Goal: Task Accomplishment & Management: Manage account settings

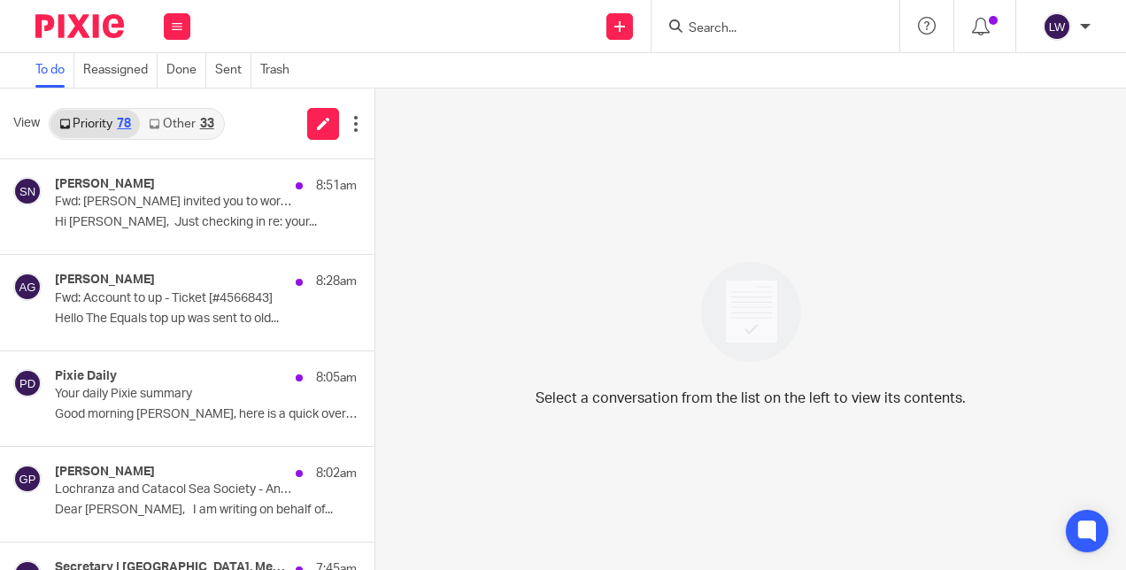
click at [185, 116] on link "Other 33" at bounding box center [181, 124] width 82 height 28
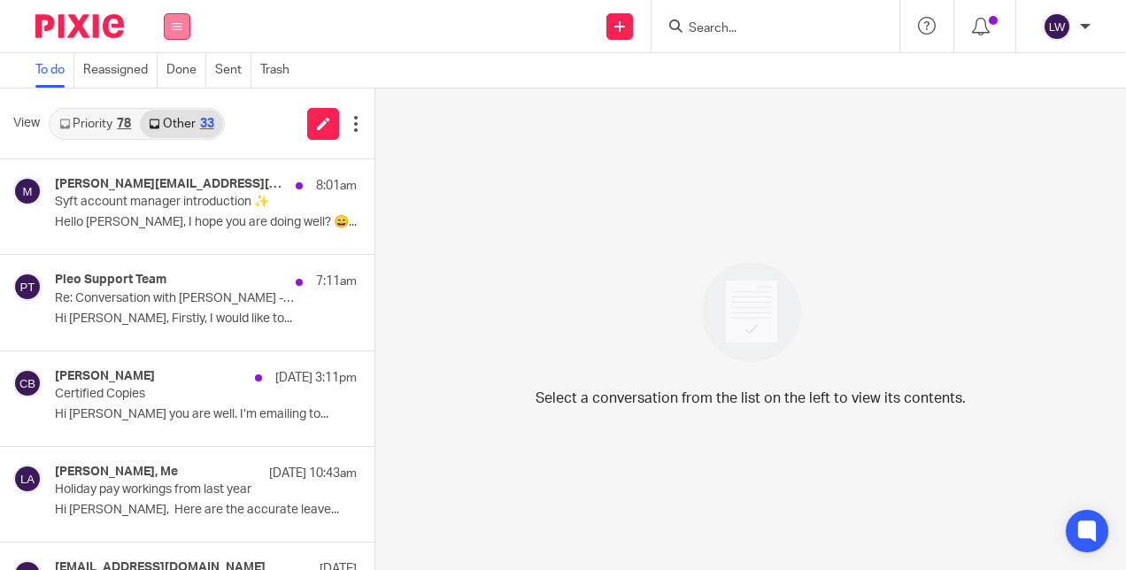
click at [179, 18] on button at bounding box center [177, 26] width 27 height 27
click at [181, 112] on link "Email" at bounding box center [169, 108] width 32 height 12
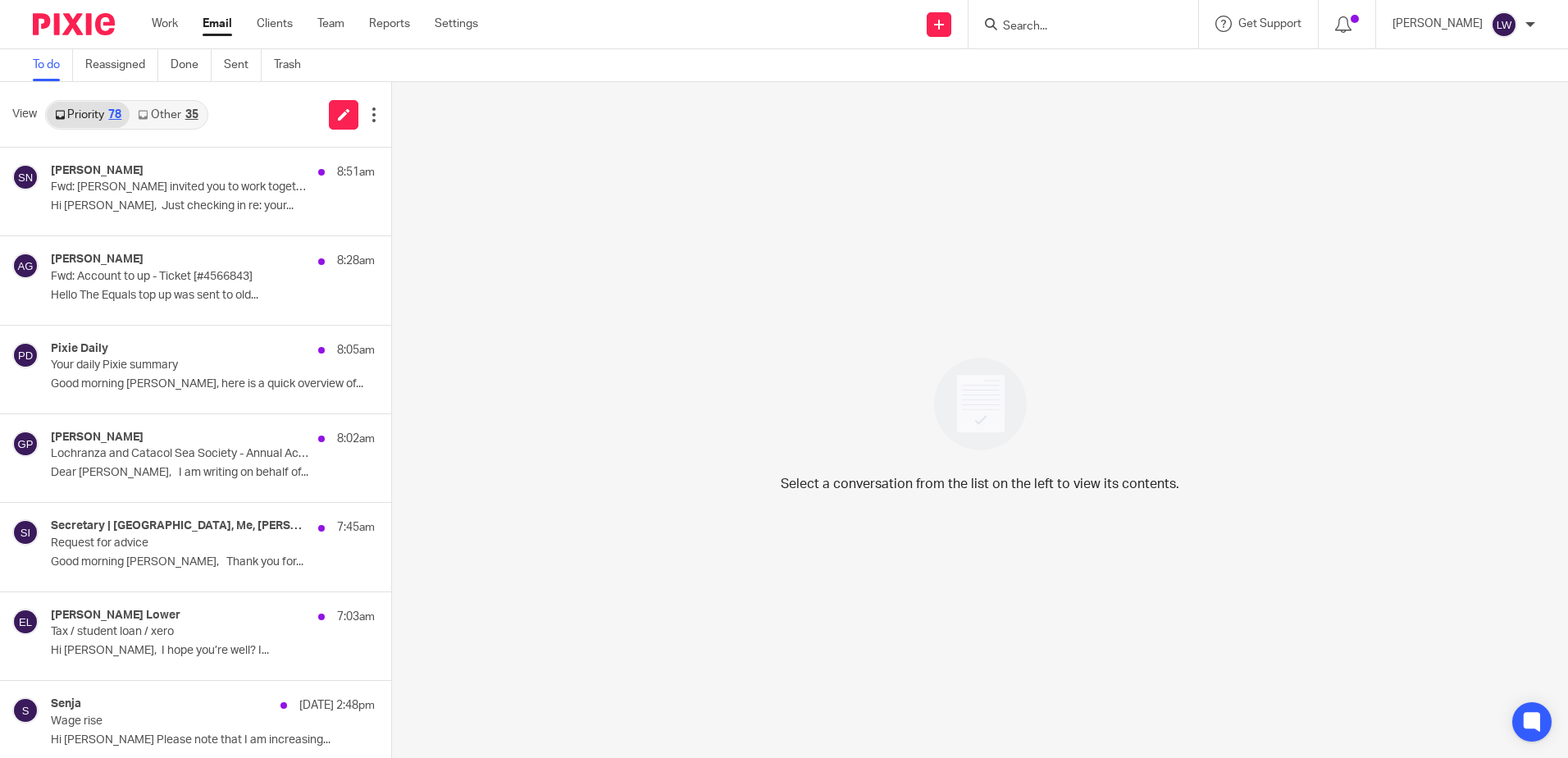
click at [151, 108] on link "Other 35" at bounding box center [168, 115] width 76 height 26
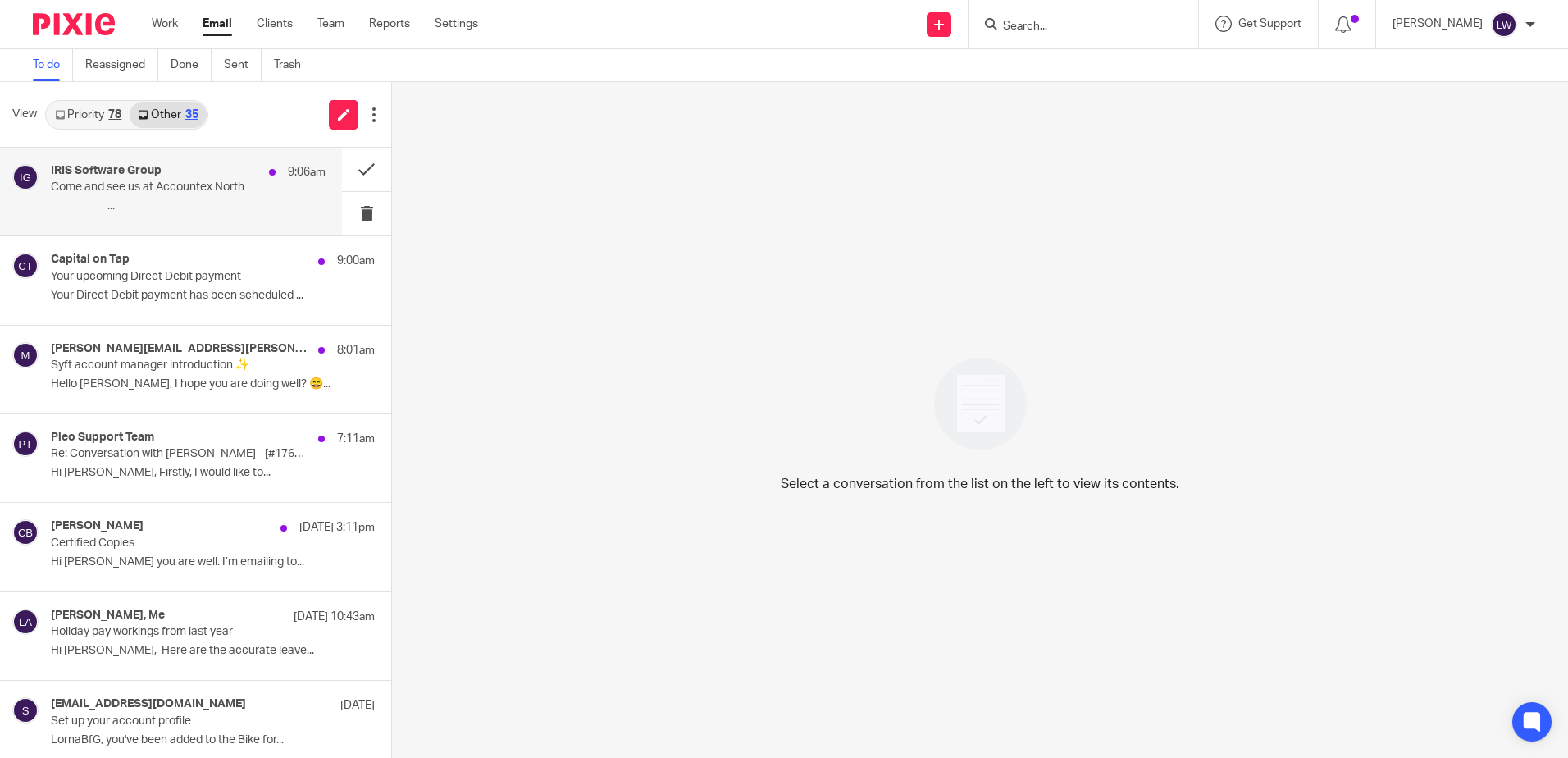
click at [163, 190] on p "Come and see us at Accountex North" at bounding box center [160, 187] width 220 height 14
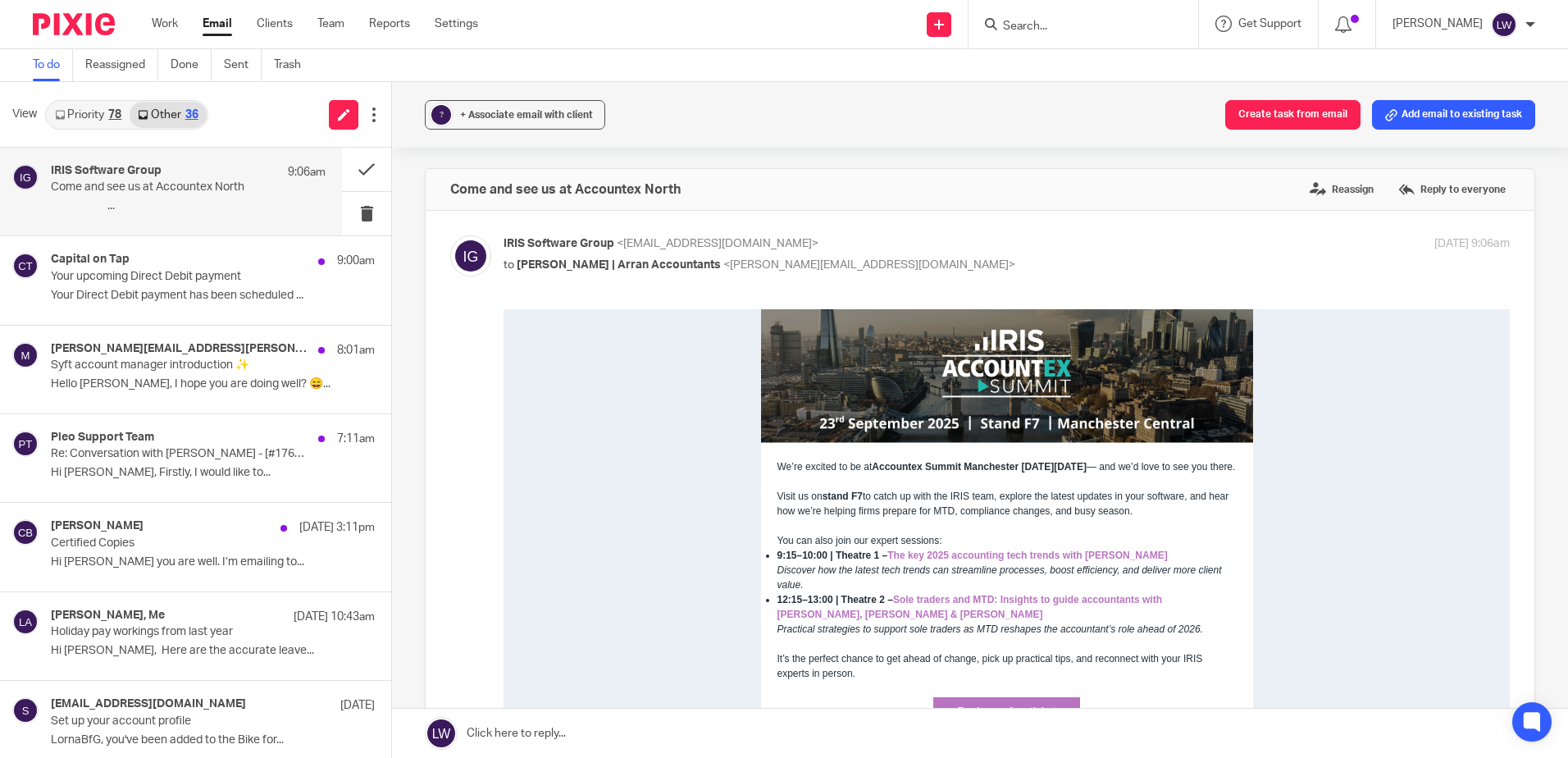
click at [175, 194] on p "Come and see us at Accountex North" at bounding box center [160, 187] width 220 height 14
click at [362, 214] on button at bounding box center [366, 213] width 49 height 44
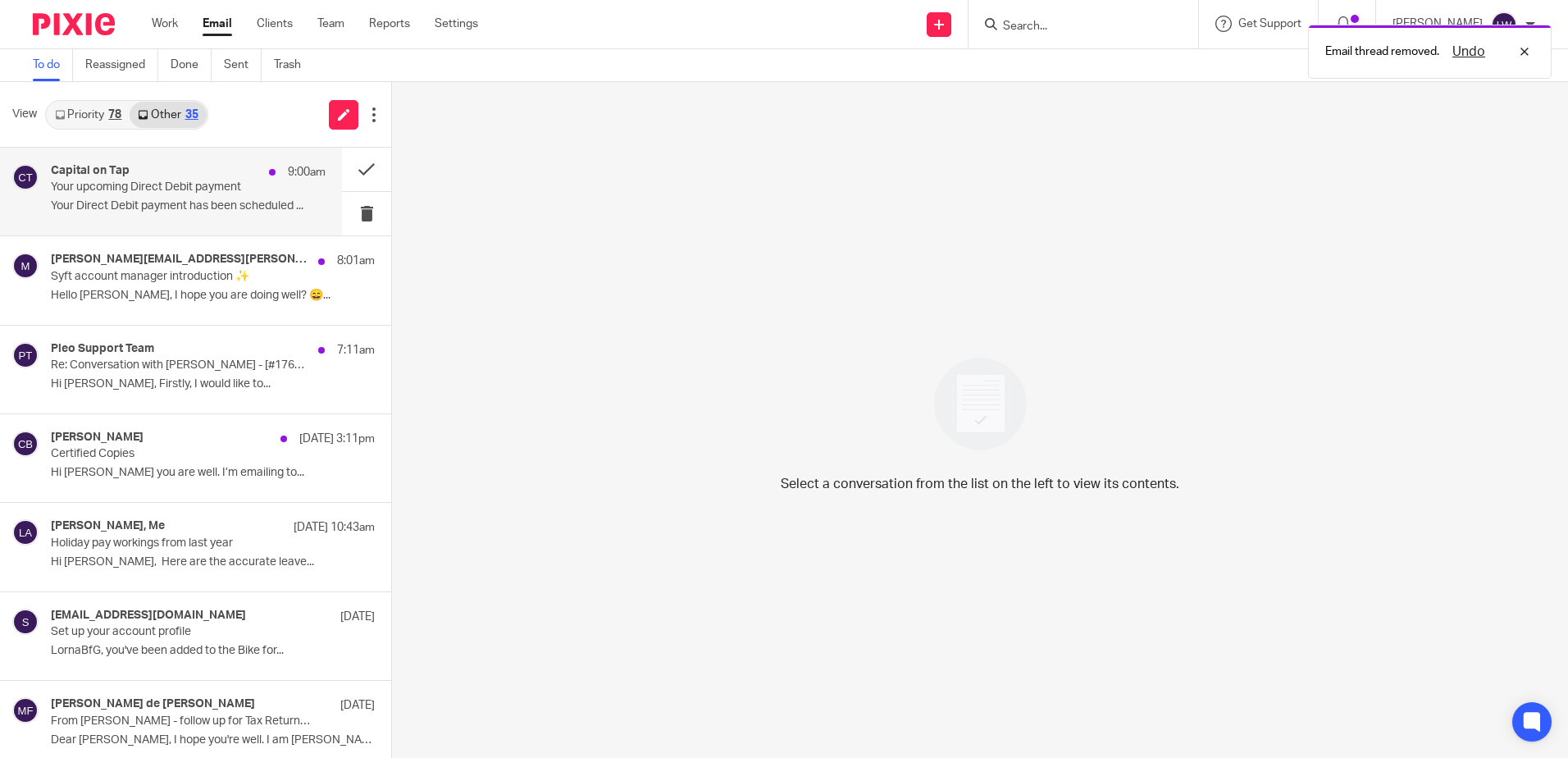
click at [167, 203] on p "Your Direct Debit payment has been scheduled ..." at bounding box center [188, 206] width 275 height 14
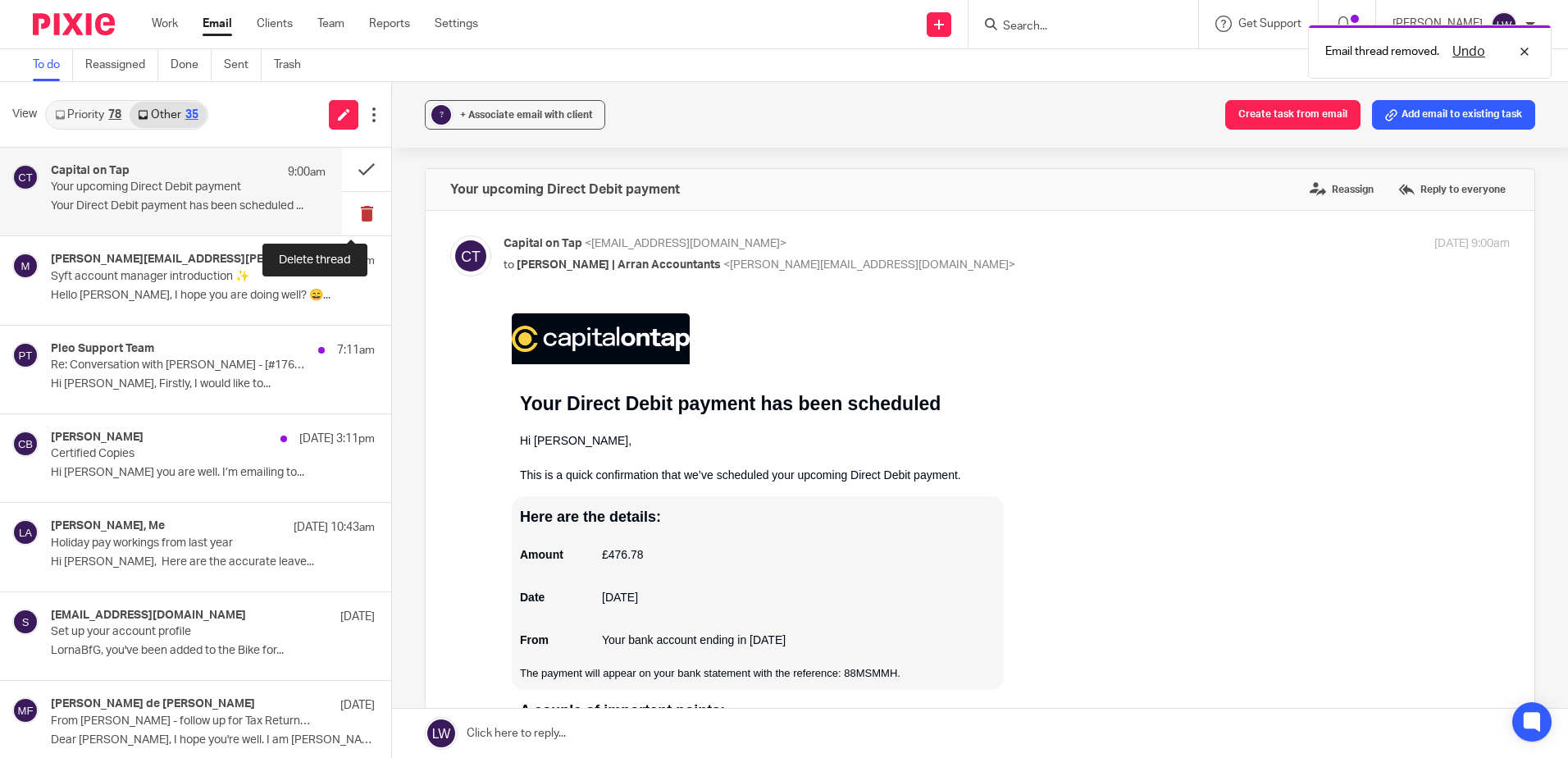
click at [359, 206] on button at bounding box center [366, 213] width 49 height 44
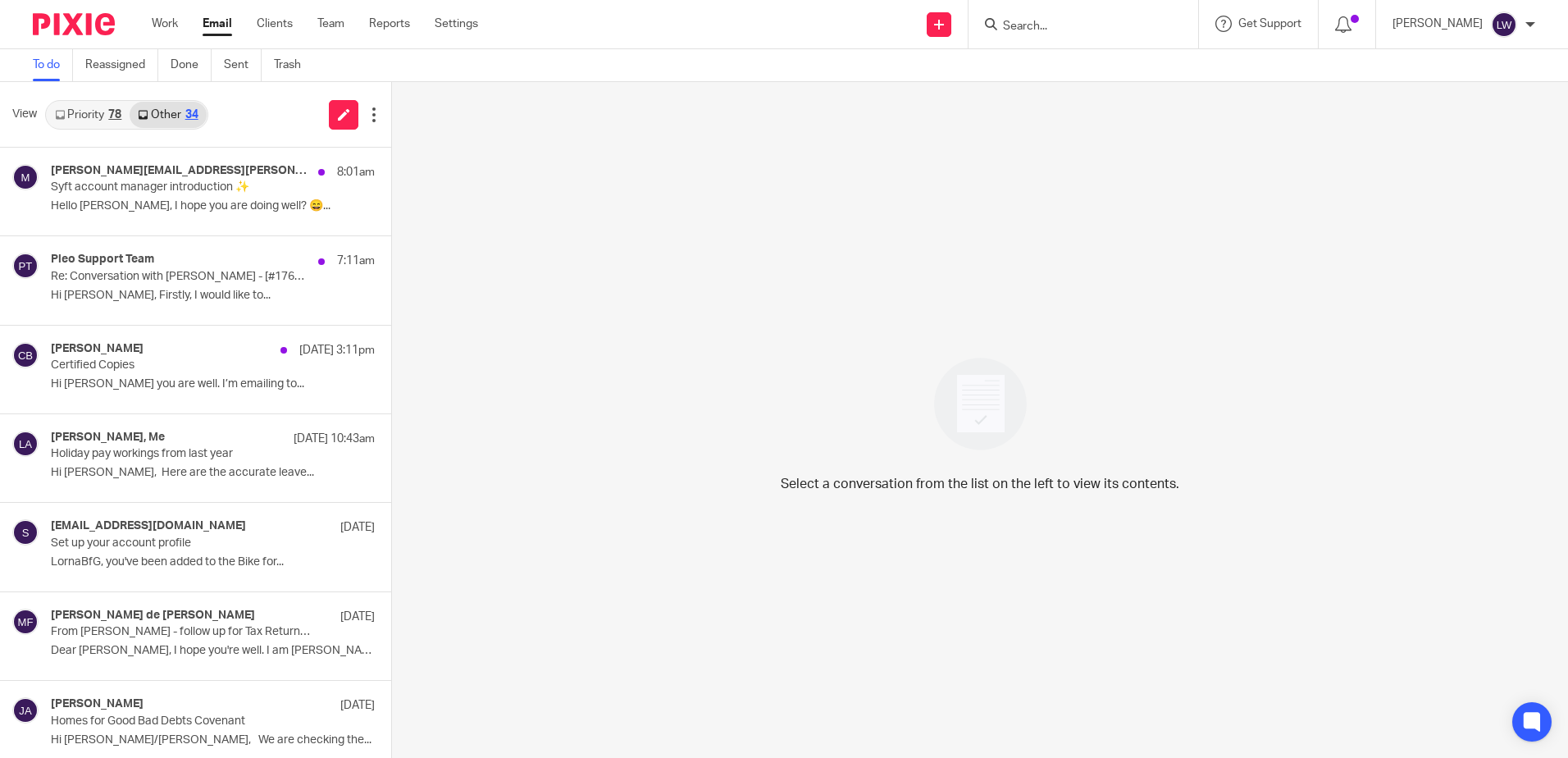
click at [1043, 24] on input "Search" at bounding box center [1075, 27] width 147 height 15
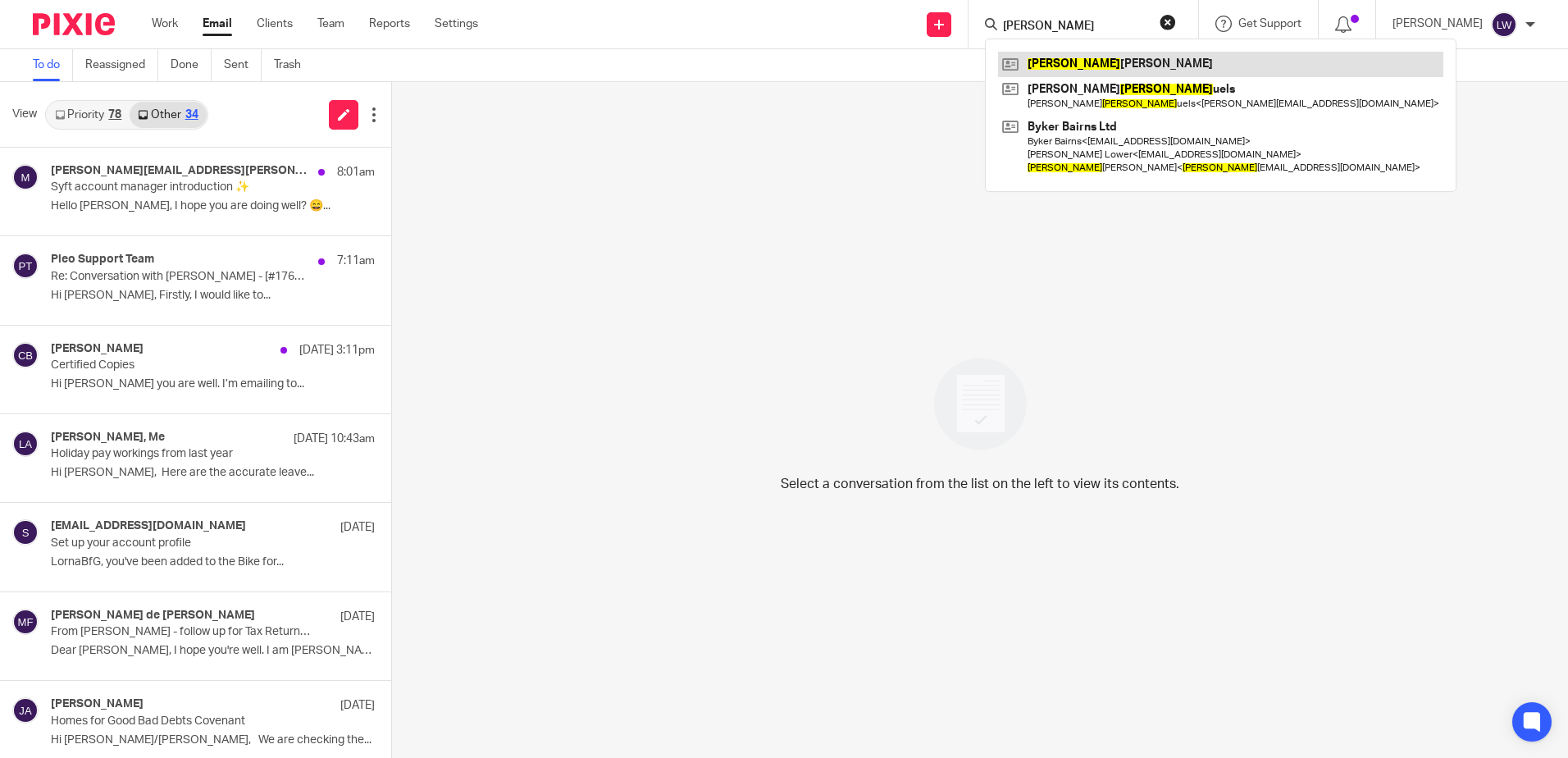
type input "sam"
click at [1043, 65] on link at bounding box center [1220, 64] width 446 height 25
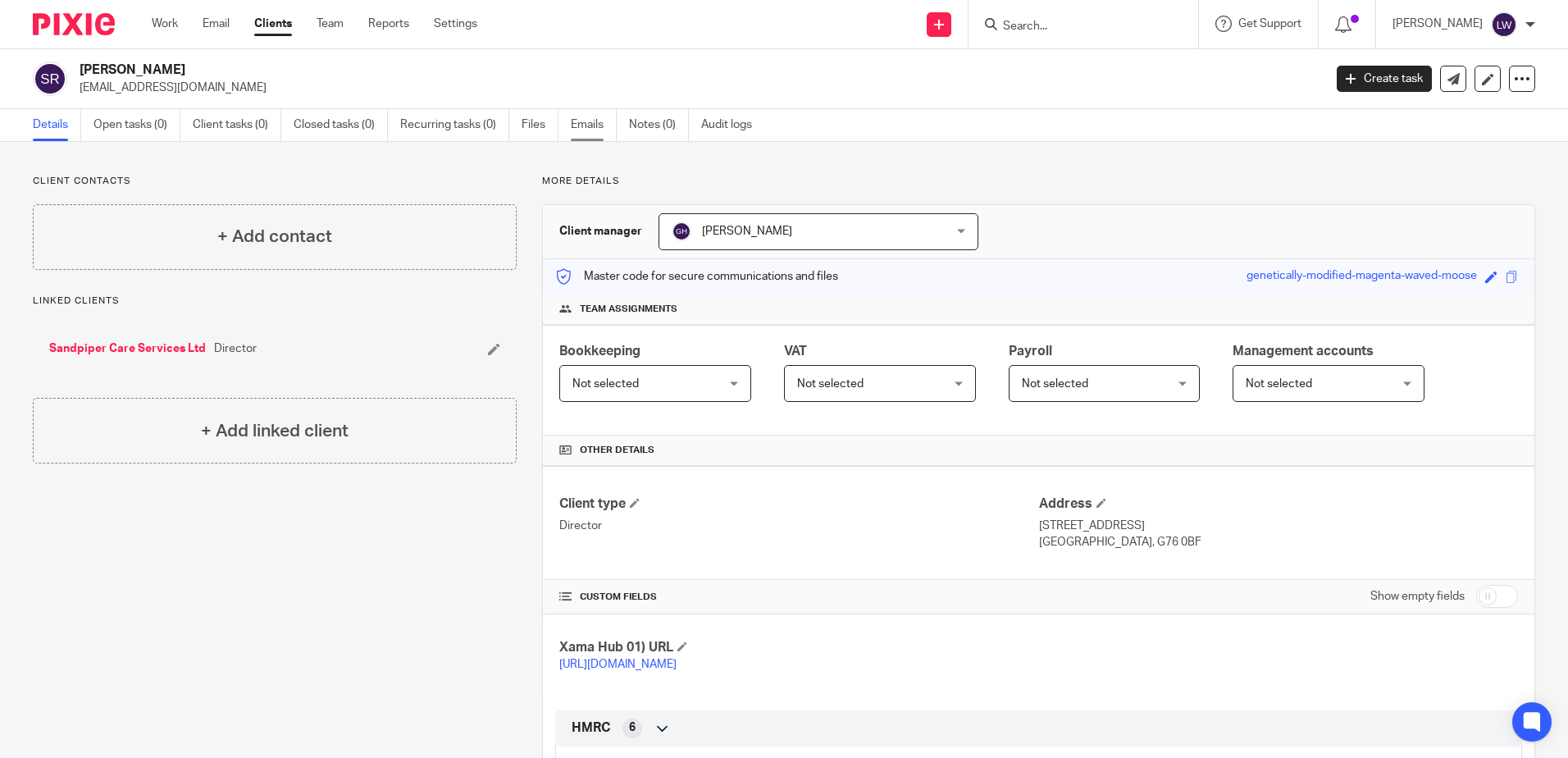
click at [587, 118] on link "Emails" at bounding box center [594, 125] width 46 height 32
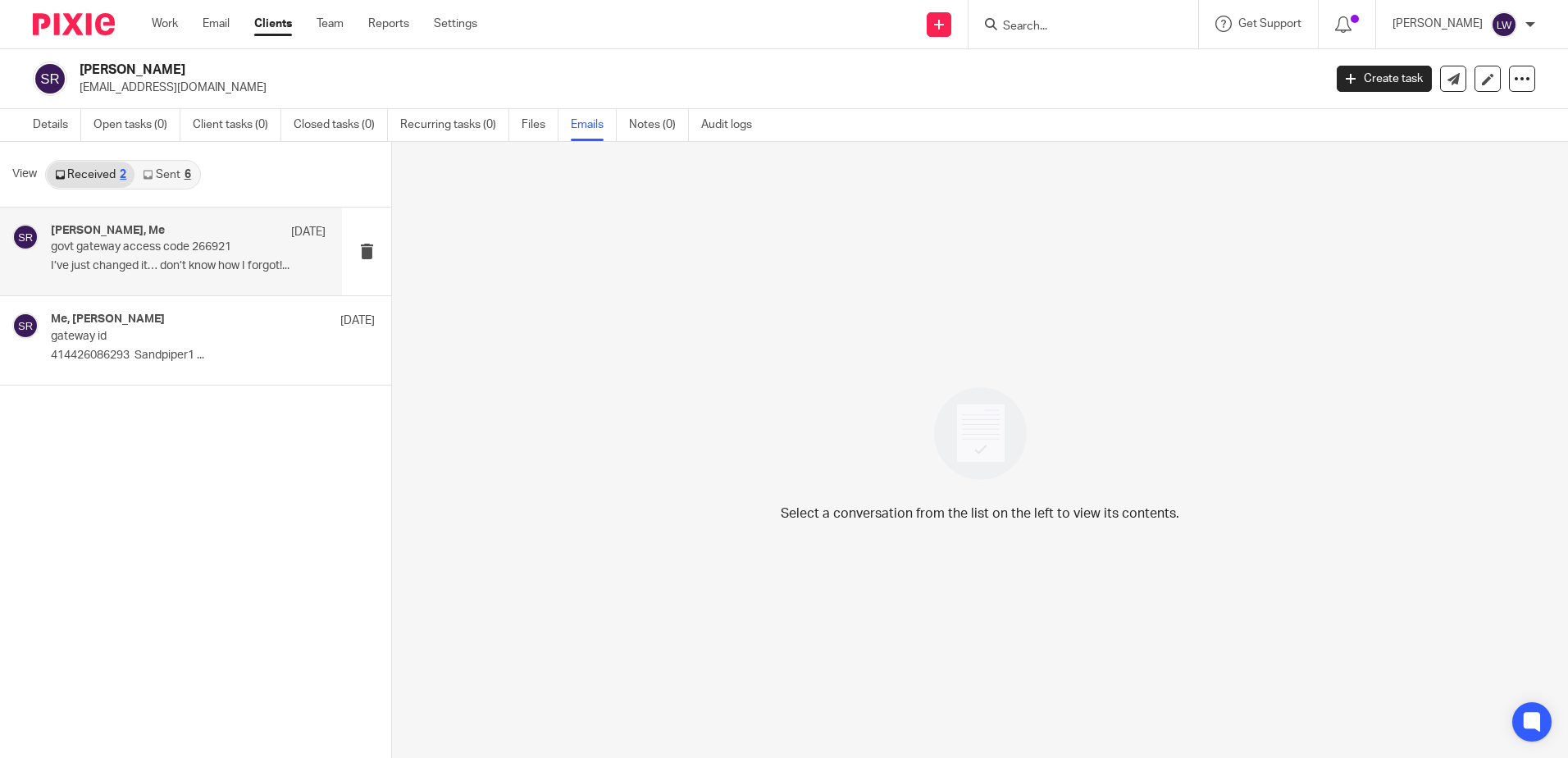
click at [178, 246] on p "govt gateway access code 266921" at bounding box center [160, 246] width 220 height 14
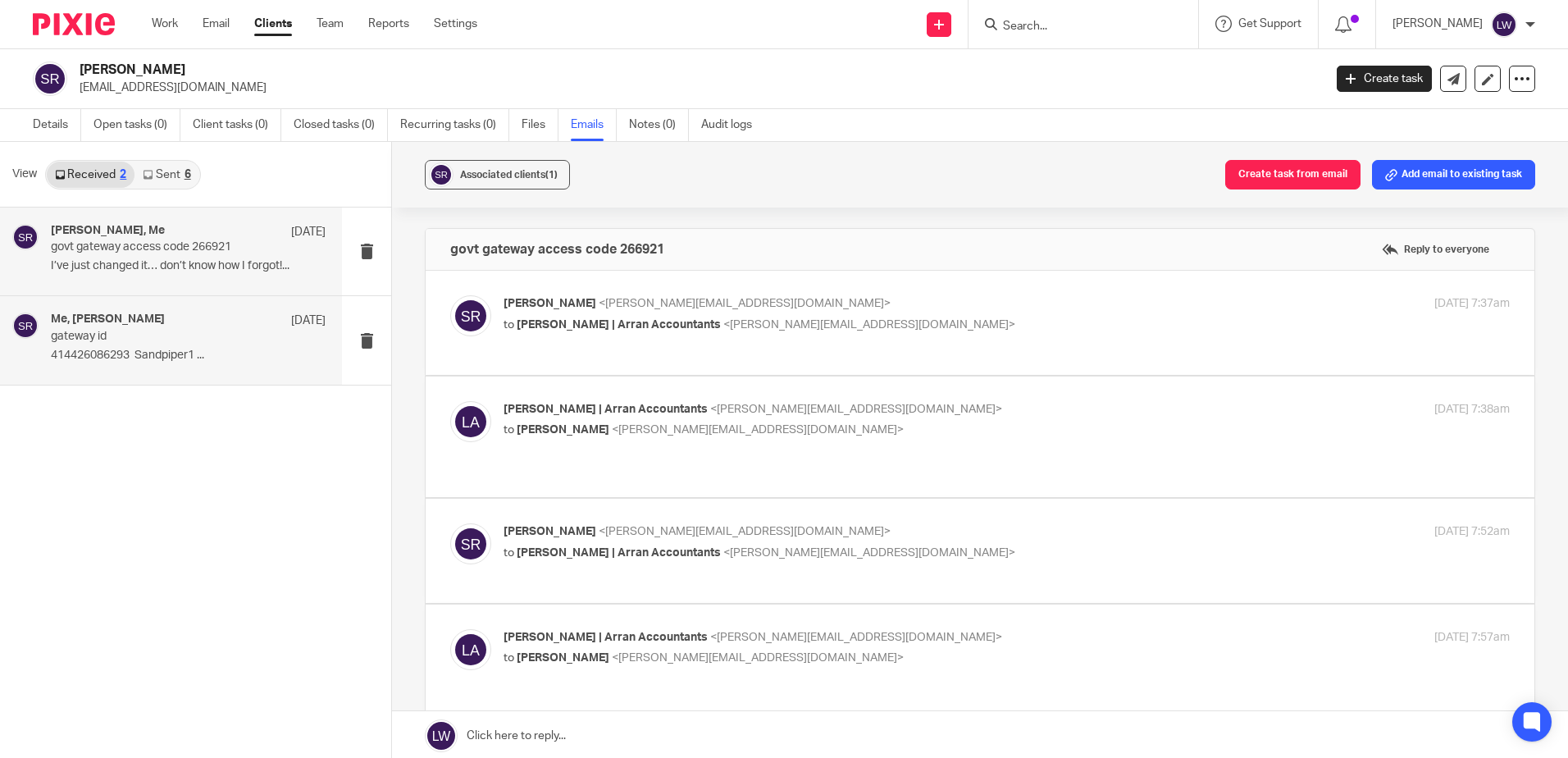
click at [161, 342] on p "gateway id" at bounding box center [160, 336] width 220 height 14
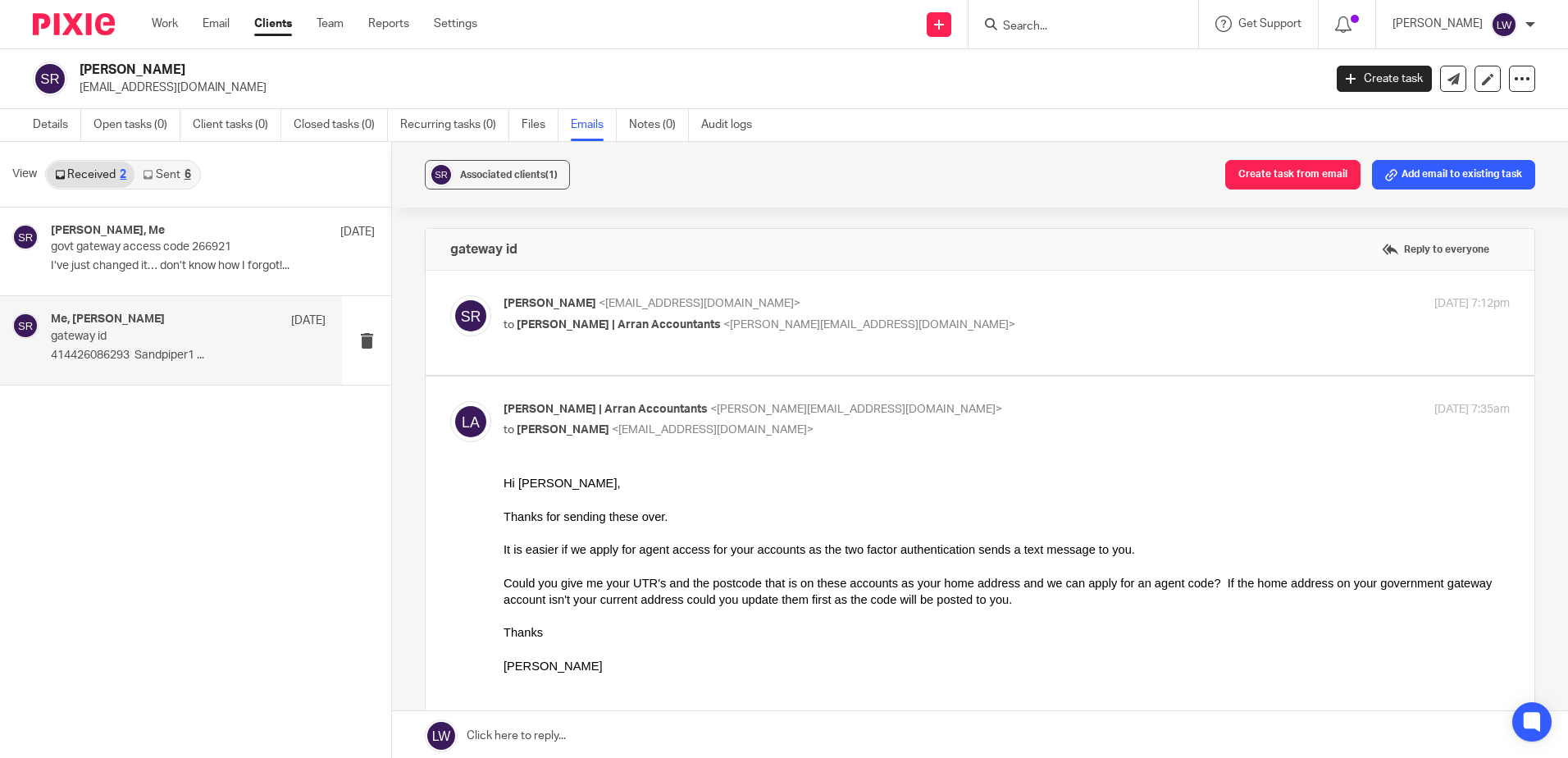
click at [587, 319] on span "[PERSON_NAME] | Arran Accountants" at bounding box center [619, 324] width 204 height 11
checkbox input "true"
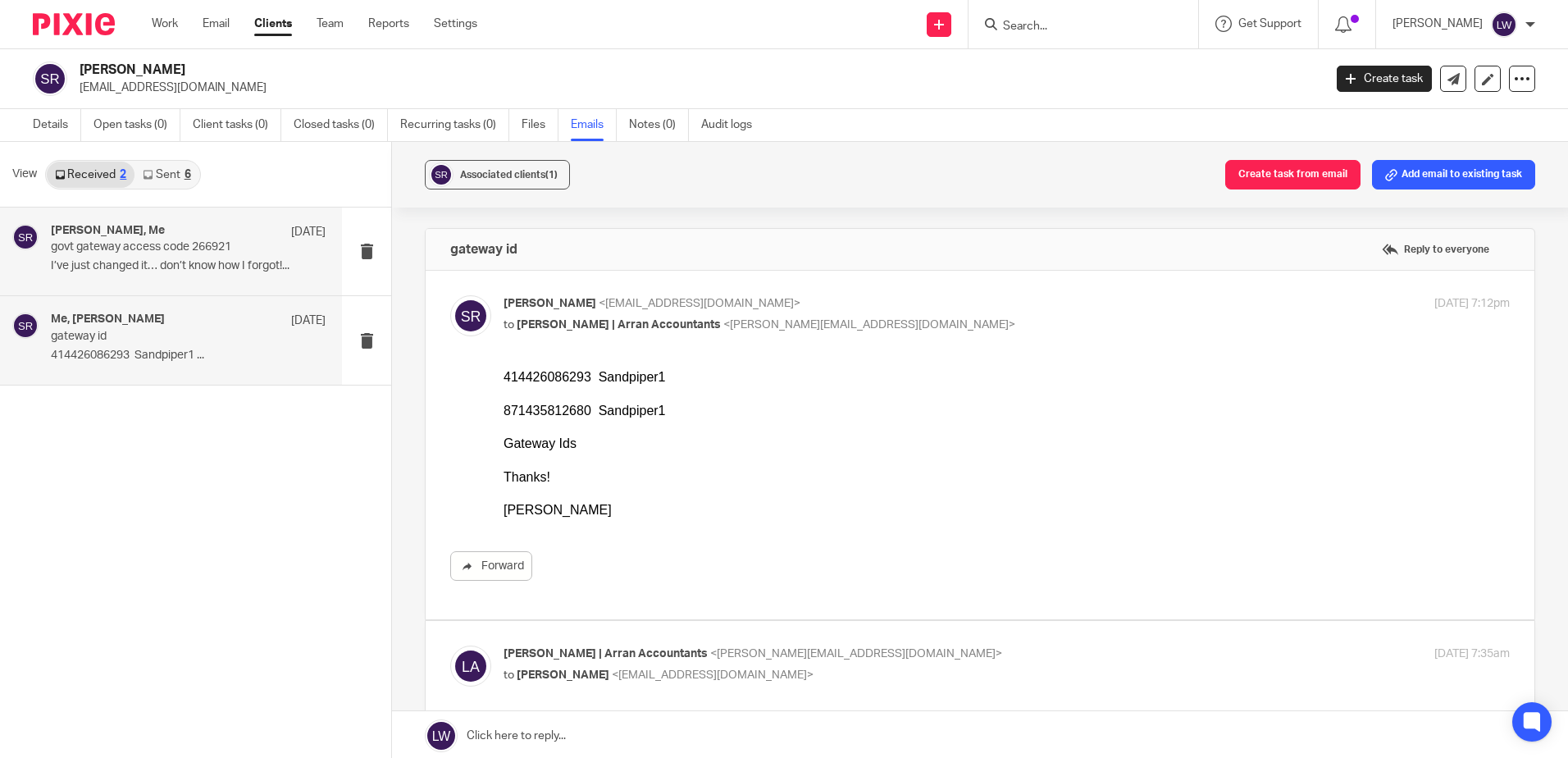
click at [174, 244] on p "govt gateway access code 266921" at bounding box center [160, 246] width 220 height 14
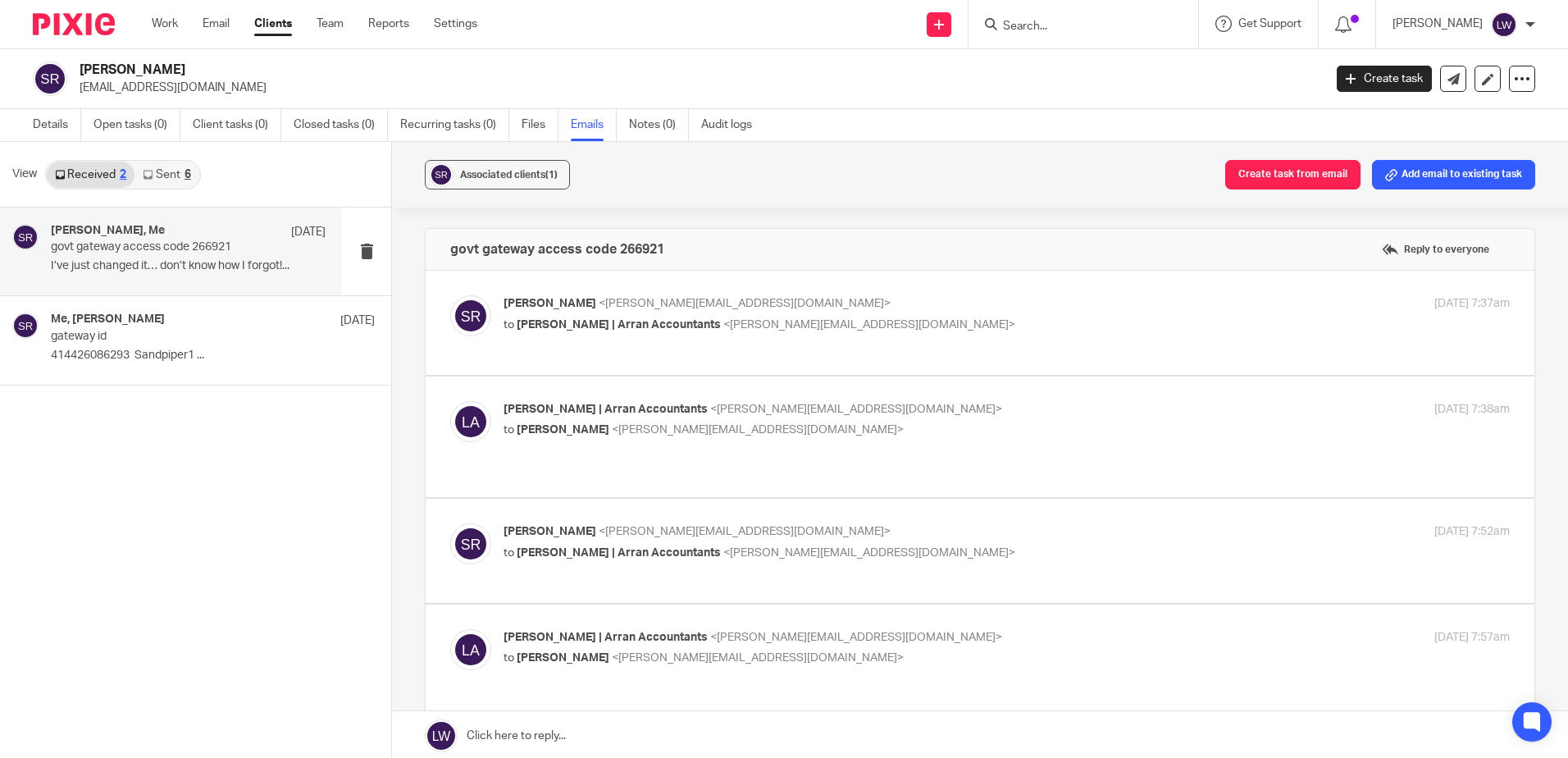
click at [611, 321] on span "[PERSON_NAME] | Arran Accountants" at bounding box center [619, 324] width 204 height 11
checkbox input "true"
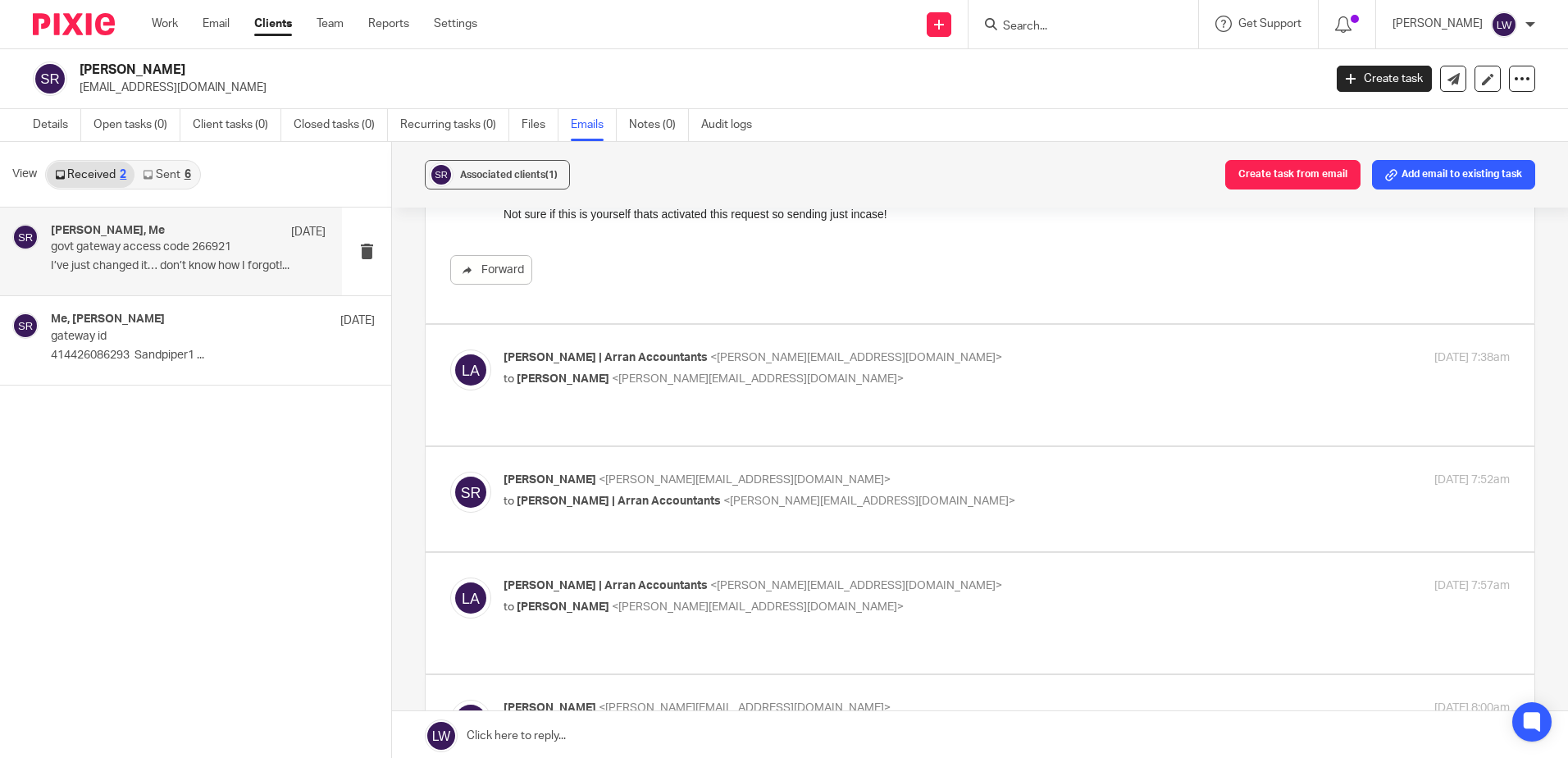
scroll to position [164, 0]
click at [603, 389] on div "Lorna | Arran Accountants <lorna@arranaccountants.co.uk> to Samantha Richardson…" at bounding box center [1007, 369] width 1006 height 41
checkbox input "true"
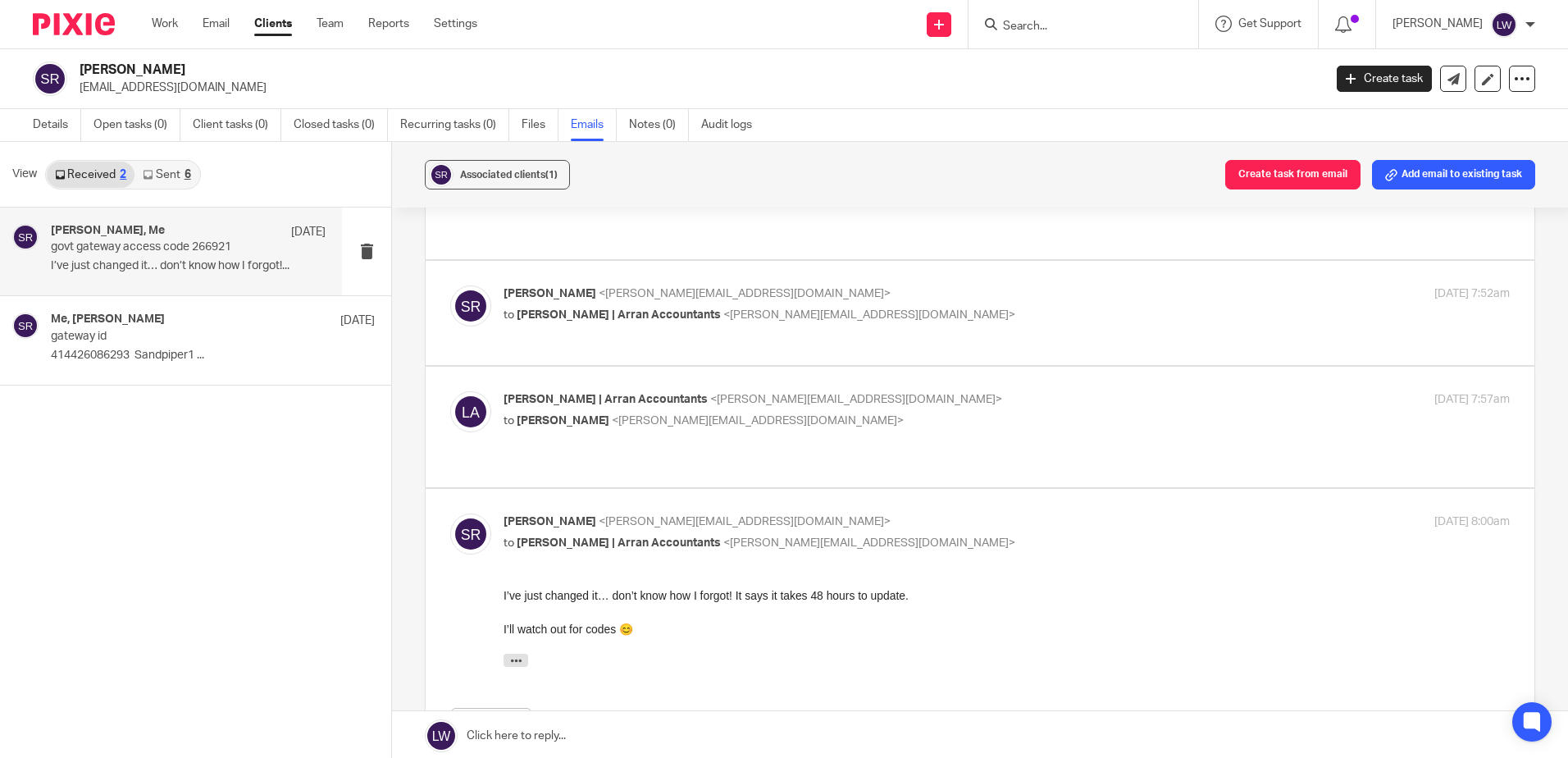
scroll to position [656, 0]
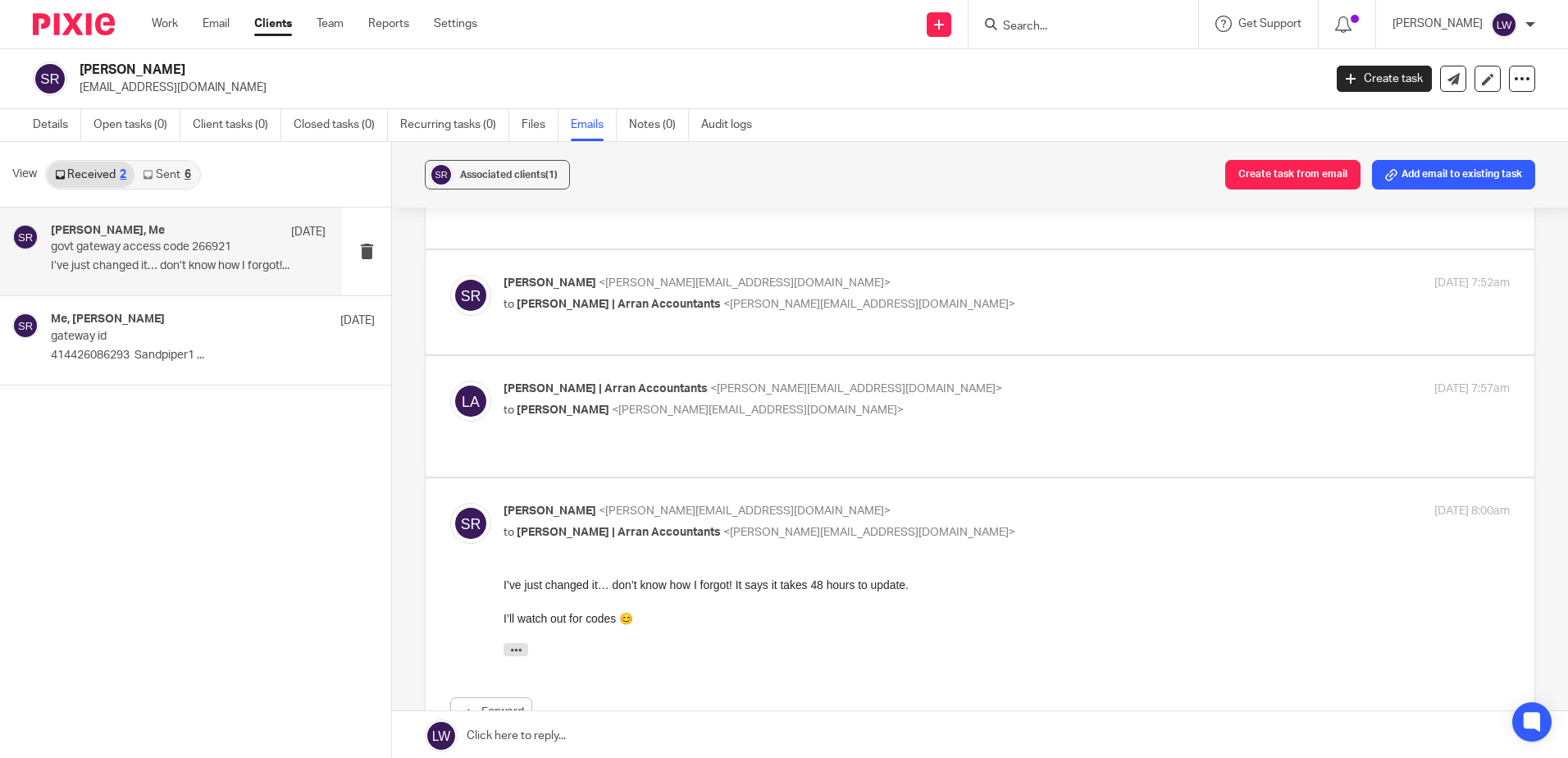
click at [605, 330] on div "Samantha Richardson <samantha@bykerbairns.co.uk> to Lorna | Arran Accountants <…" at bounding box center [980, 302] width 1060 height 55
click at [612, 292] on p "Samantha Richardson <samantha@bykerbairns.co.uk>" at bounding box center [840, 284] width 671 height 18
checkbox input "true"
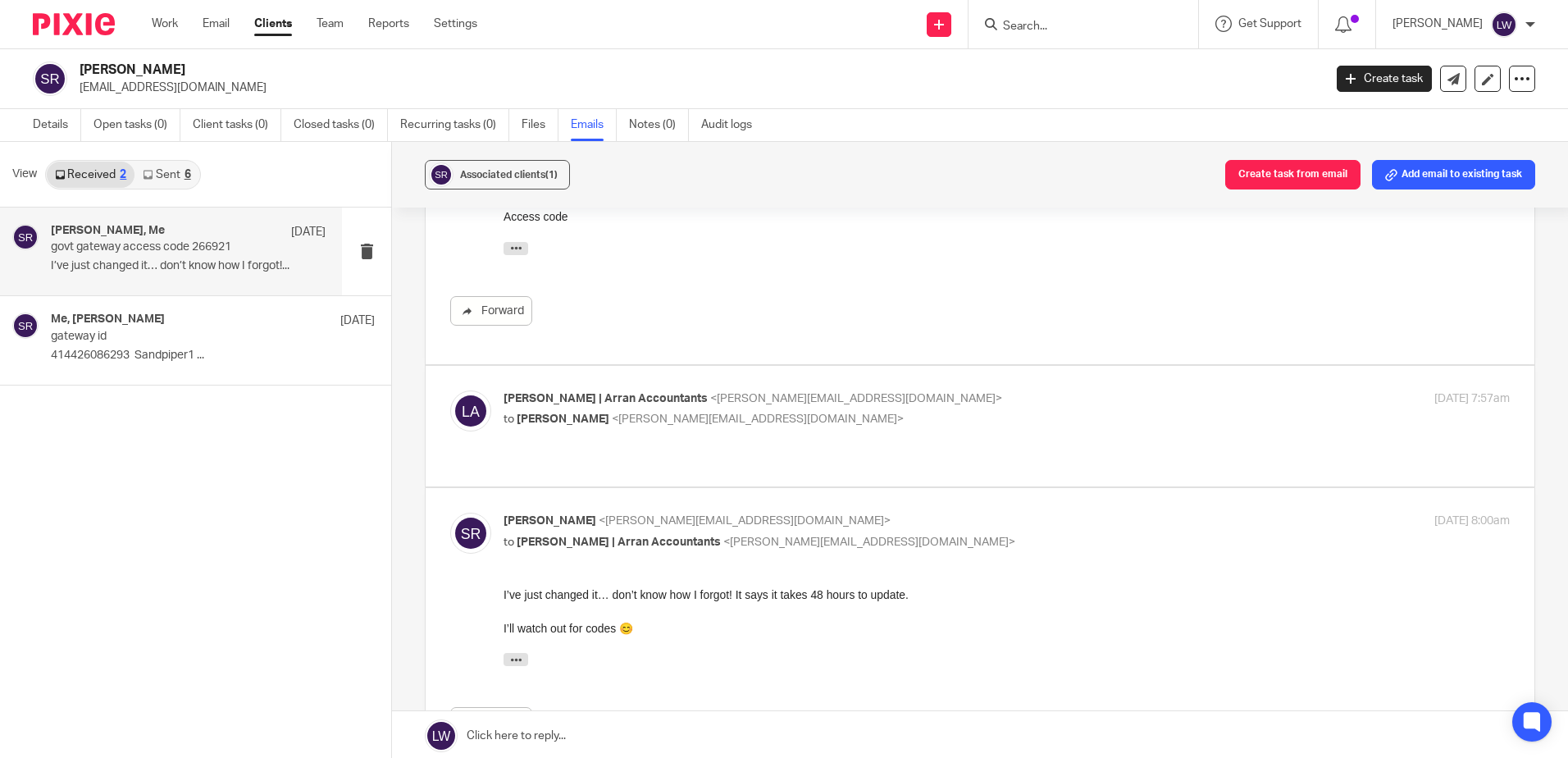
scroll to position [820, 0]
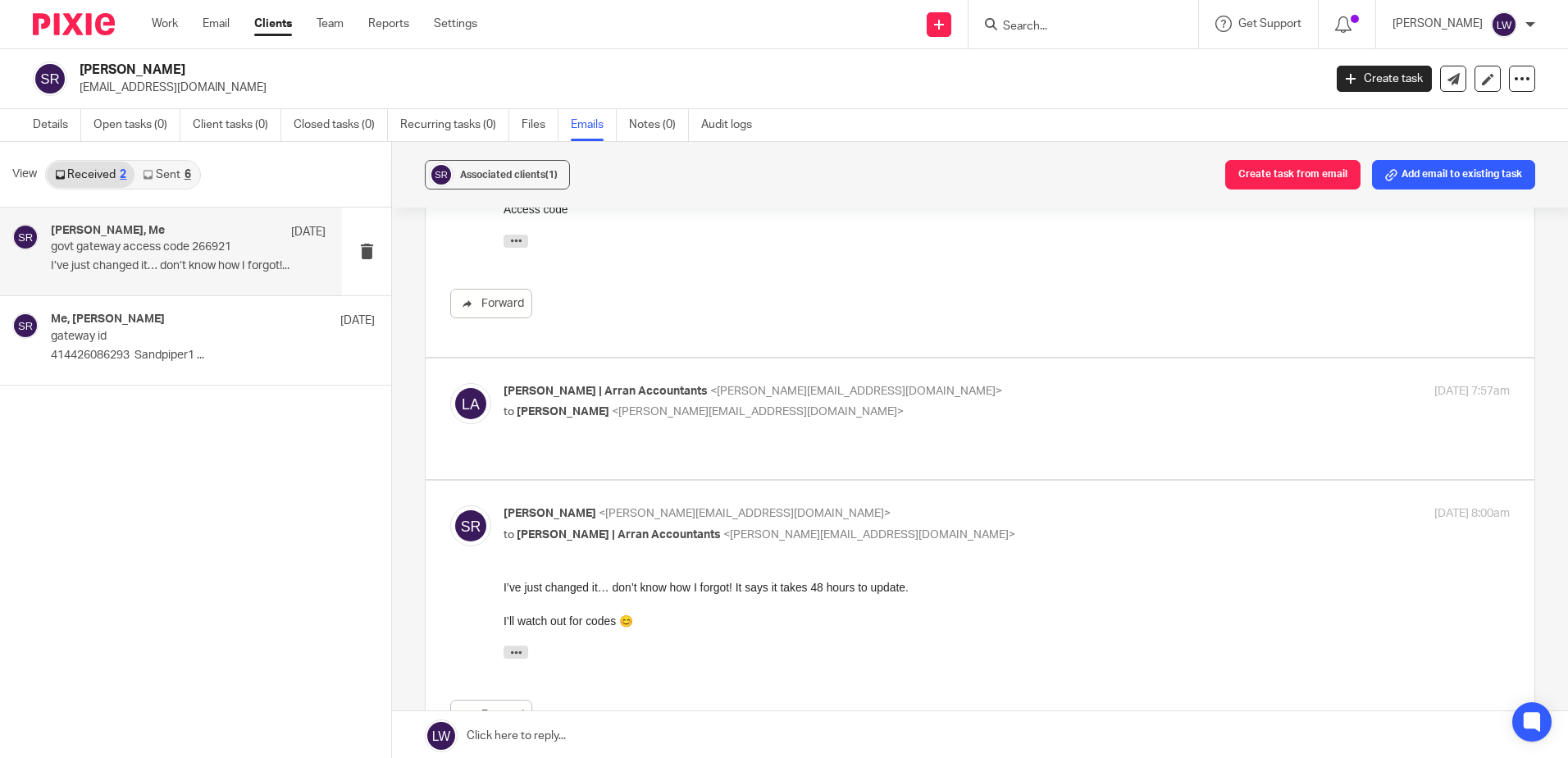
click at [552, 421] on div "Lorna | Arran Accountants <lorna@arranaccountants.co.uk> to Samantha Richardson…" at bounding box center [840, 401] width 671 height 38
checkbox input "true"
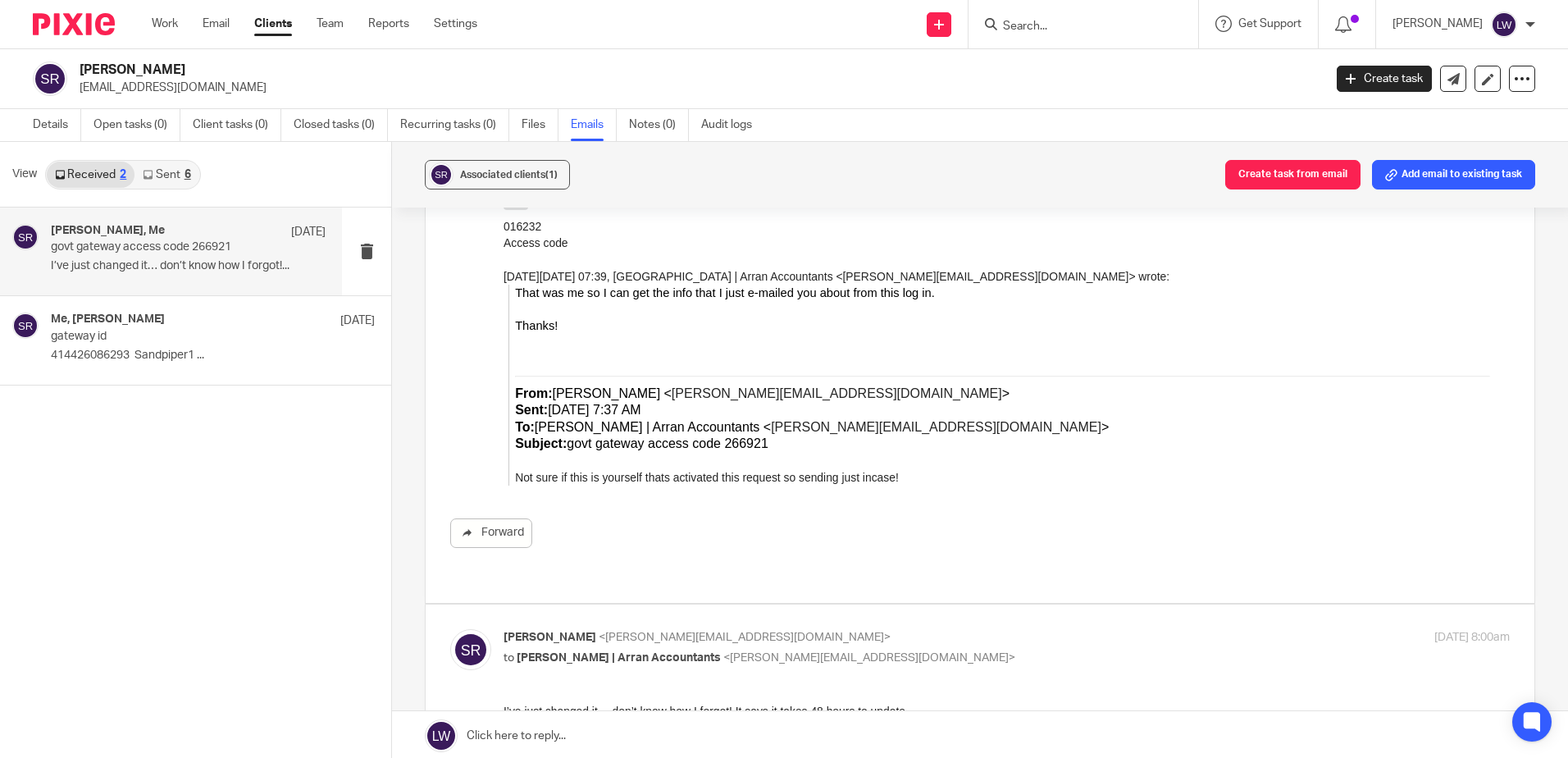
scroll to position [1395, 0]
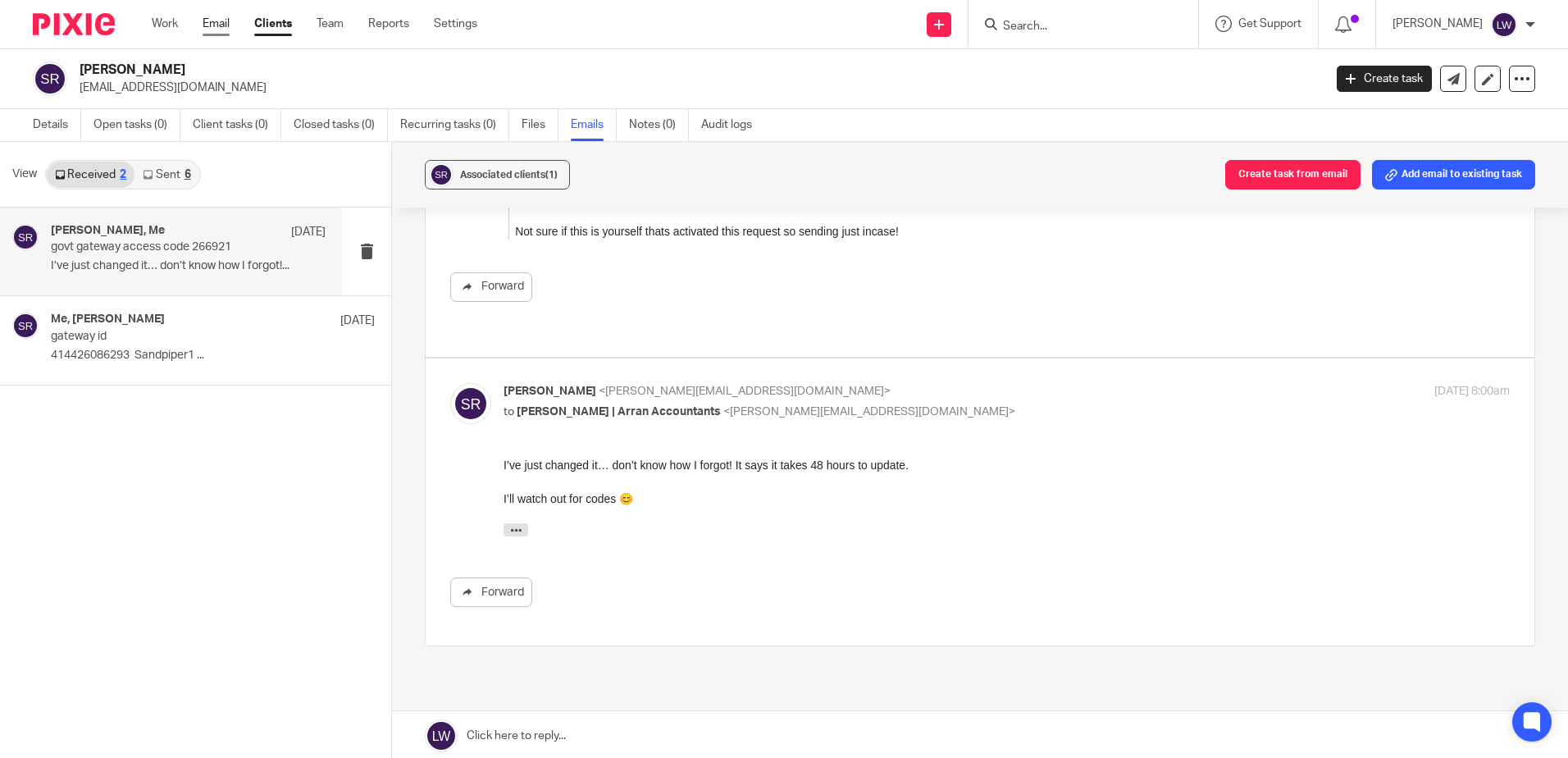
click at [210, 26] on link "Email" at bounding box center [216, 24] width 27 height 17
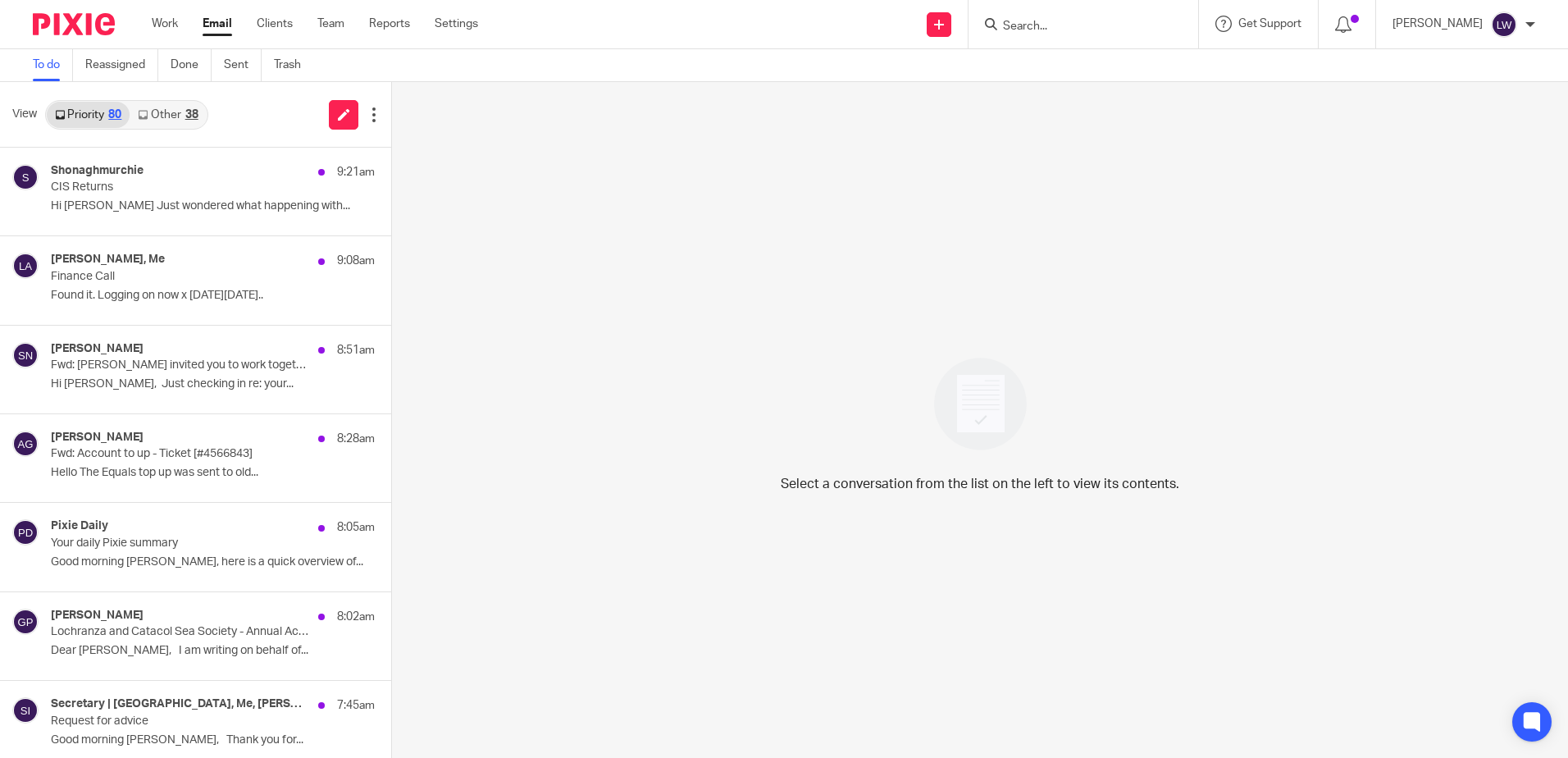
click at [180, 112] on link "Other 38" at bounding box center [168, 115] width 76 height 26
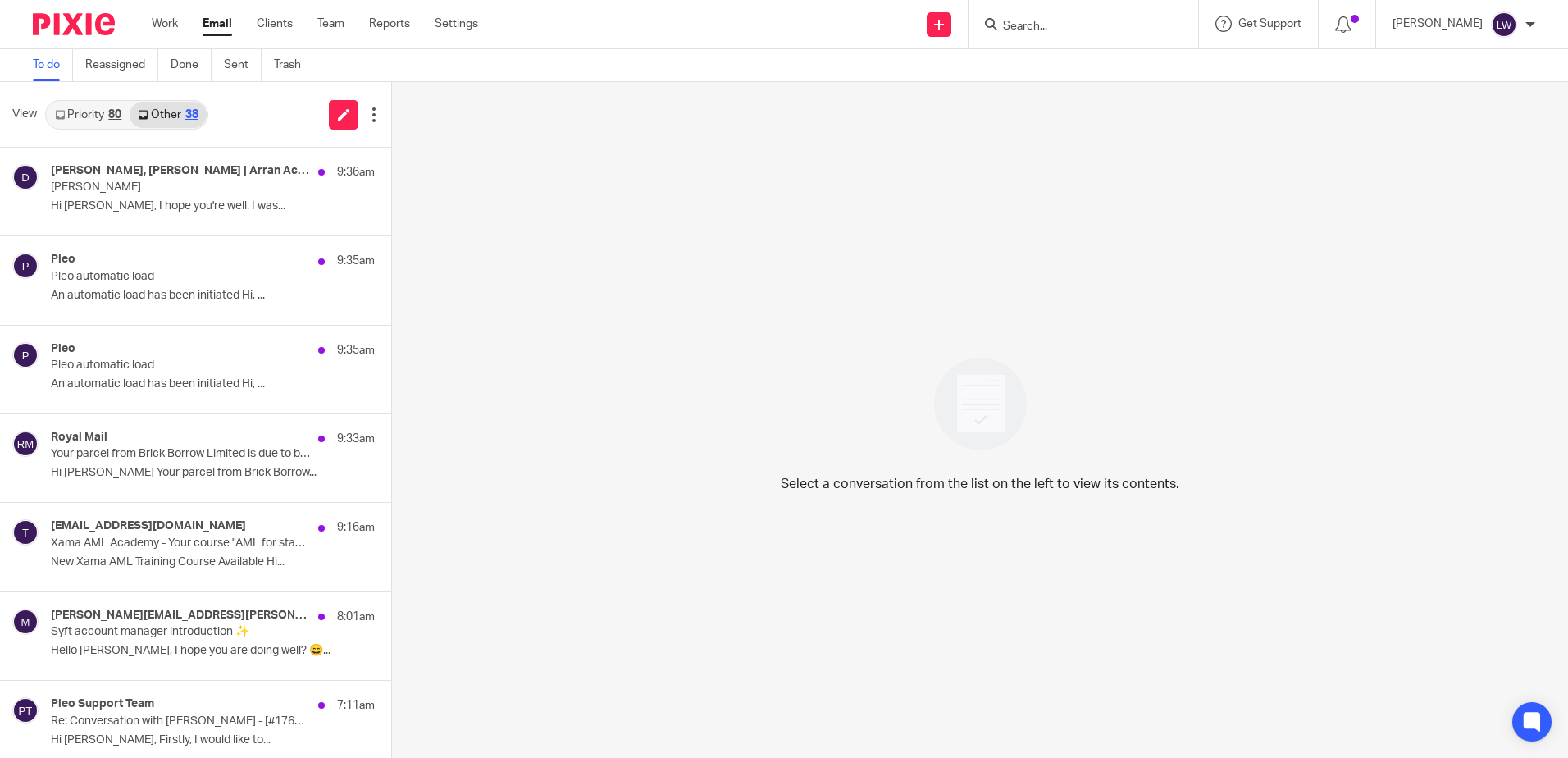
click at [91, 113] on link "Priority 80" at bounding box center [87, 115] width 82 height 26
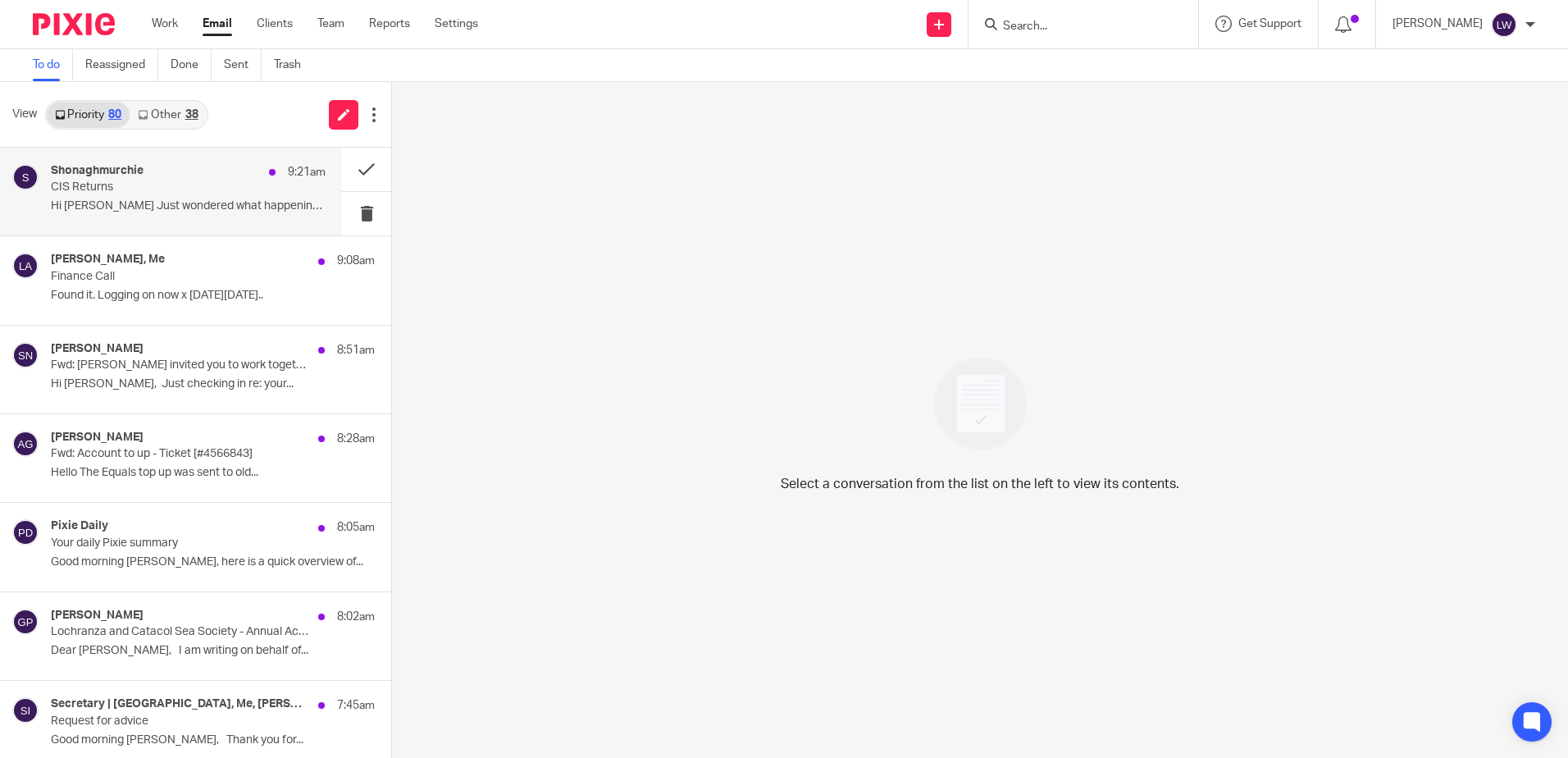
click at [165, 183] on p "CIS Returns" at bounding box center [160, 187] width 220 height 14
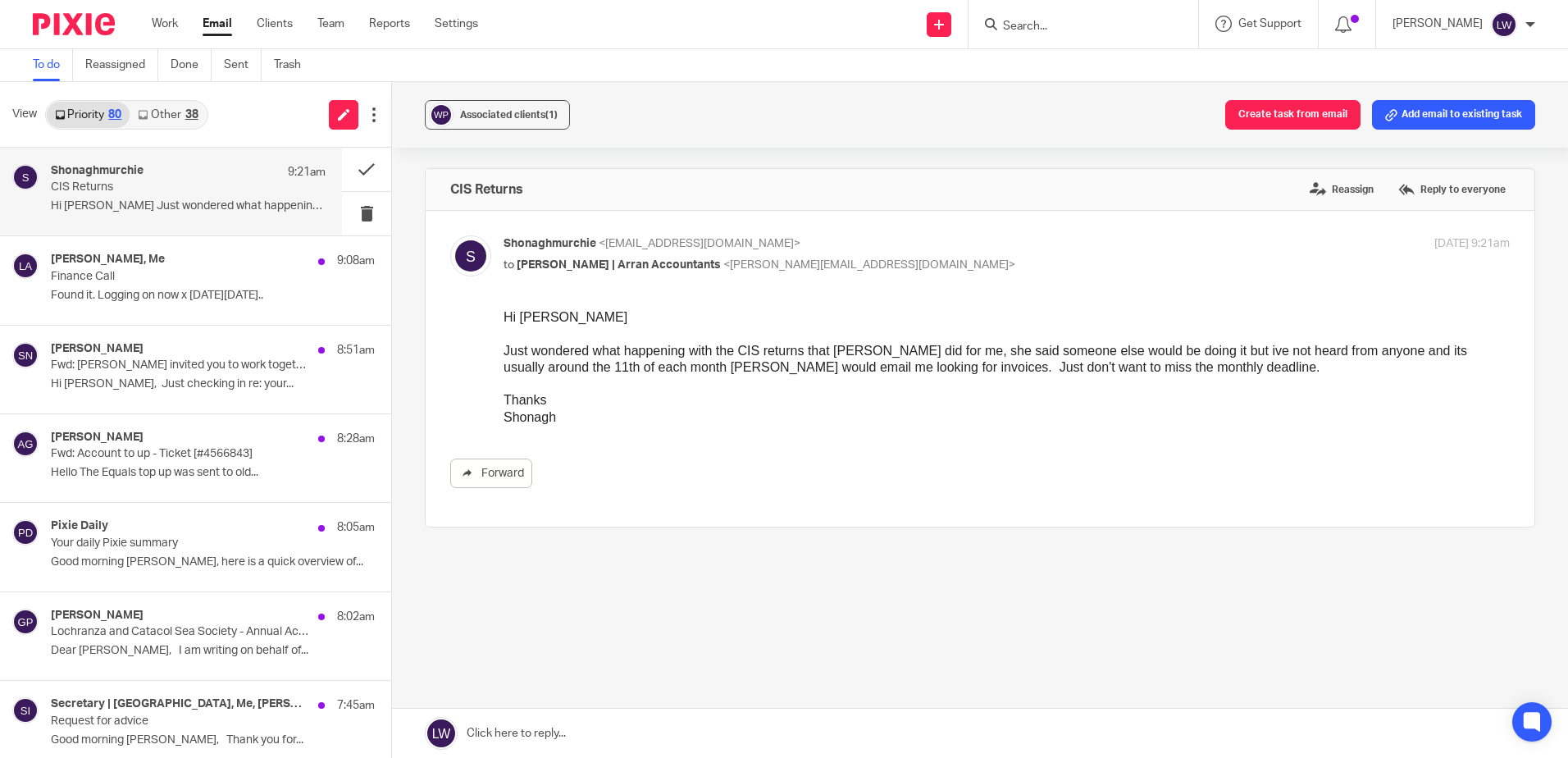
click at [172, 107] on link "Other 38" at bounding box center [168, 115] width 76 height 26
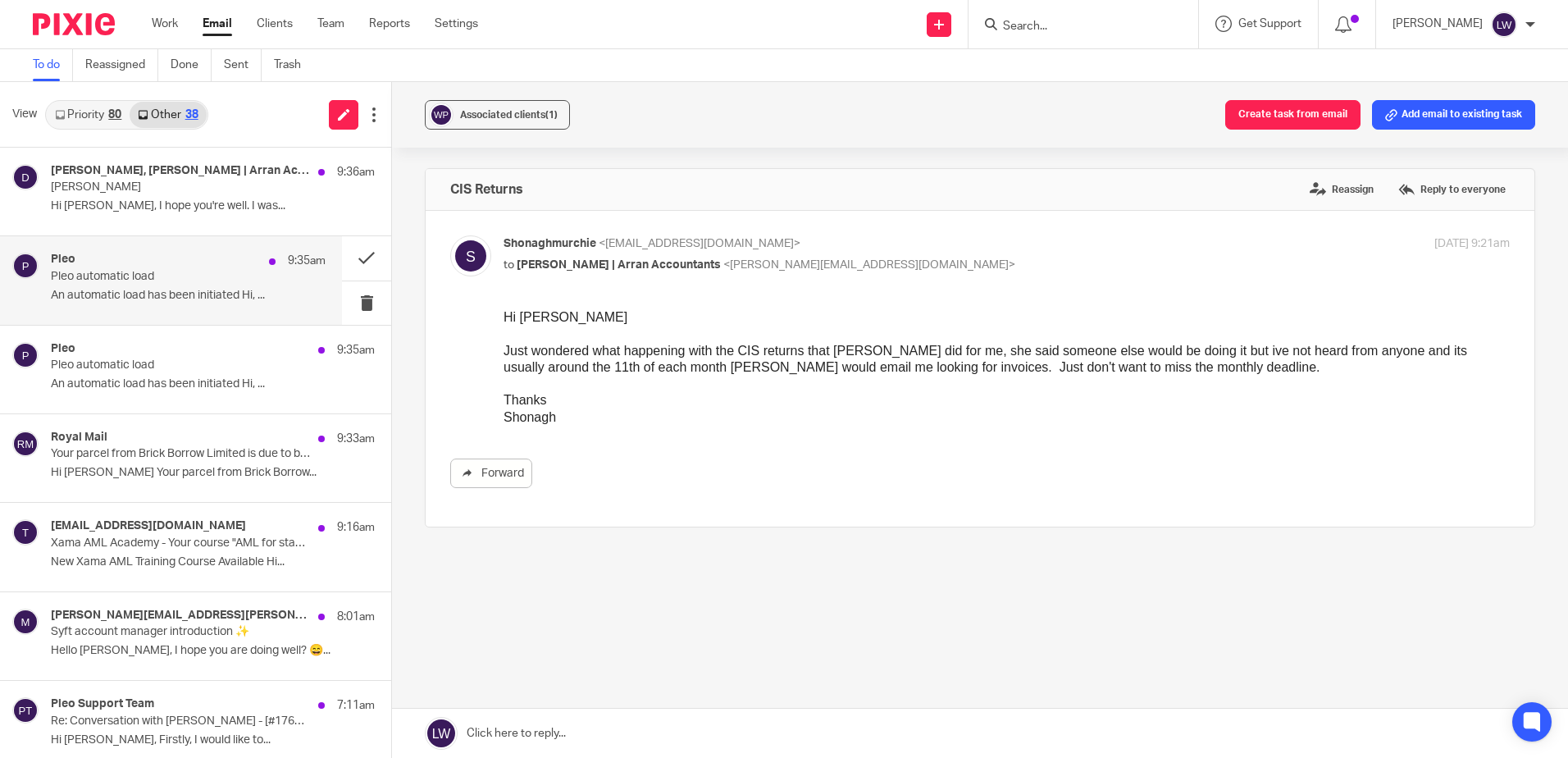
click at [144, 296] on p "An automatic load has been initiated Hi, ..." at bounding box center [188, 296] width 275 height 14
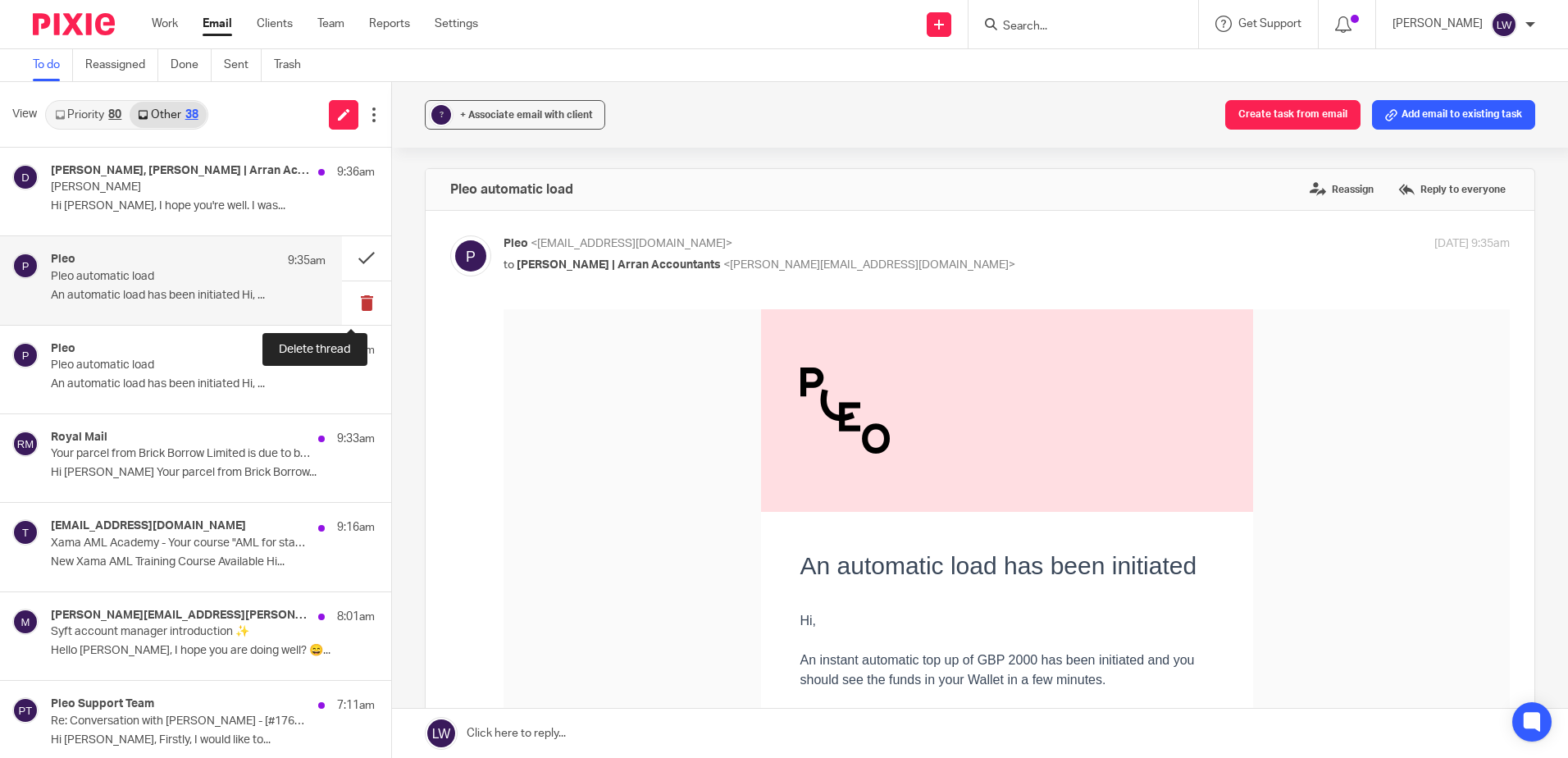
click at [348, 309] on button at bounding box center [366, 303] width 49 height 44
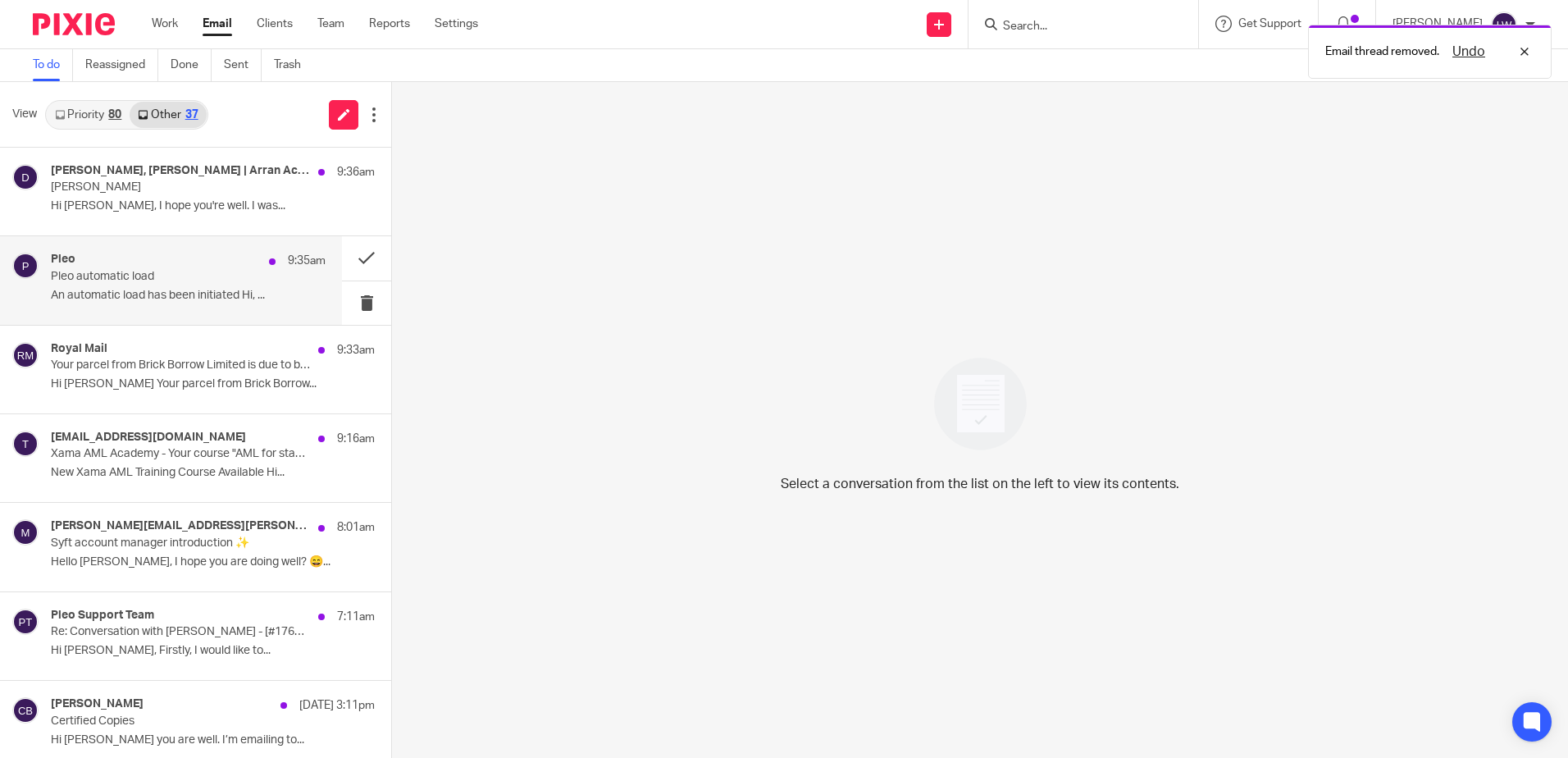
click at [146, 296] on p "An automatic load has been initiated Hi, ..." at bounding box center [188, 296] width 275 height 14
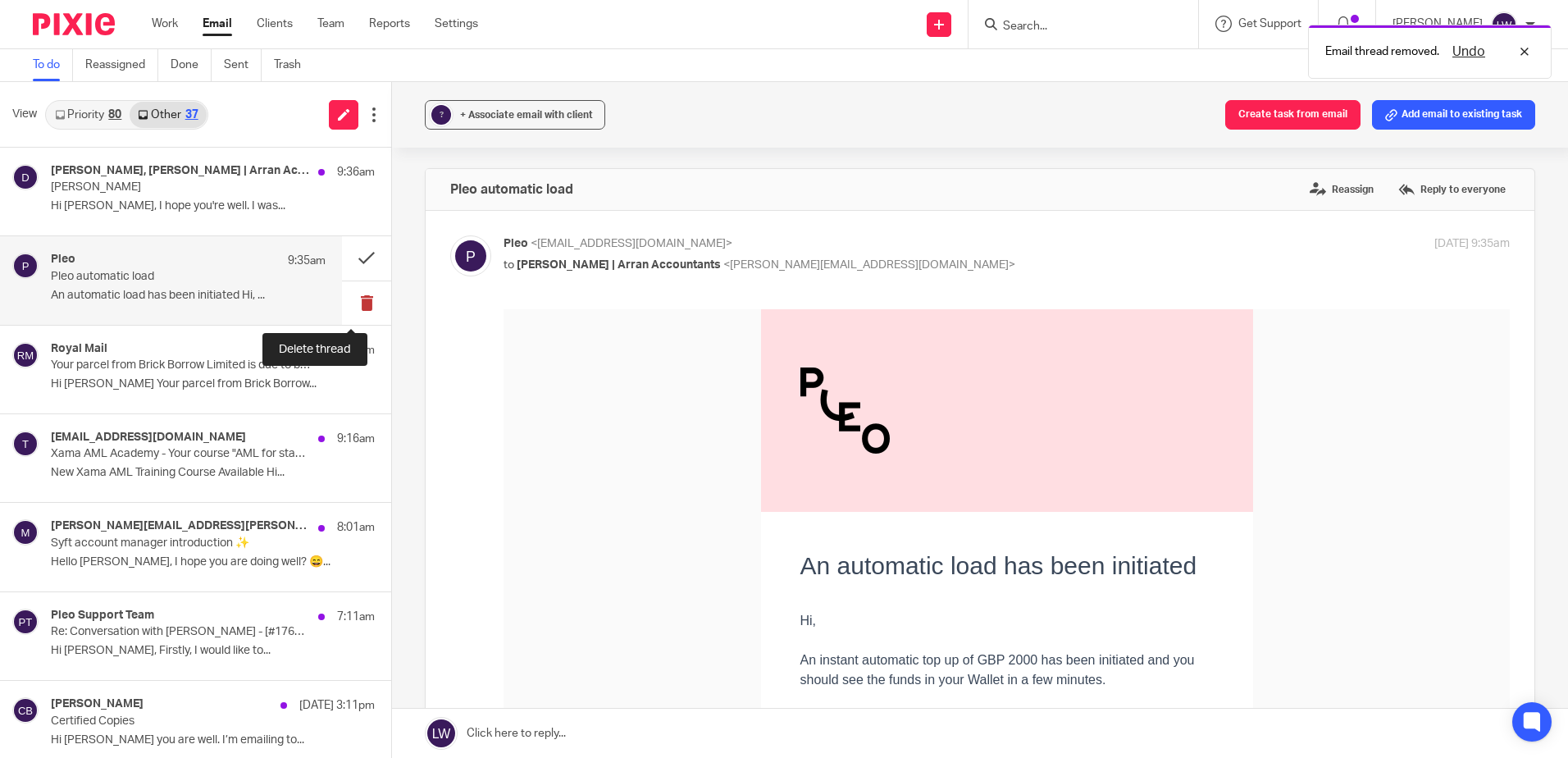
click at [348, 304] on button at bounding box center [366, 303] width 49 height 44
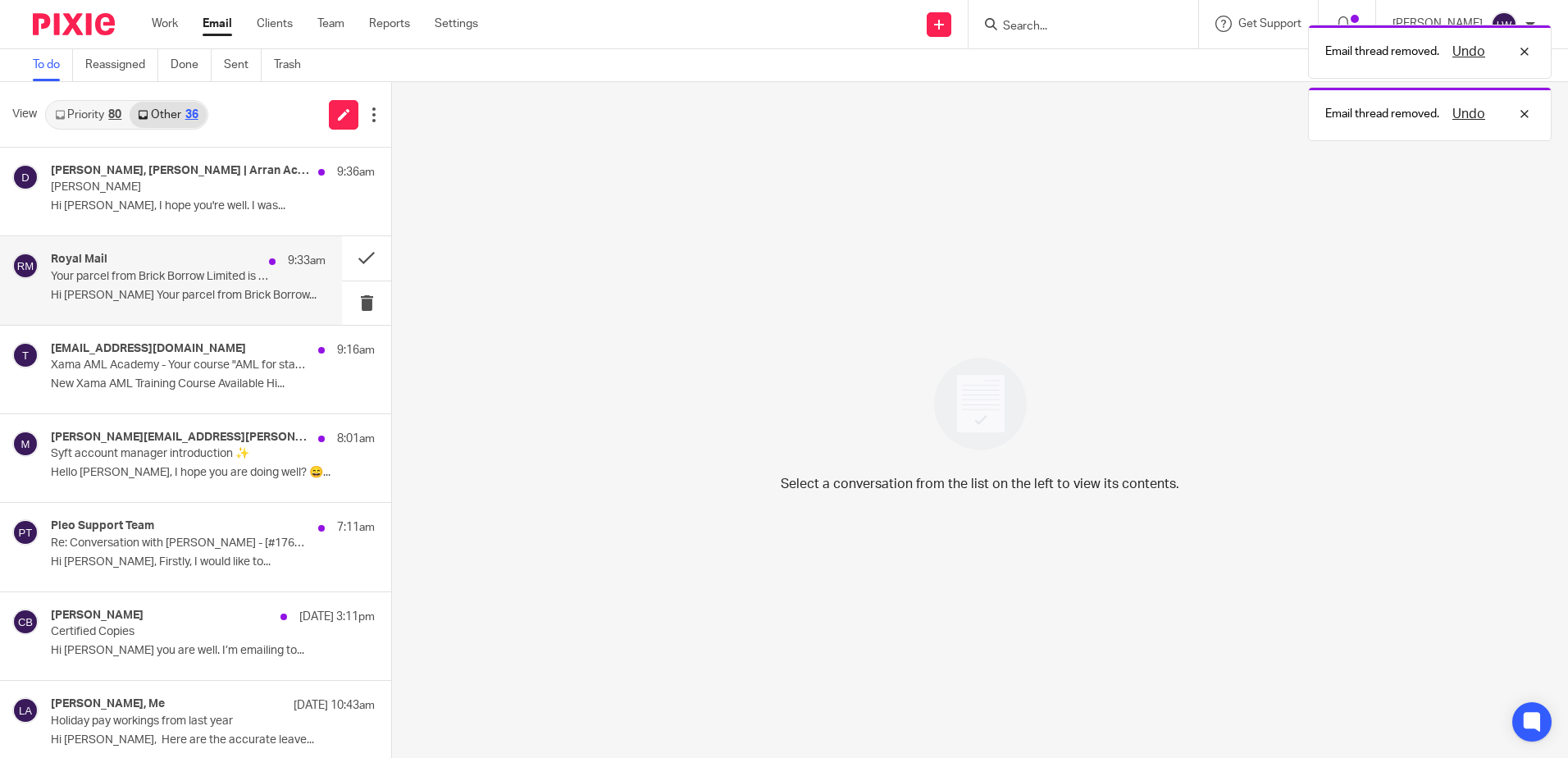
click at [109, 294] on p "Hi Lorna Wyllie Your parcel from Brick Borrow..." at bounding box center [188, 296] width 275 height 14
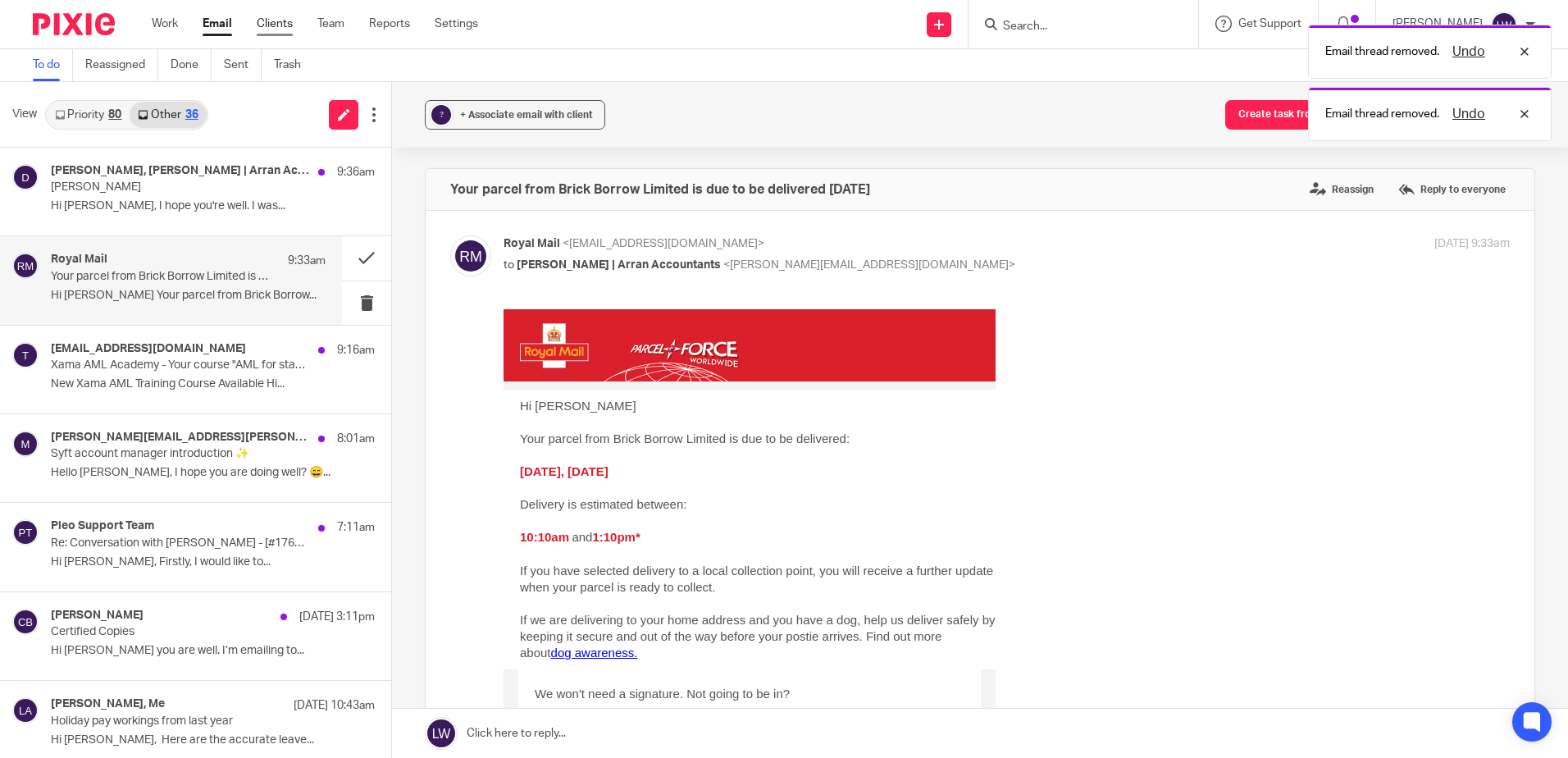
click at [279, 21] on link "Clients" at bounding box center [274, 24] width 36 height 17
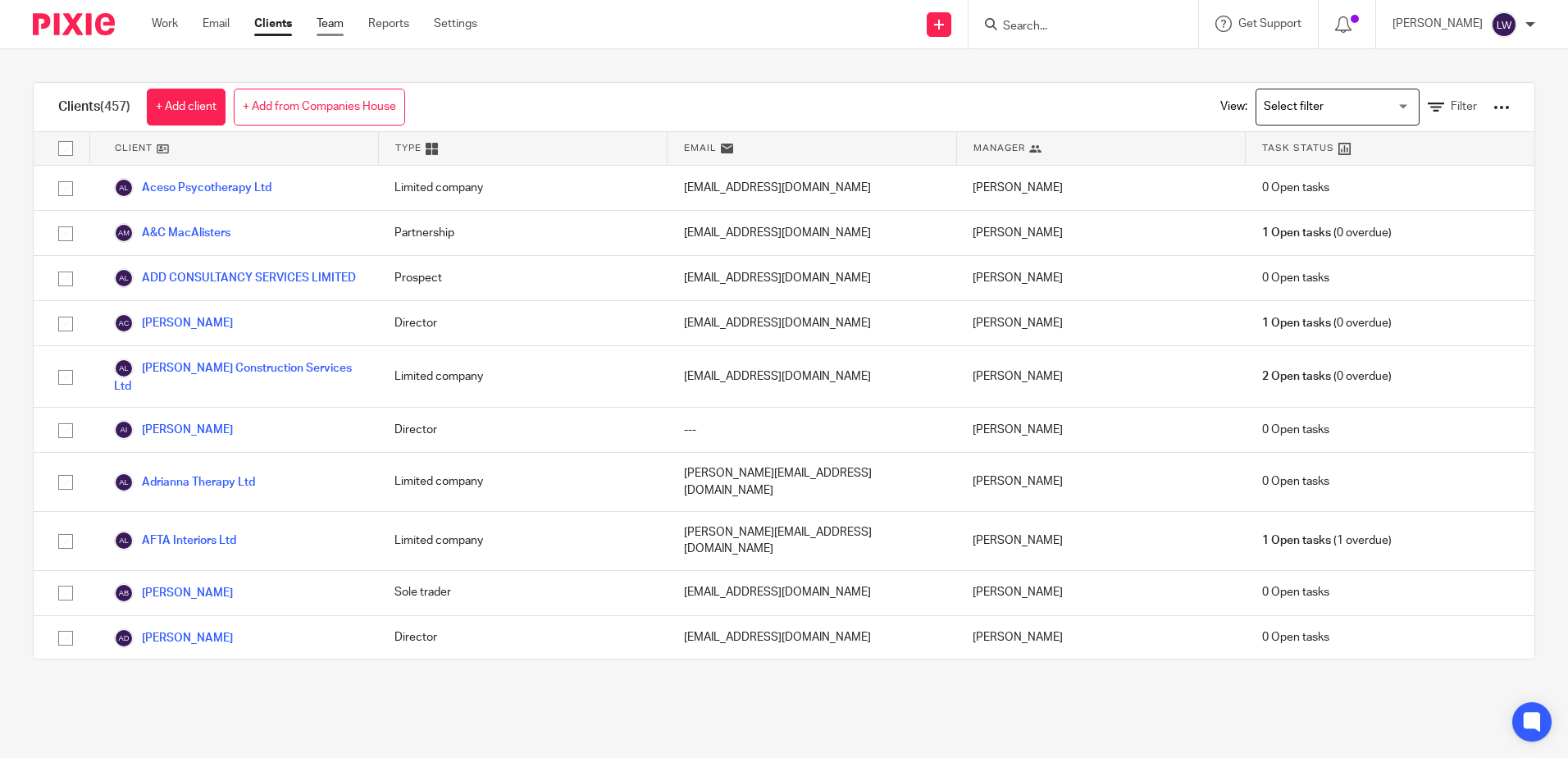
click at [333, 19] on link "Team" at bounding box center [330, 24] width 27 height 17
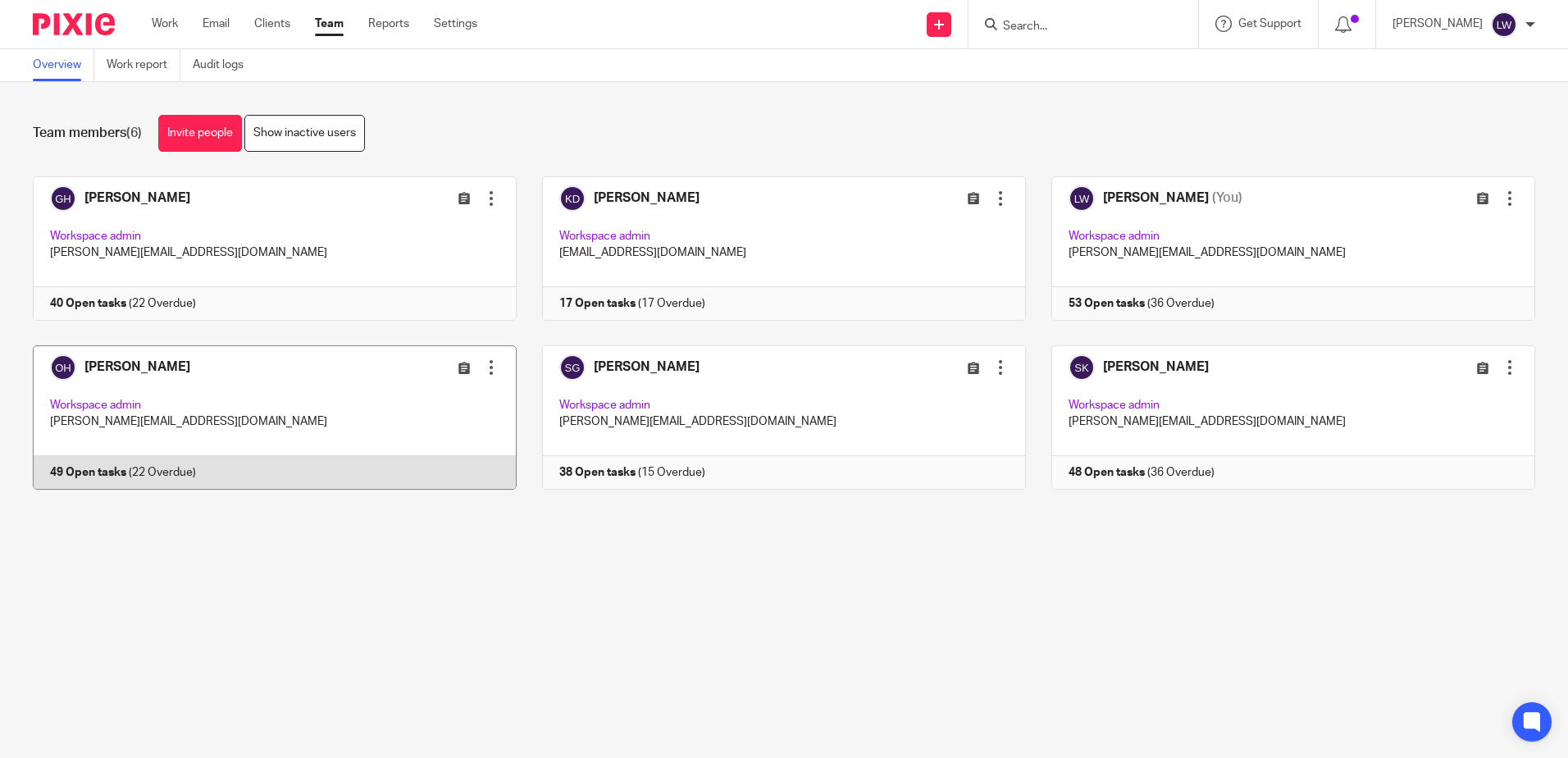
click at [119, 359] on link at bounding box center [262, 418] width 510 height 145
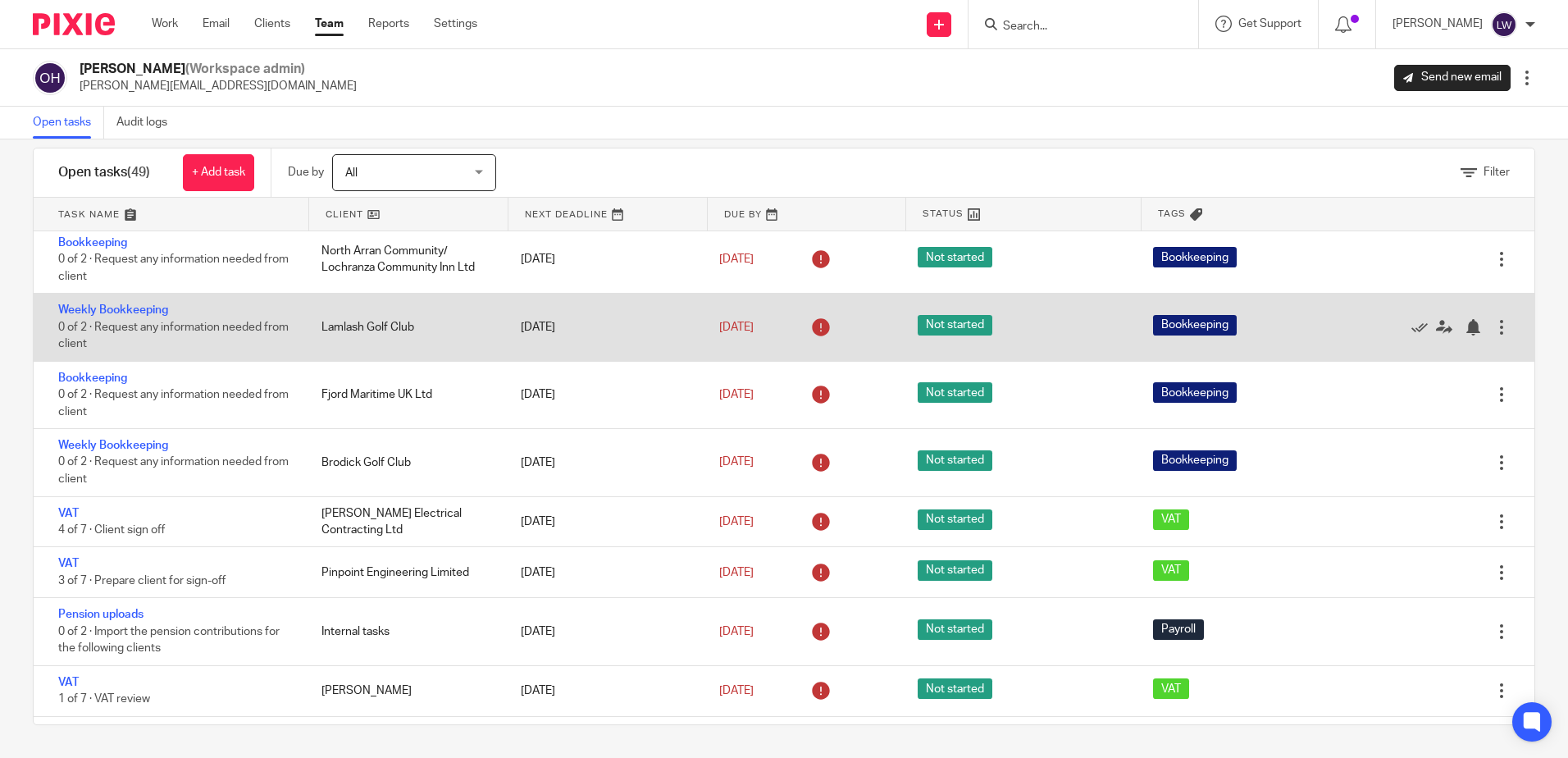
scroll to position [246, 0]
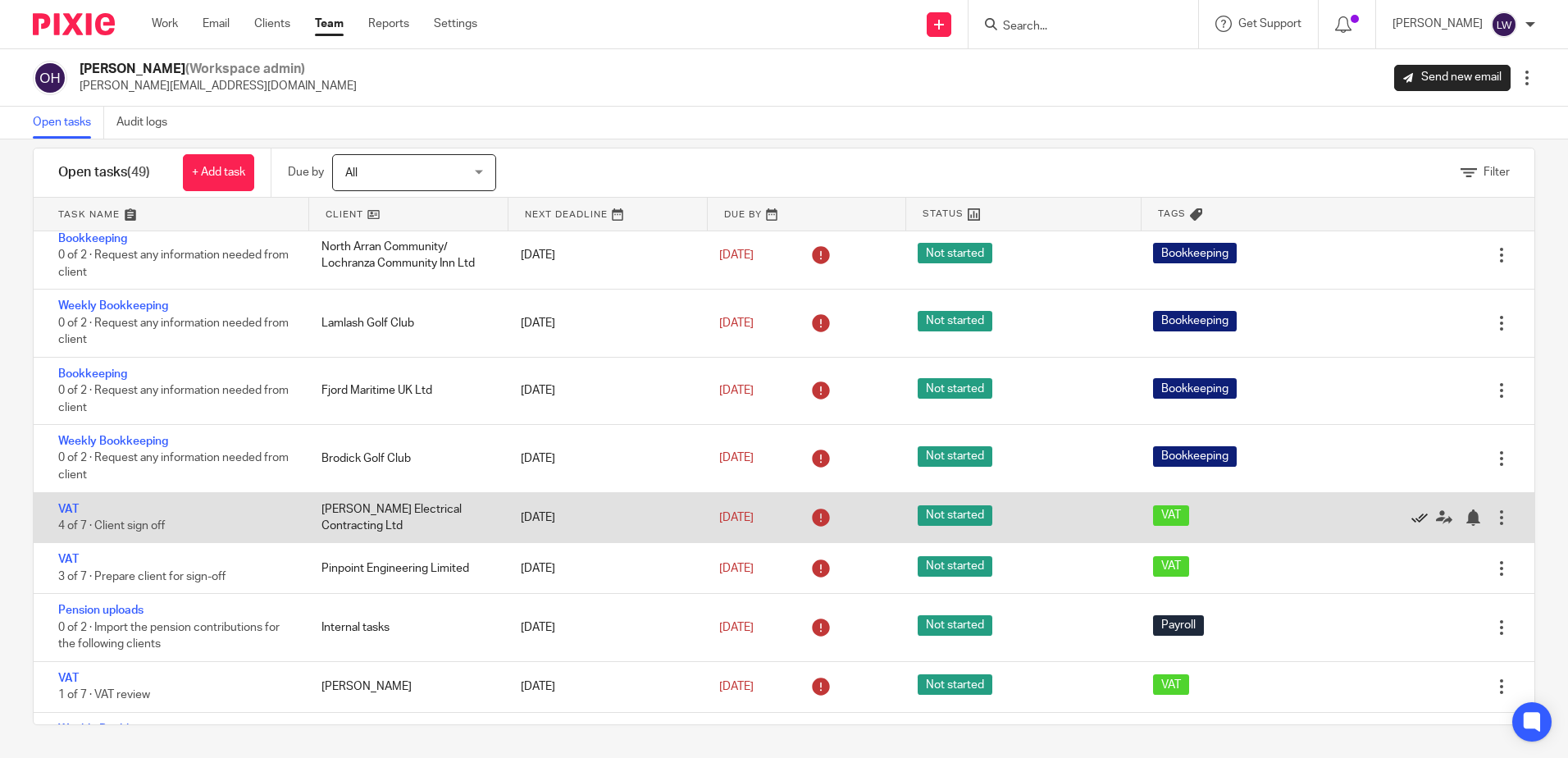
click at [1411, 515] on icon at bounding box center [1420, 518] width 17 height 17
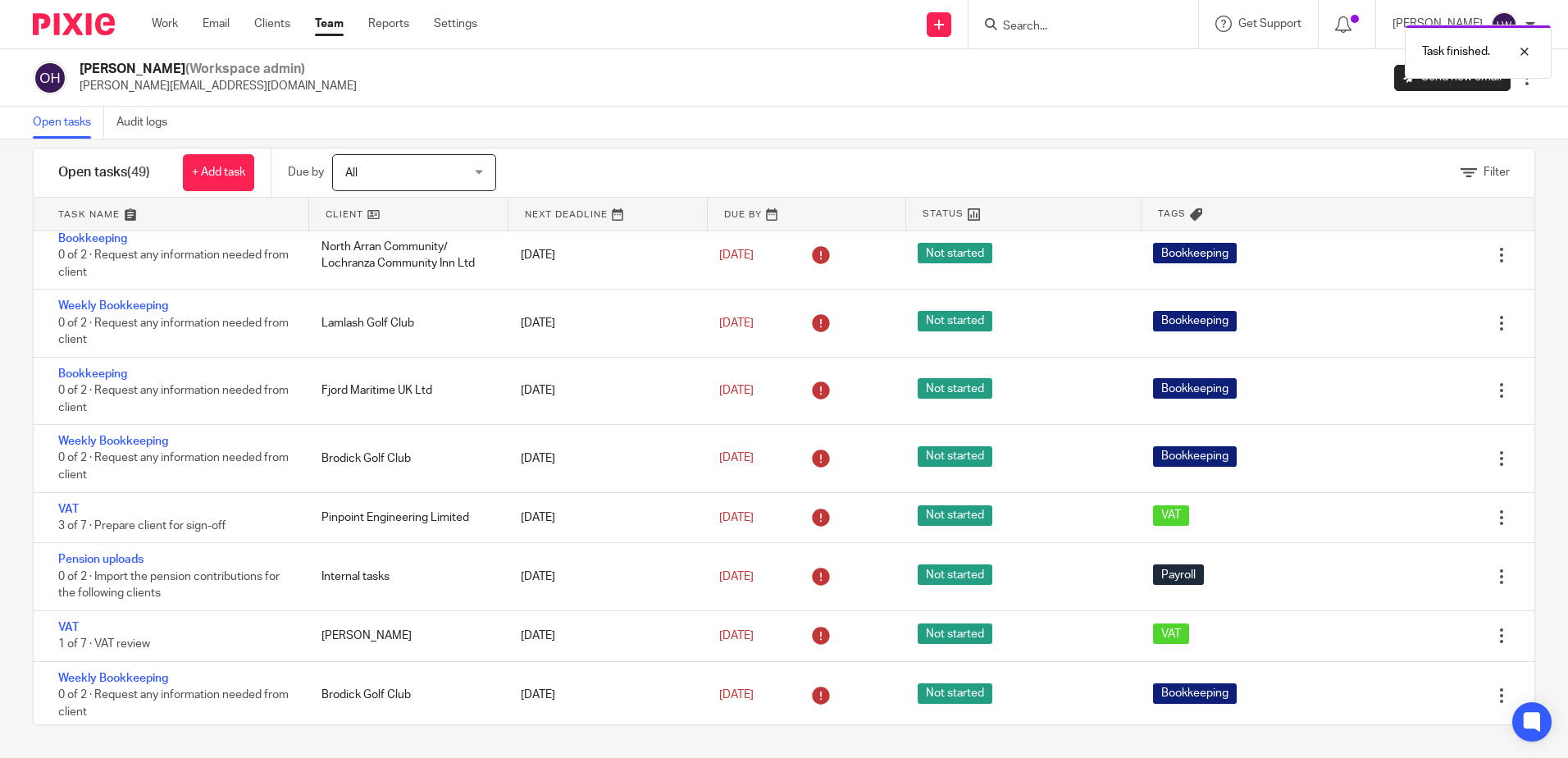
click at [1411, 515] on icon at bounding box center [1420, 518] width 17 height 17
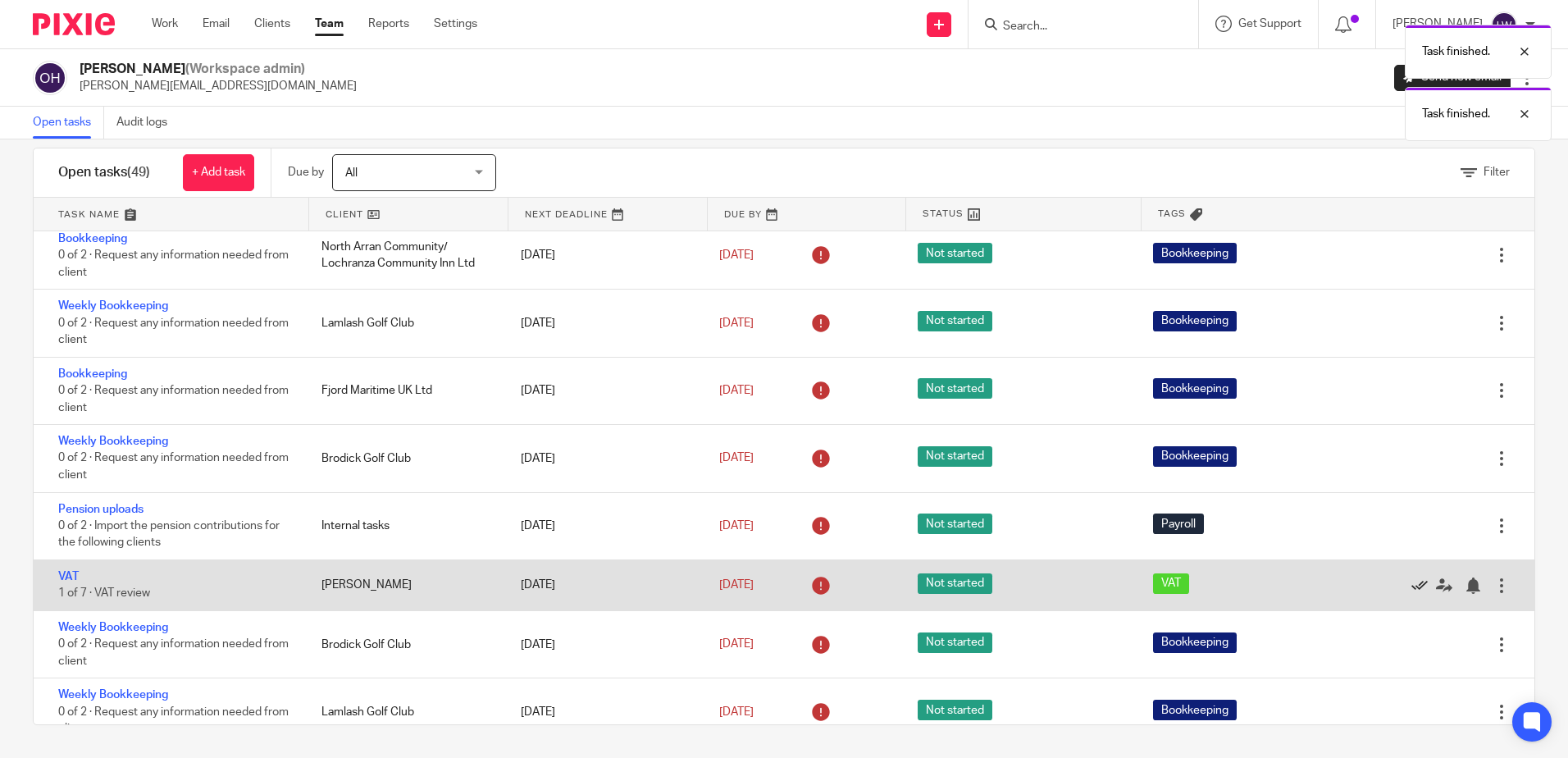
click at [1411, 585] on icon at bounding box center [1420, 586] width 17 height 17
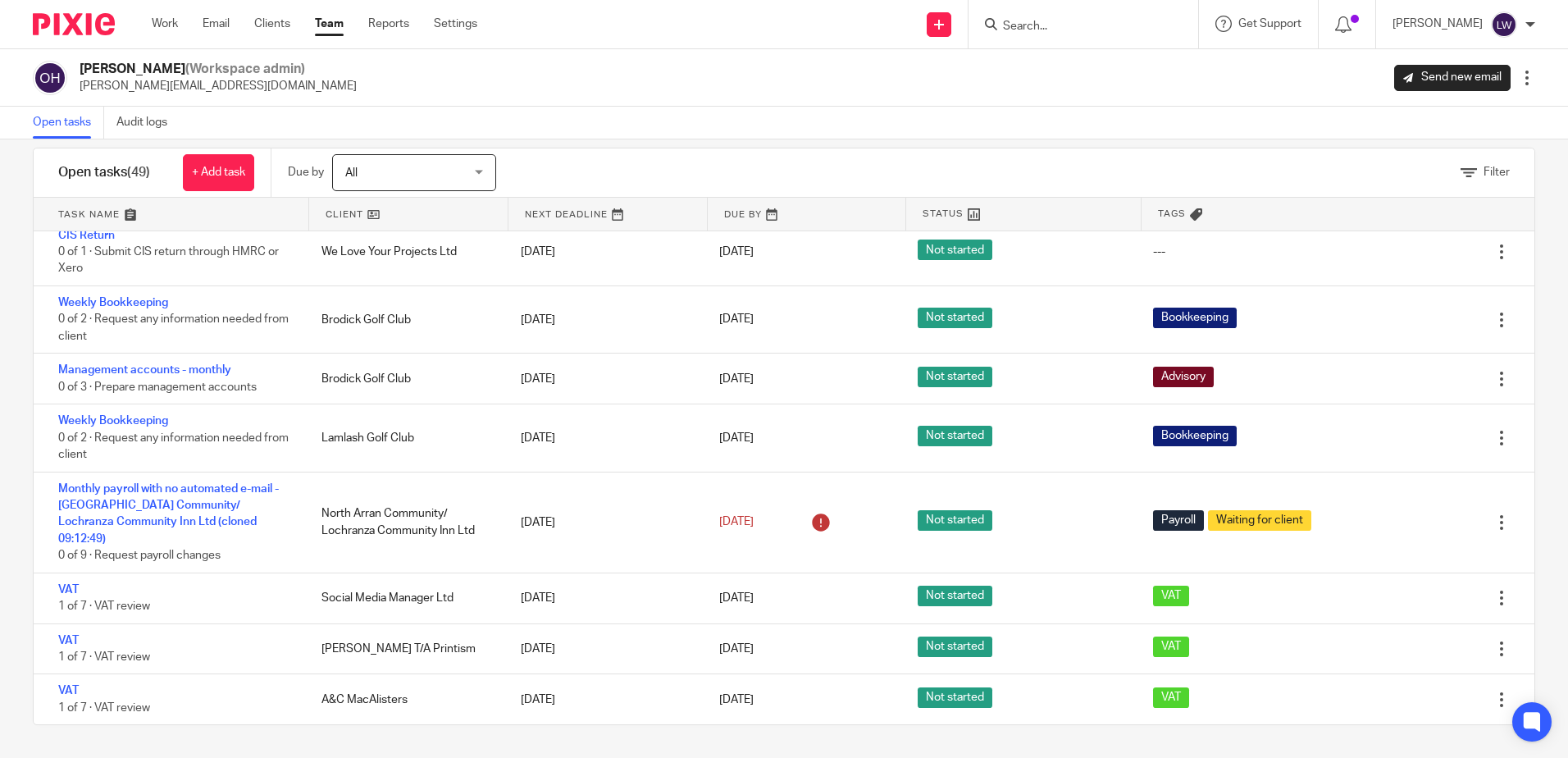
scroll to position [1771, 0]
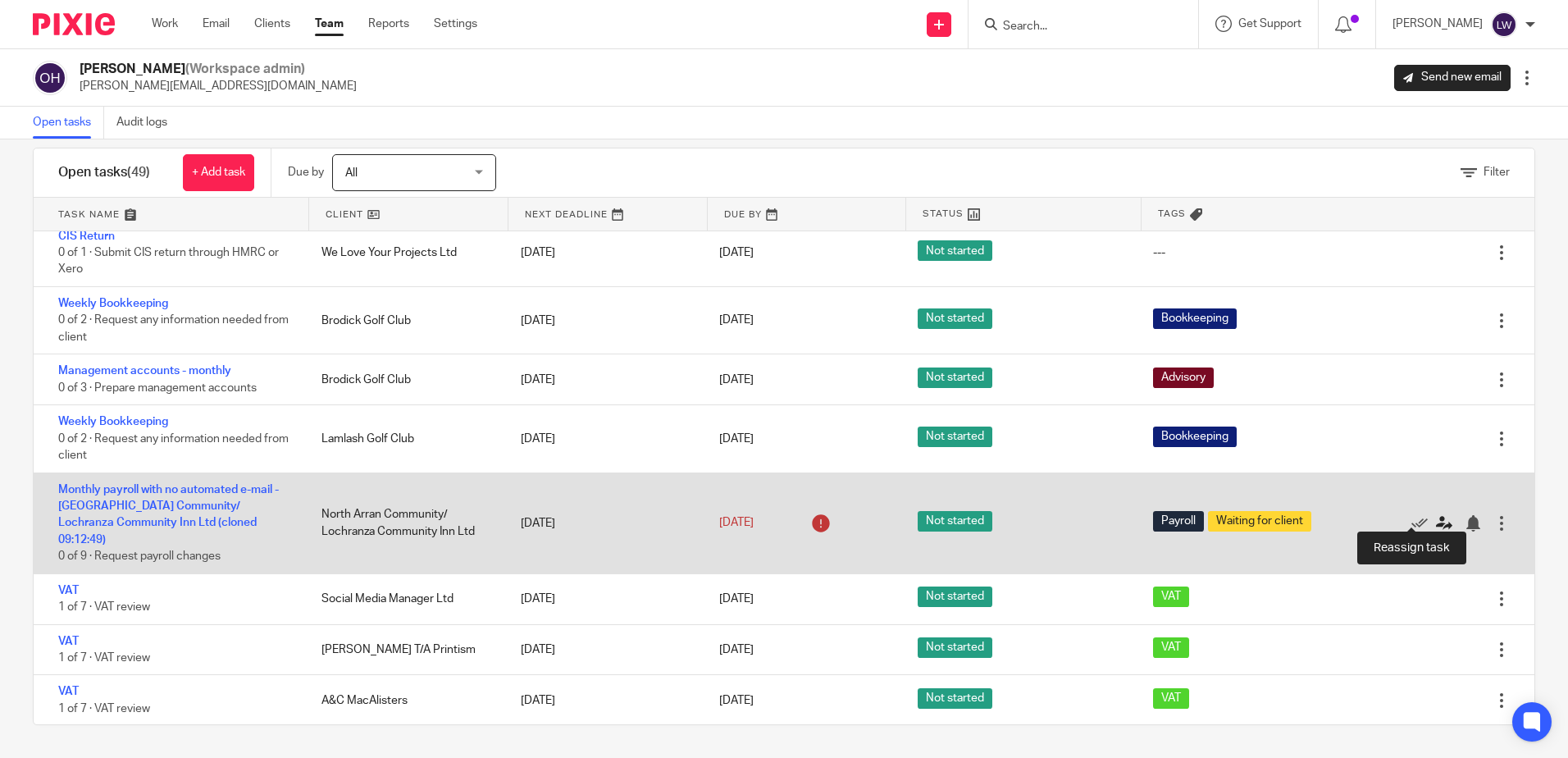
click at [1436, 515] on icon at bounding box center [1445, 524] width 17 height 17
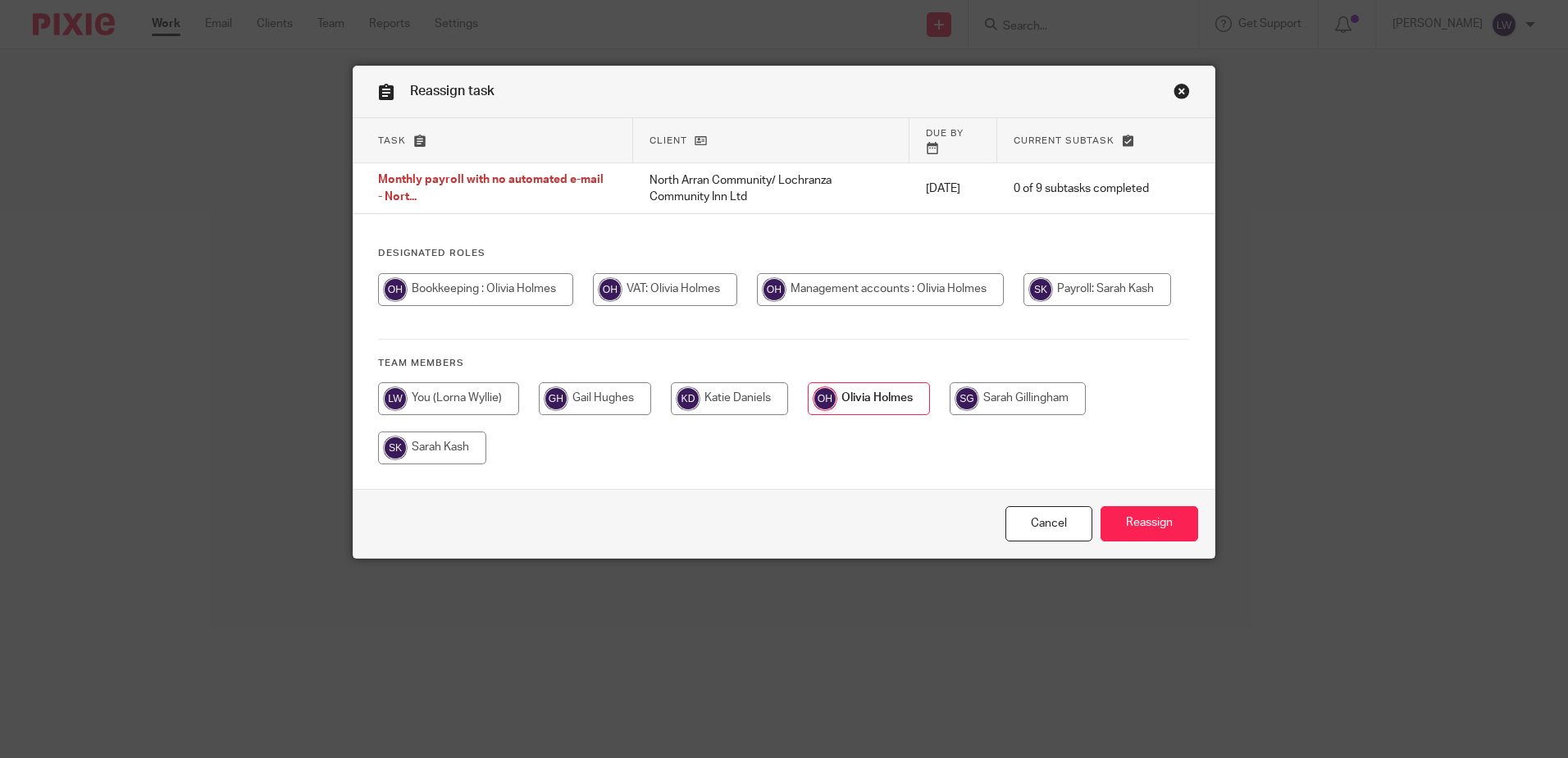
click at [431, 464] on input "radio" at bounding box center [432, 448] width 108 height 32
radio input "true"
click at [1139, 541] on input "Reassign" at bounding box center [1149, 524] width 97 height 35
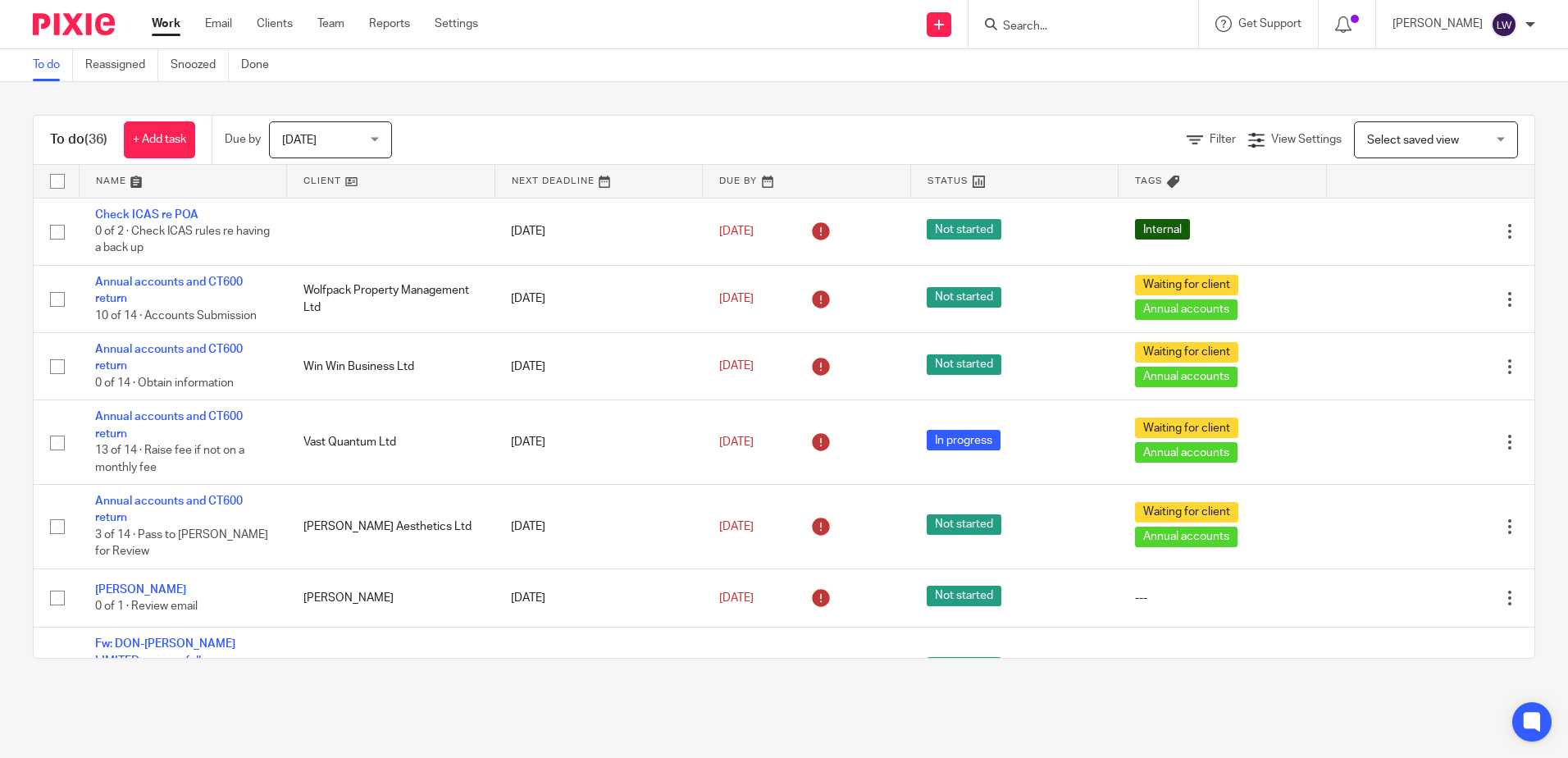
click at [350, 28] on ul "Work Email Clients Team Reports Settings" at bounding box center [327, 24] width 351 height 17
click at [347, 28] on ul "Work Email Clients Team Reports Settings" at bounding box center [327, 24] width 351 height 17
click at [327, 27] on link "Team" at bounding box center [331, 24] width 27 height 17
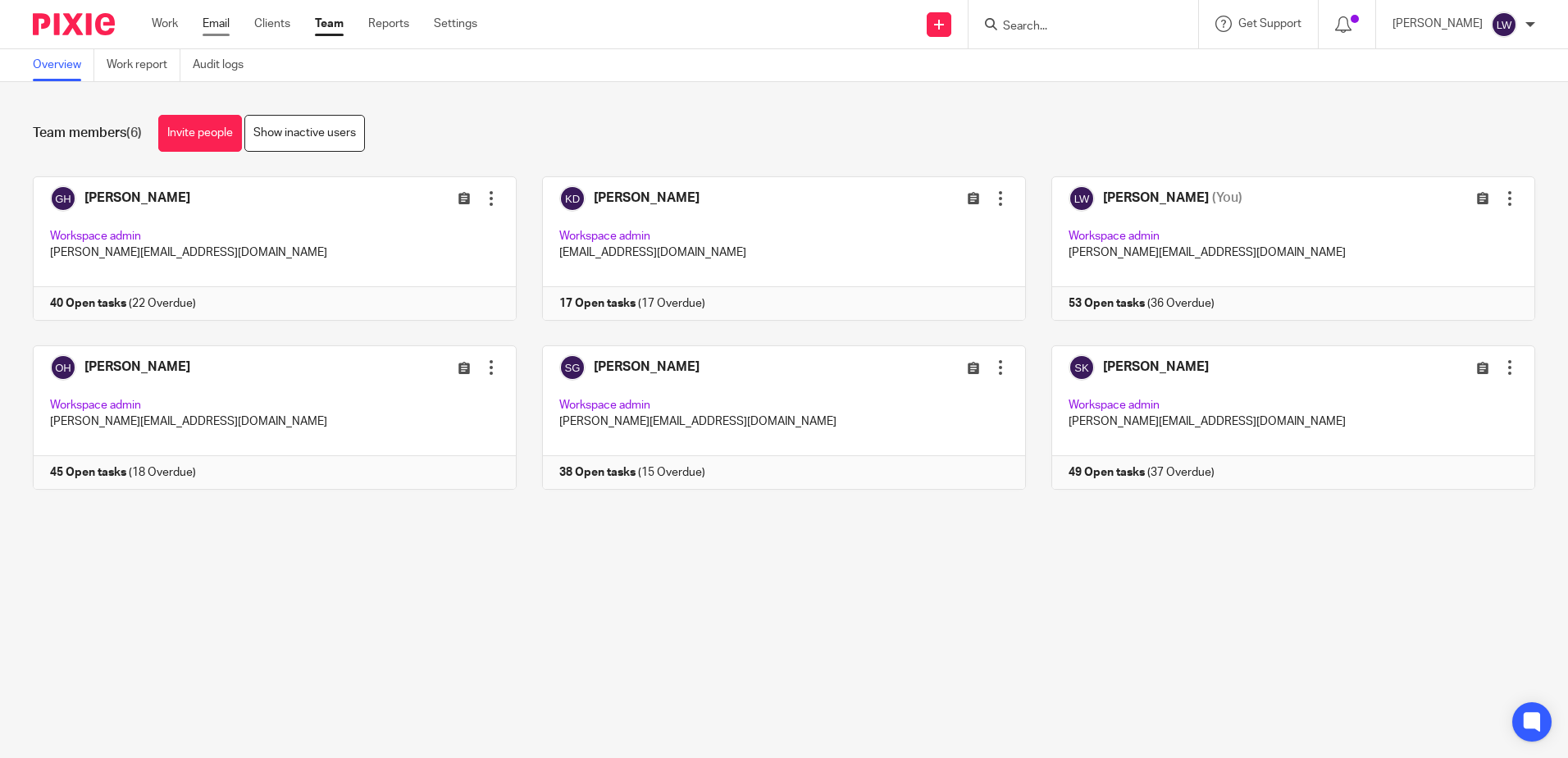
click at [219, 26] on link "Email" at bounding box center [216, 24] width 27 height 17
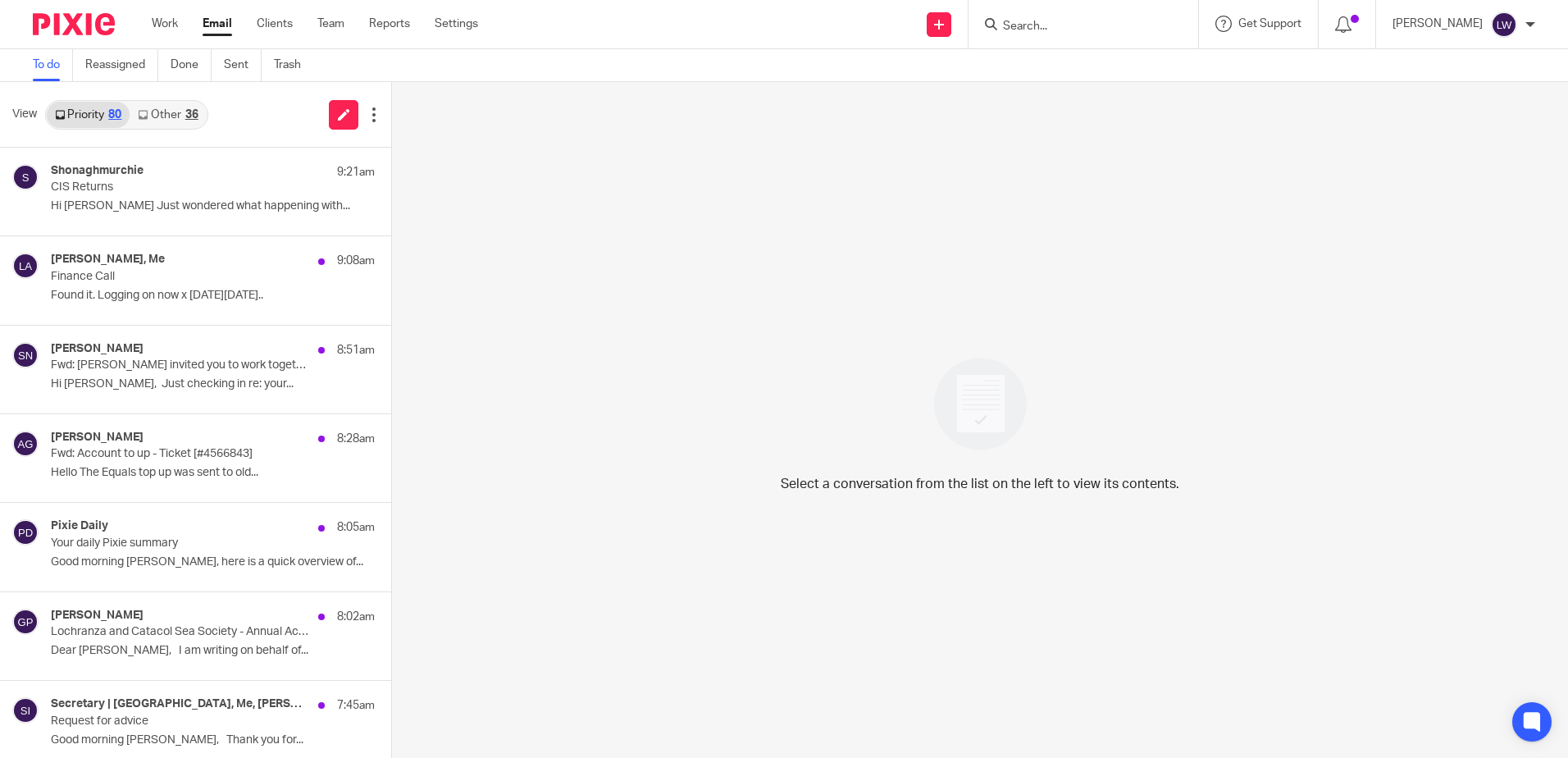
click at [162, 118] on link "Other 36" at bounding box center [168, 115] width 76 height 26
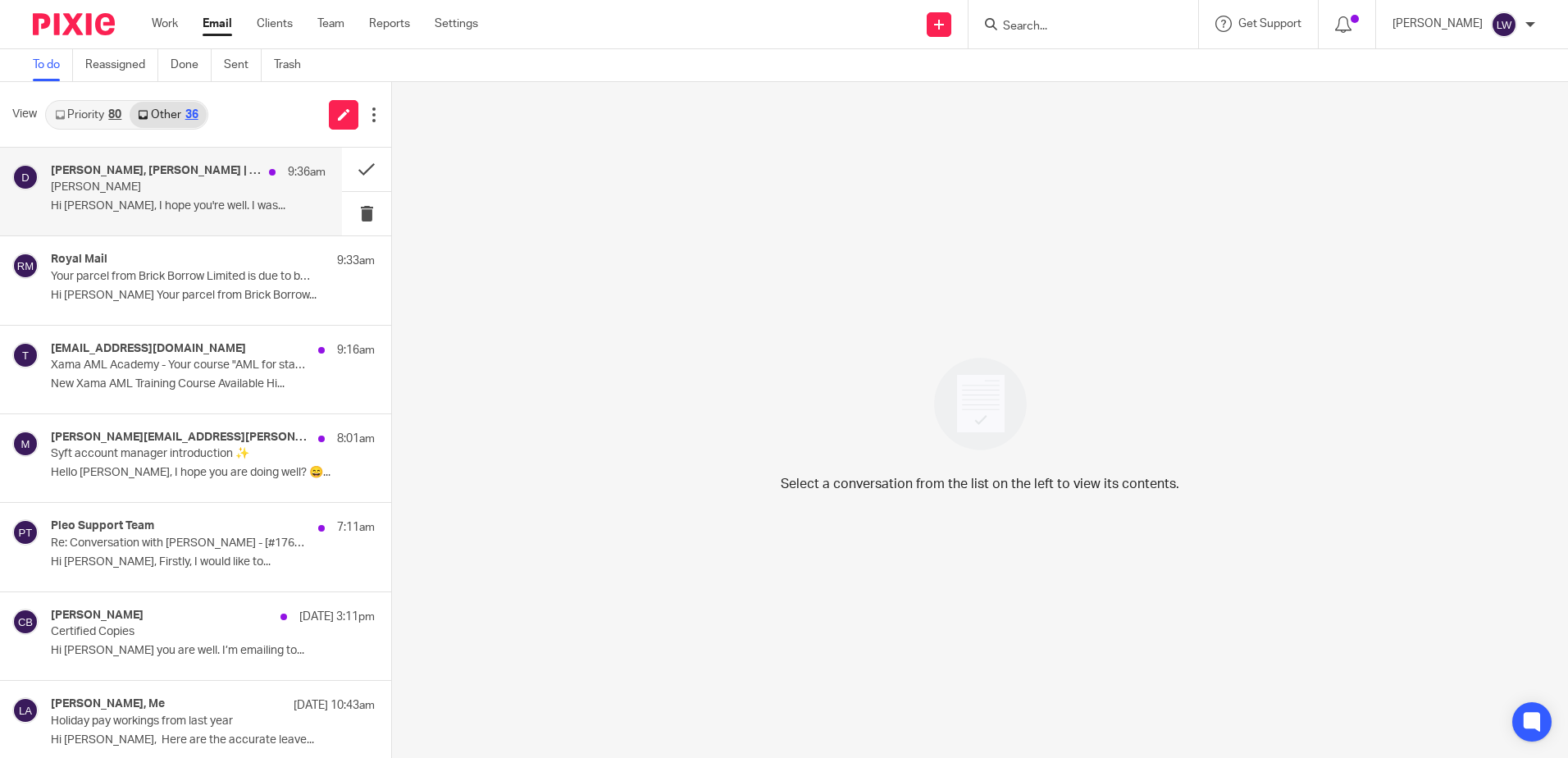
click at [158, 189] on p "Robin Finlayson" at bounding box center [160, 187] width 220 height 14
click at [158, 277] on p "Your parcel from Brick Borrow Limited is due to be delivered today" at bounding box center [160, 276] width 220 height 14
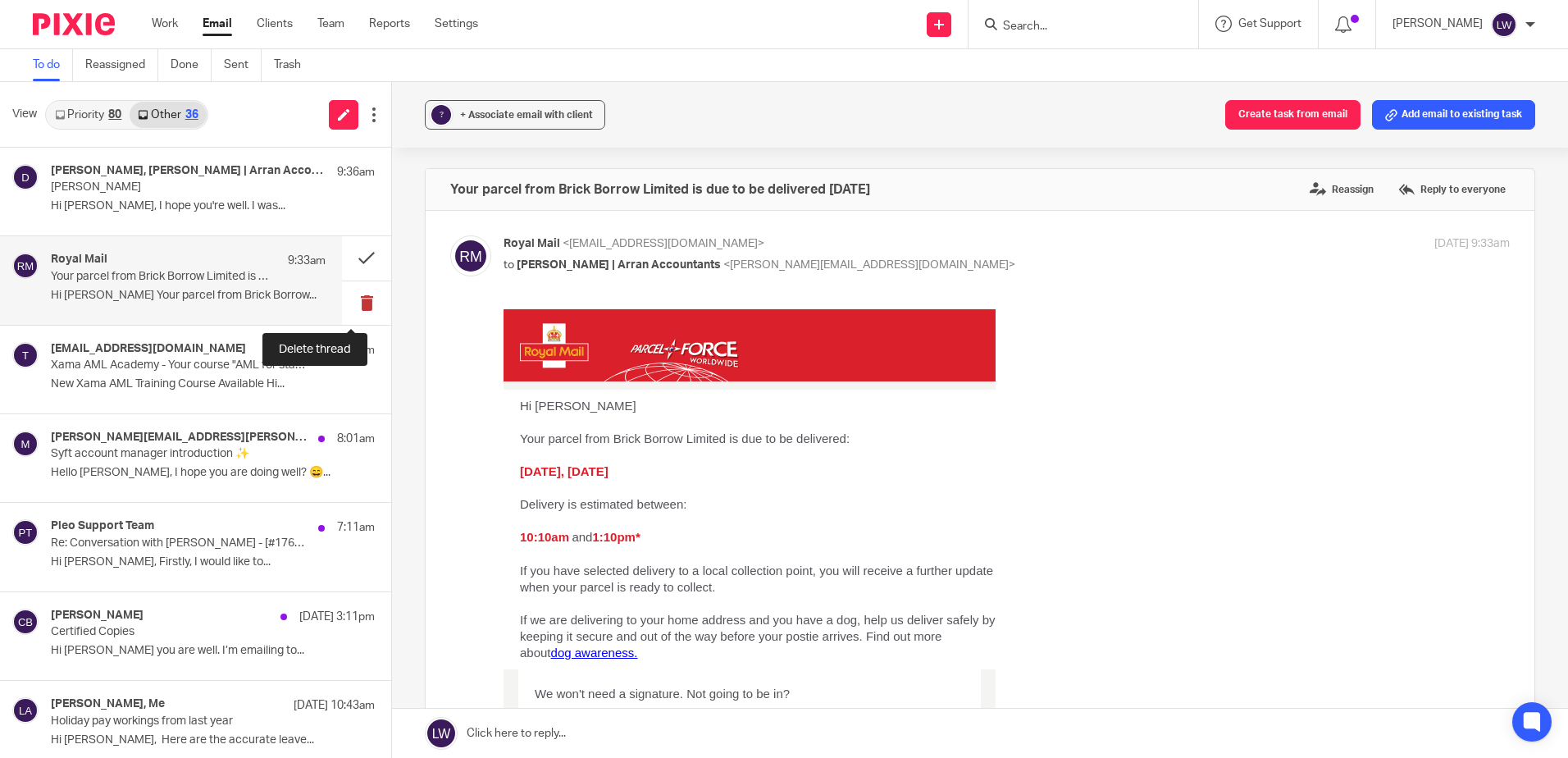
click at [354, 306] on button at bounding box center [366, 303] width 49 height 44
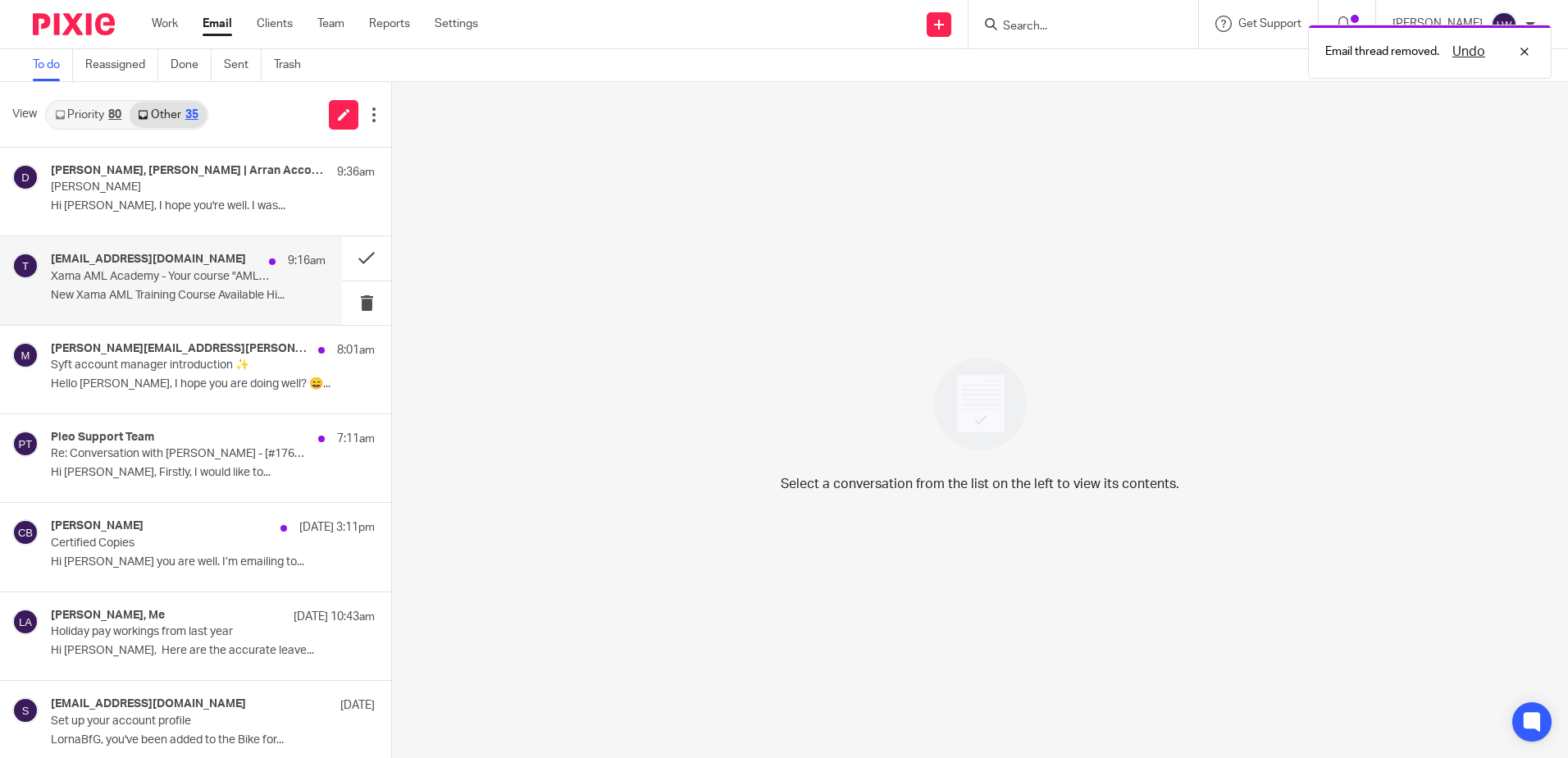
click at [191, 293] on p "New Xama AML Training Course Available Hi..." at bounding box center [188, 296] width 275 height 14
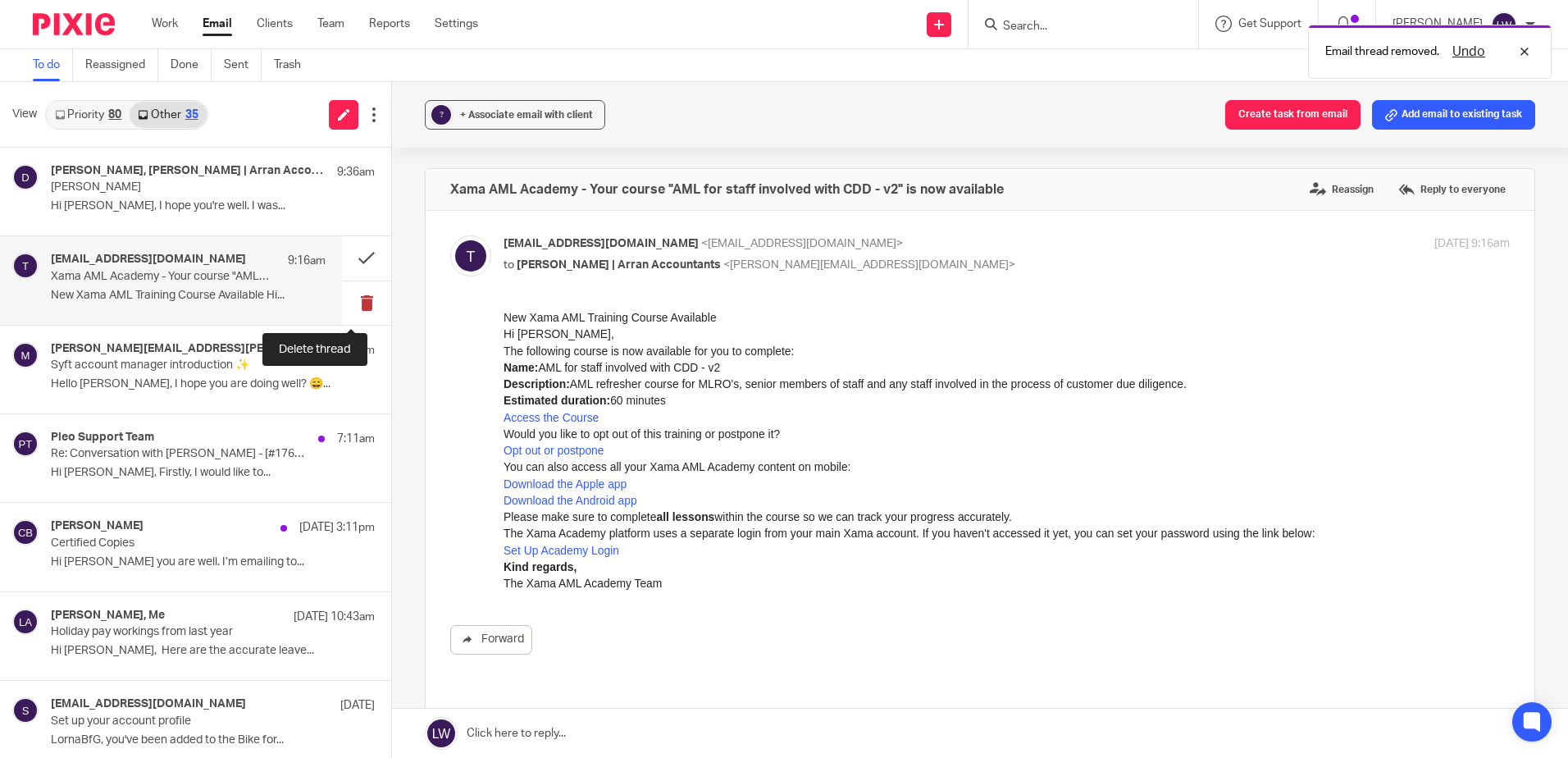
click at [350, 304] on button at bounding box center [366, 303] width 49 height 44
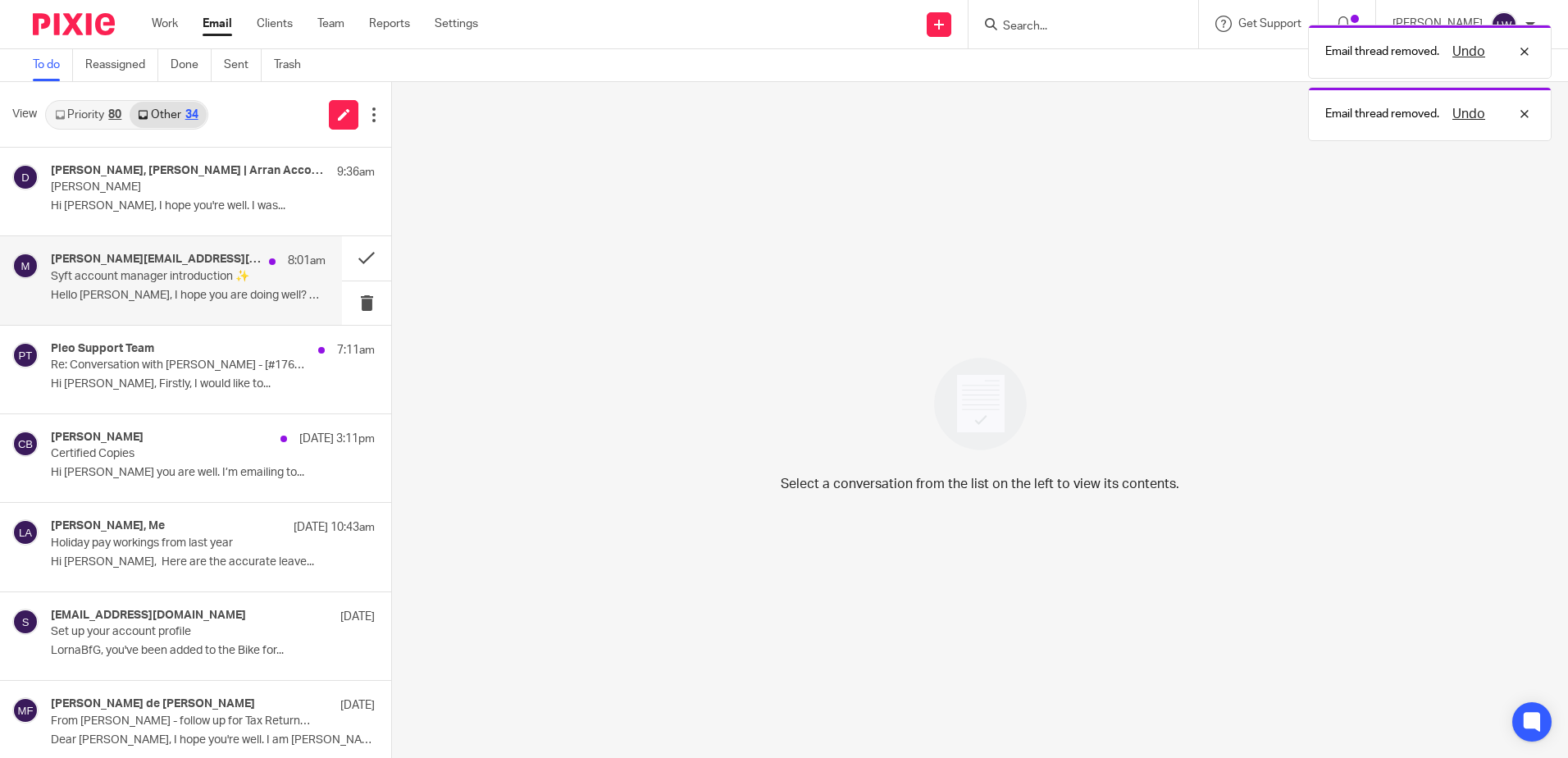
click at [189, 297] on p "Hello [PERSON_NAME], I hope you are doing well? 😄..." at bounding box center [188, 296] width 275 height 14
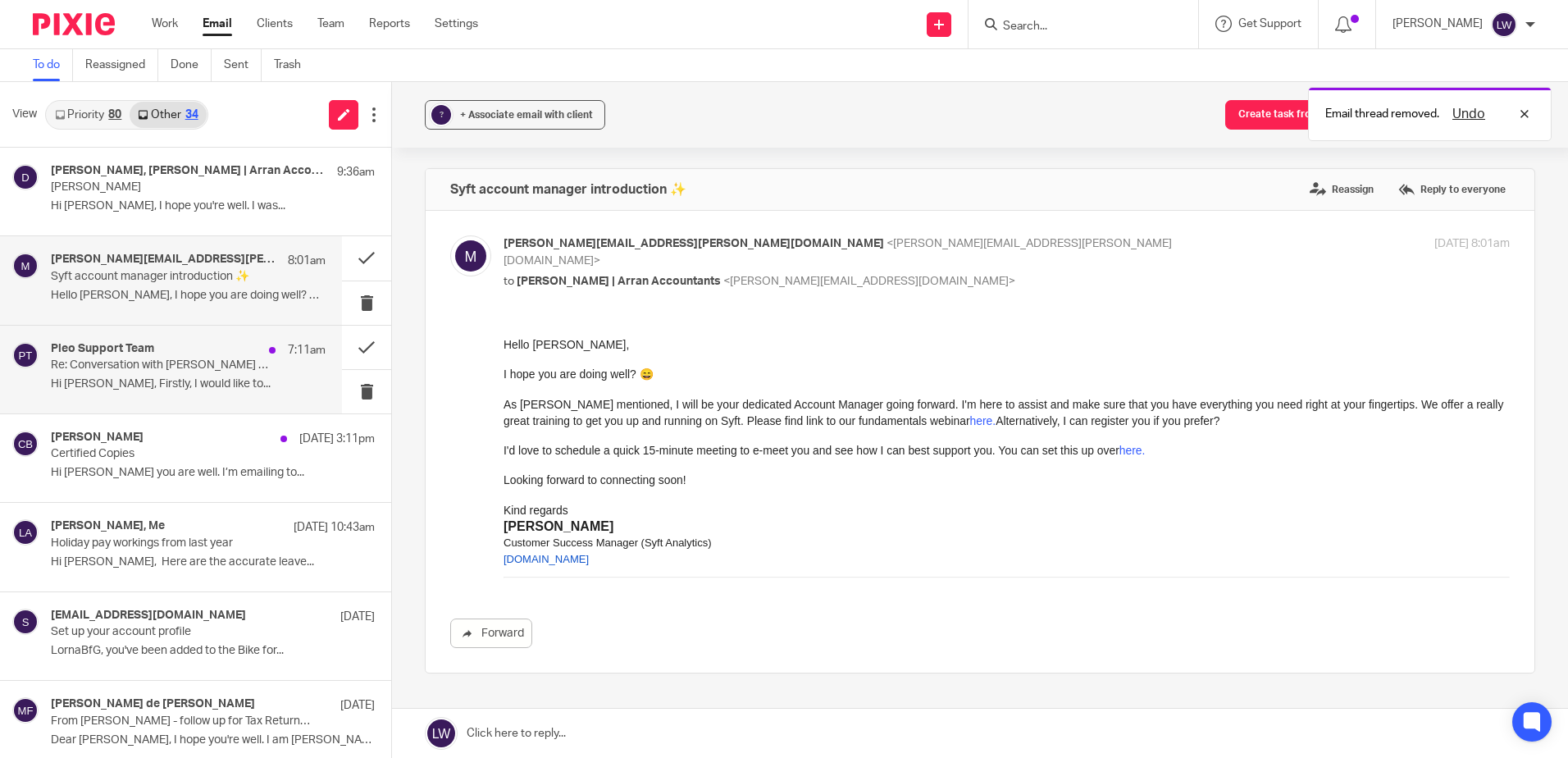
click at [183, 368] on p "Re: Conversation with [PERSON_NAME] - [#176002]" at bounding box center [160, 365] width 220 height 14
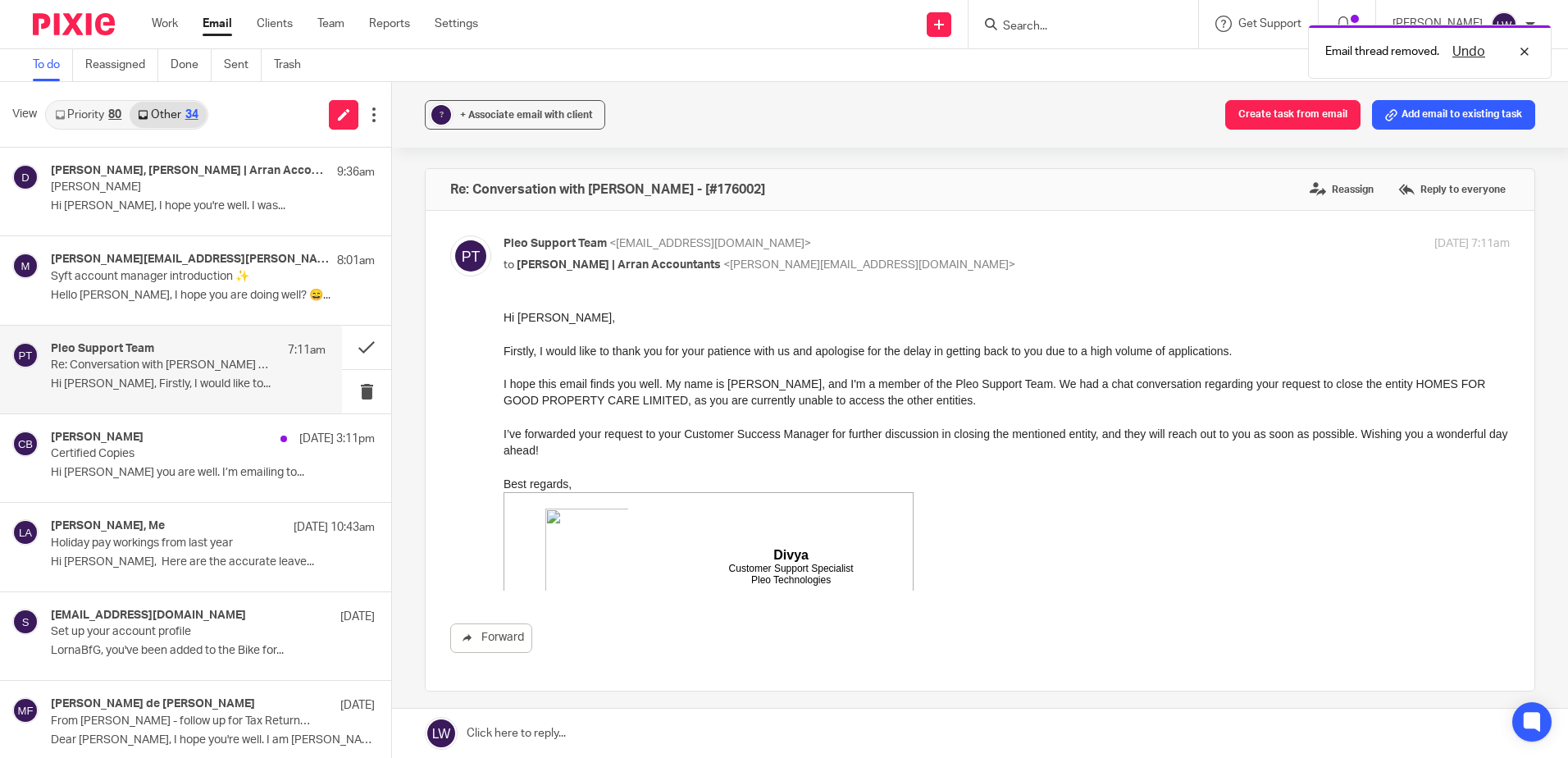
click at [96, 102] on link "Priority 80" at bounding box center [87, 115] width 82 height 26
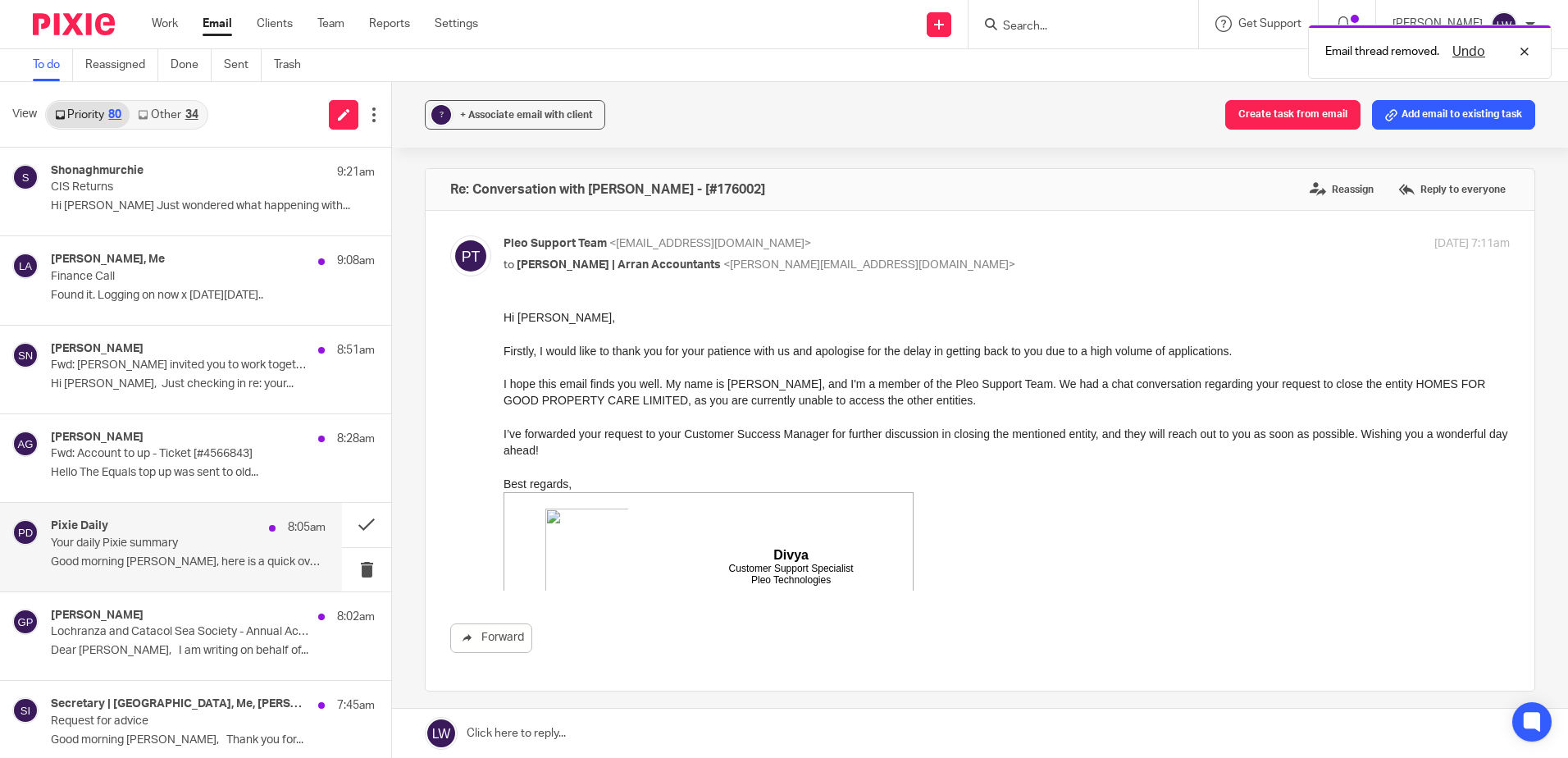
click at [150, 545] on p "Your daily Pixie summary" at bounding box center [160, 543] width 220 height 14
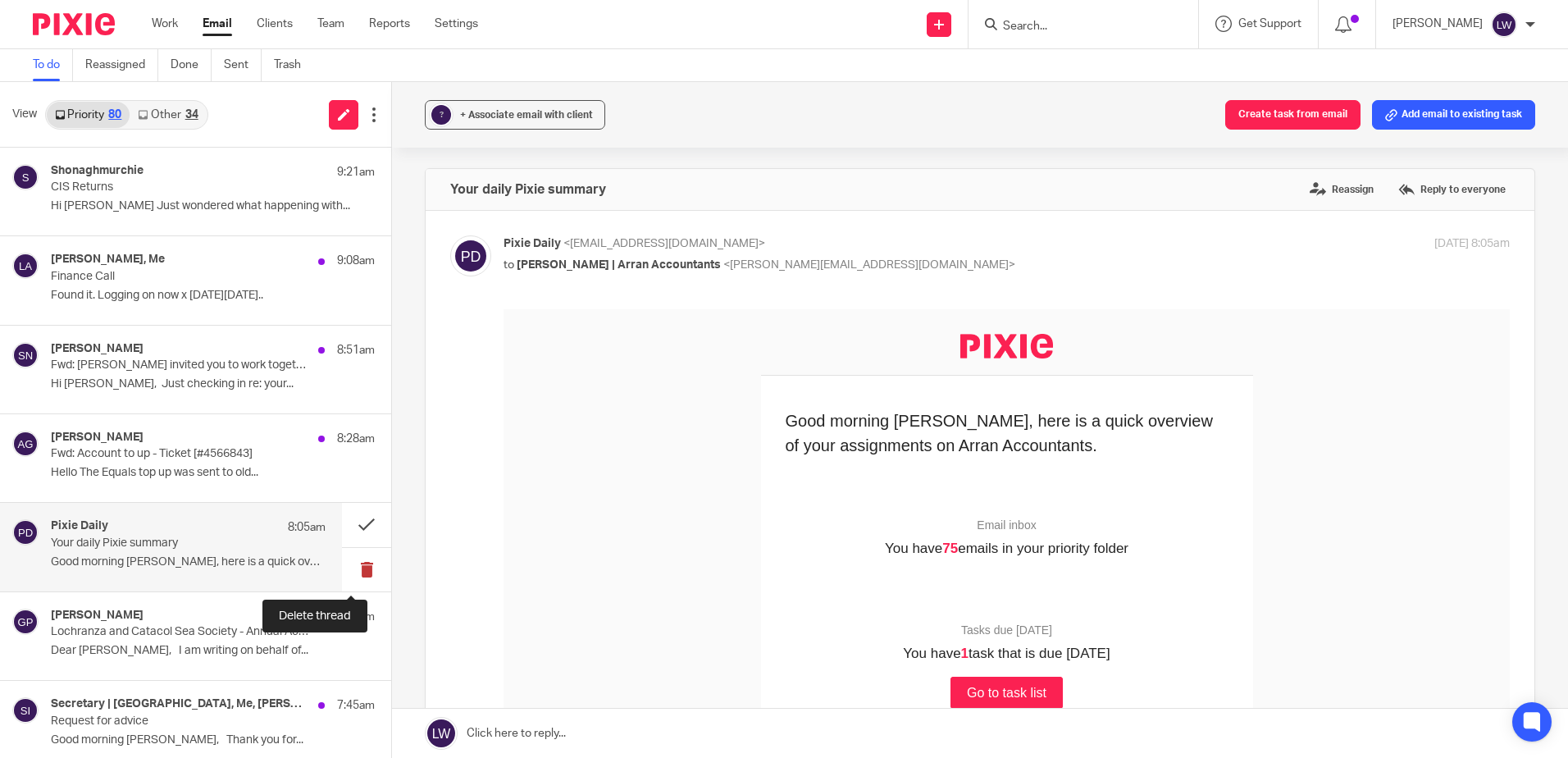
click at [350, 570] on button at bounding box center [366, 569] width 49 height 44
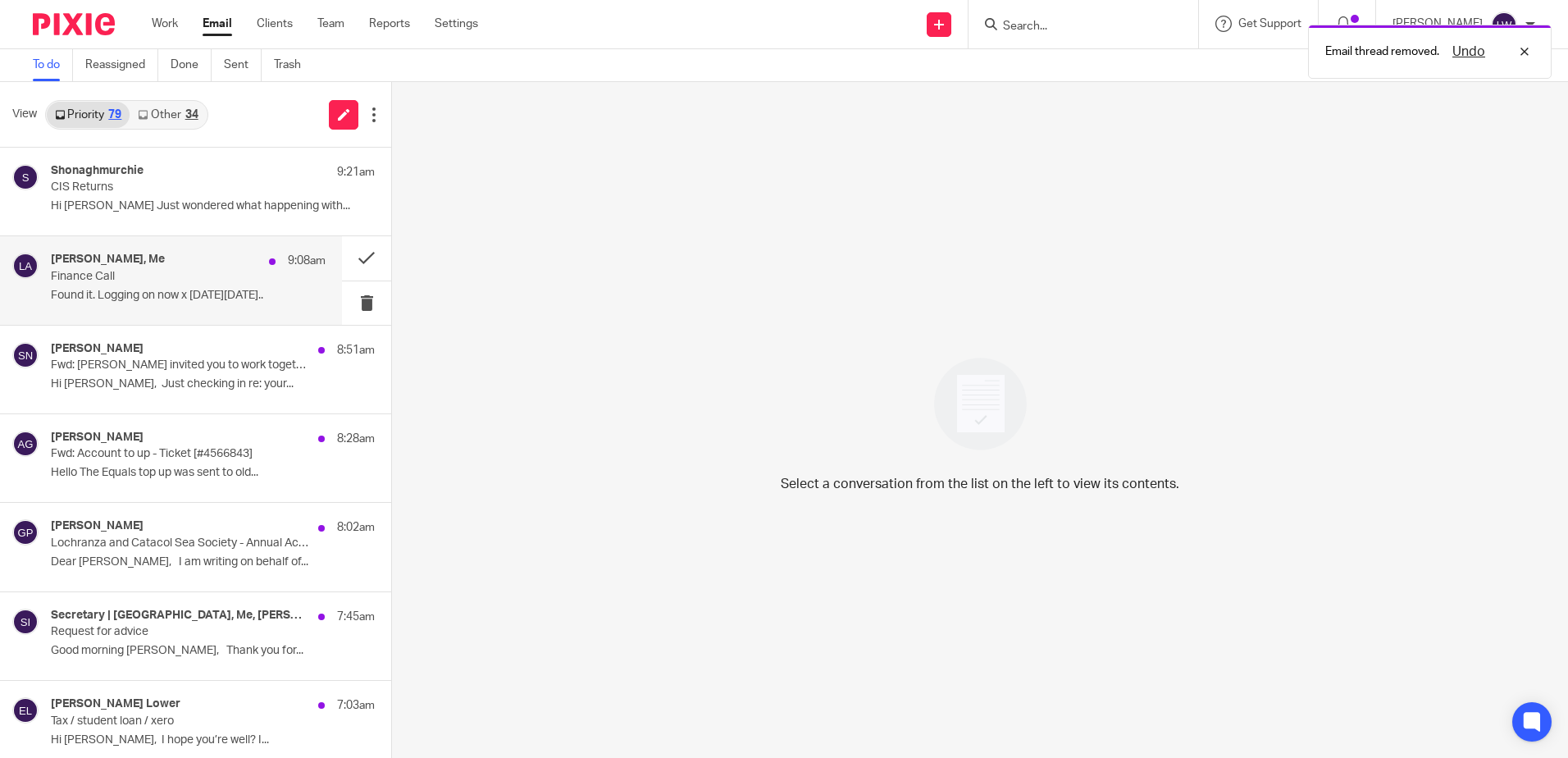
click at [146, 289] on p "Found it. Logging on now x On Mon, 15 Sep..." at bounding box center [188, 296] width 275 height 14
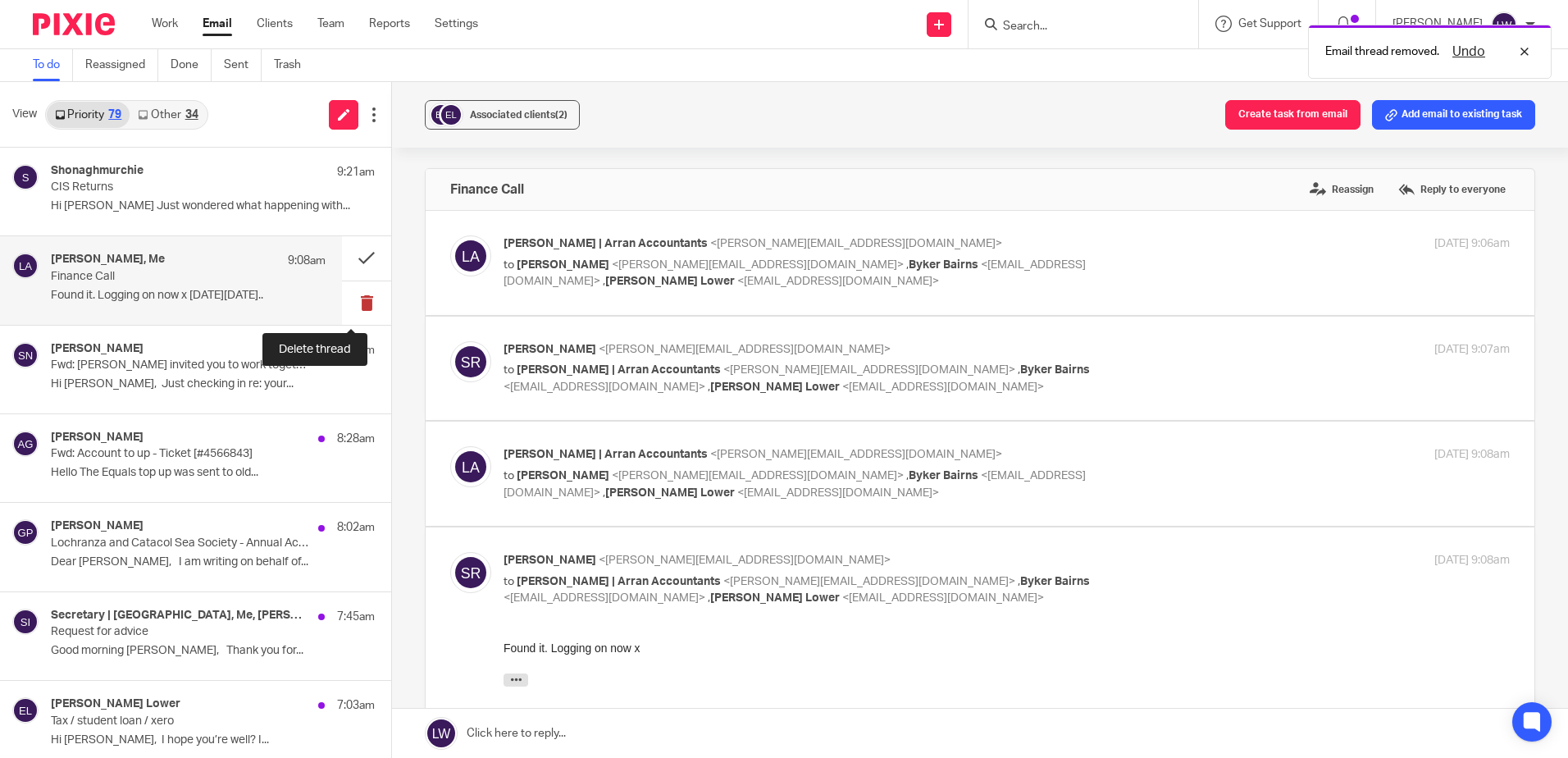
click at [348, 304] on button at bounding box center [366, 303] width 49 height 44
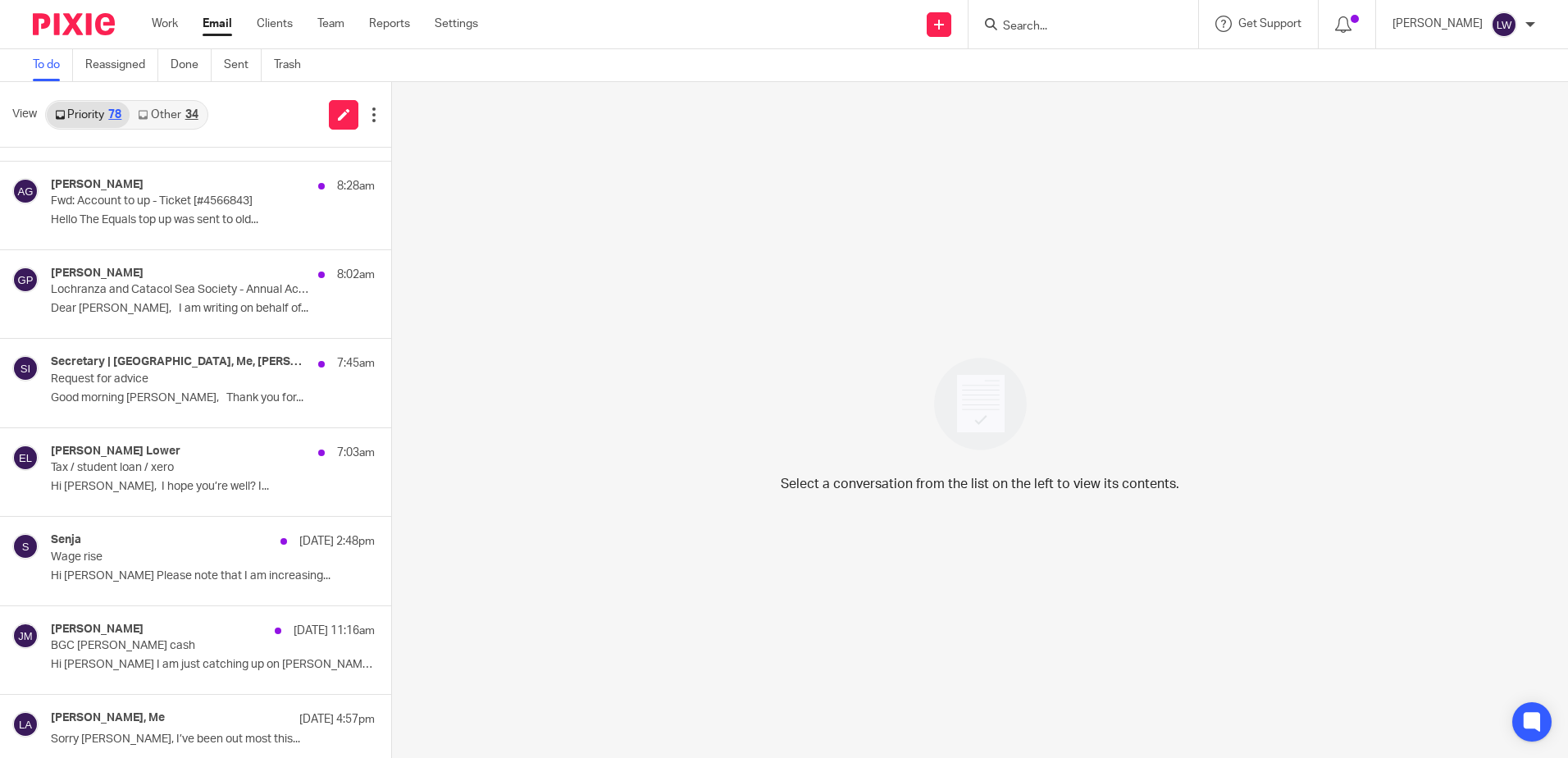
scroll to position [164, 0]
click at [204, 21] on link "Email" at bounding box center [218, 24] width 30 height 17
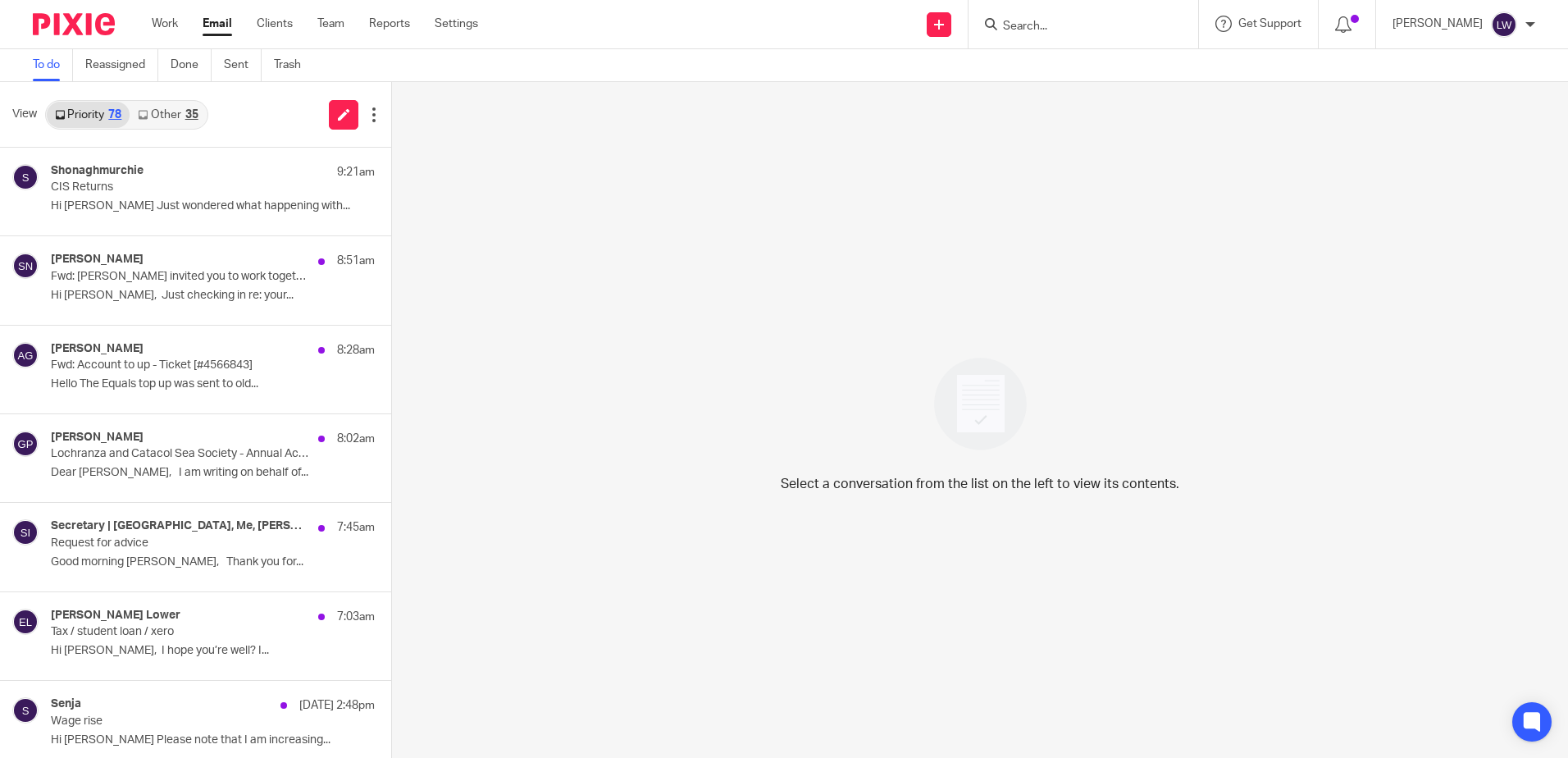
click at [160, 107] on link "Other 35" at bounding box center [168, 115] width 76 height 26
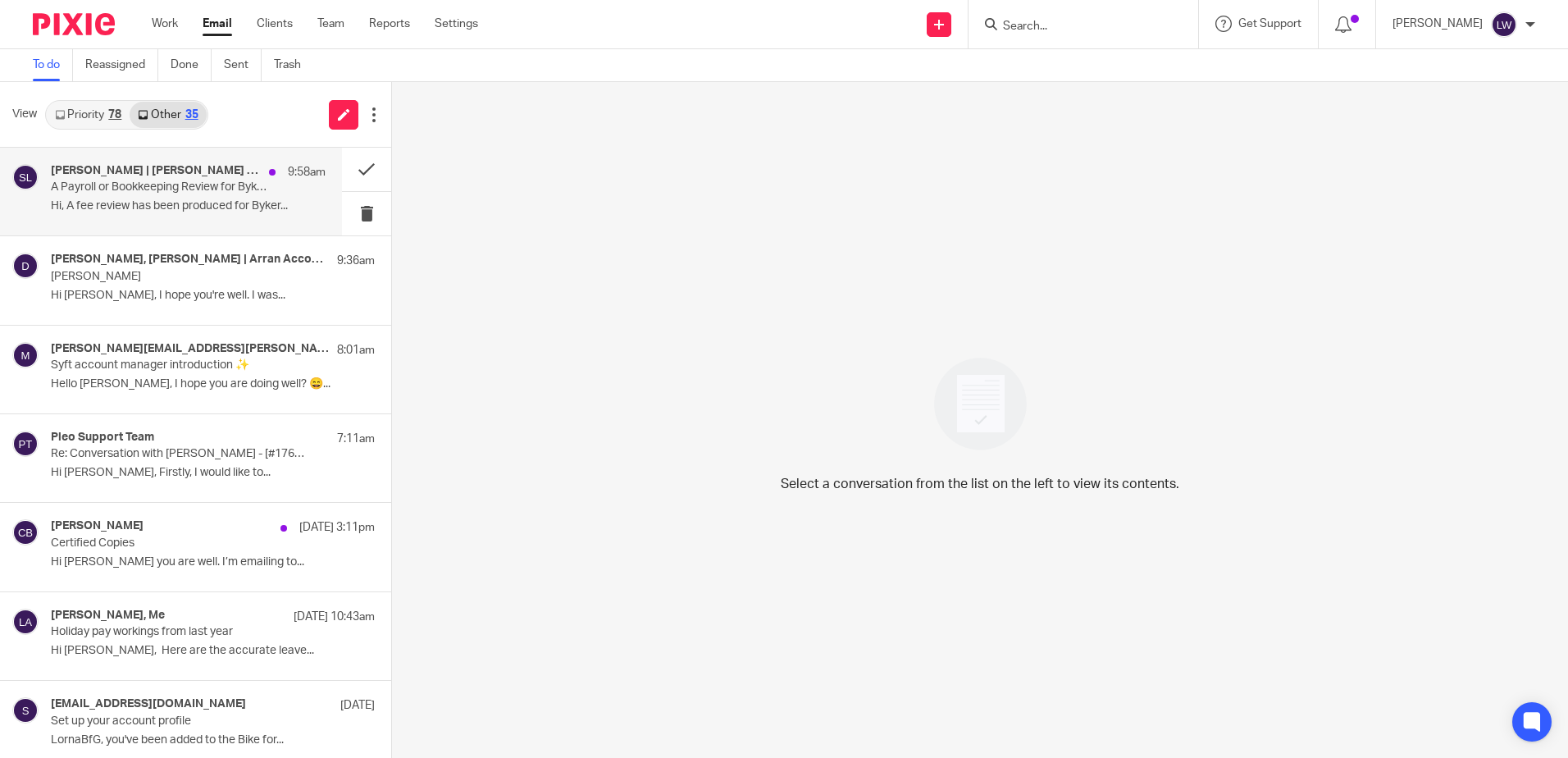
click at [158, 184] on p "A Payroll or Bookkeeping Review for Byker Bairns Ltd" at bounding box center [160, 187] width 220 height 14
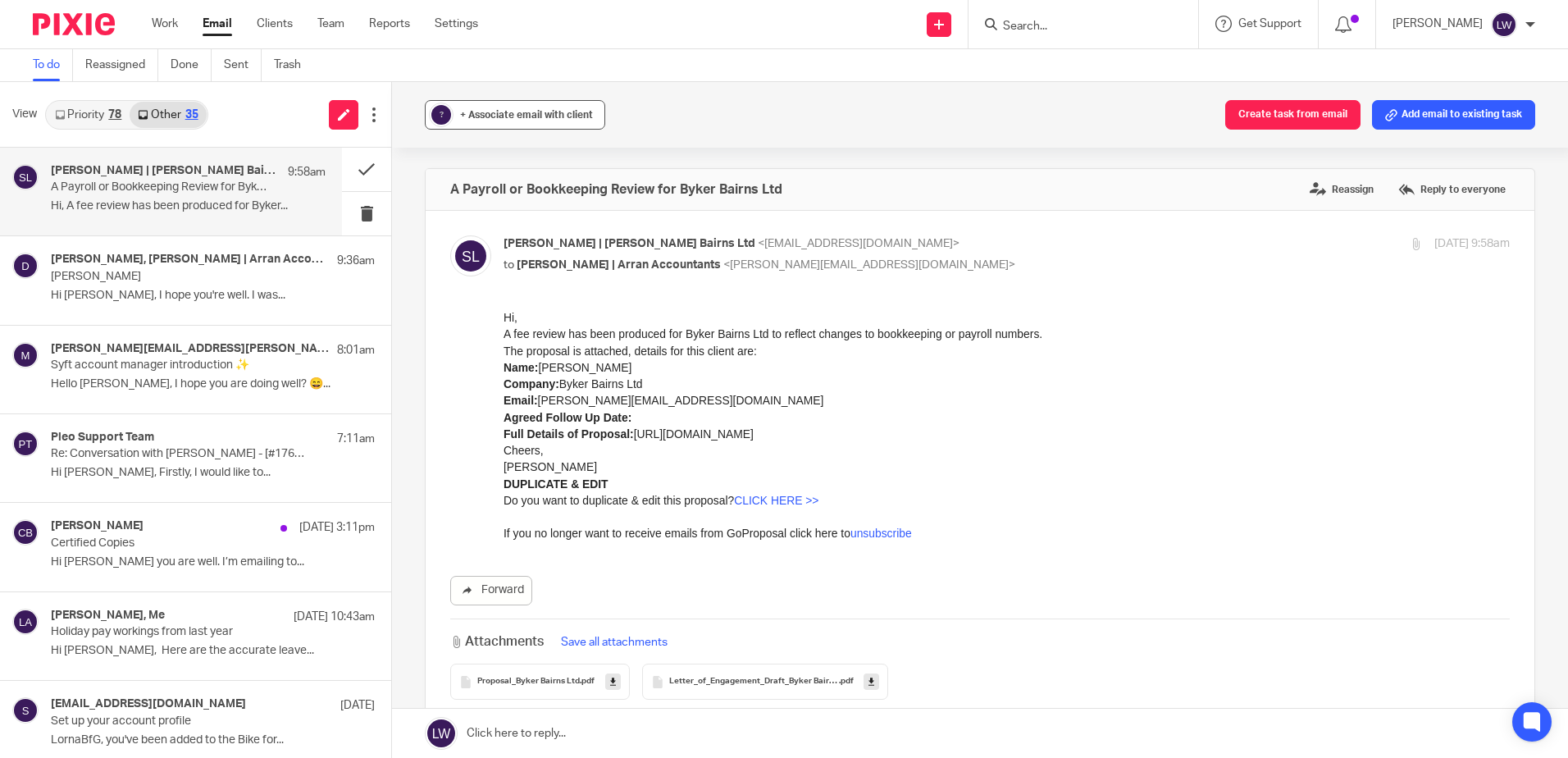
click at [549, 106] on button "? + Associate email with client" at bounding box center [515, 115] width 181 height 30
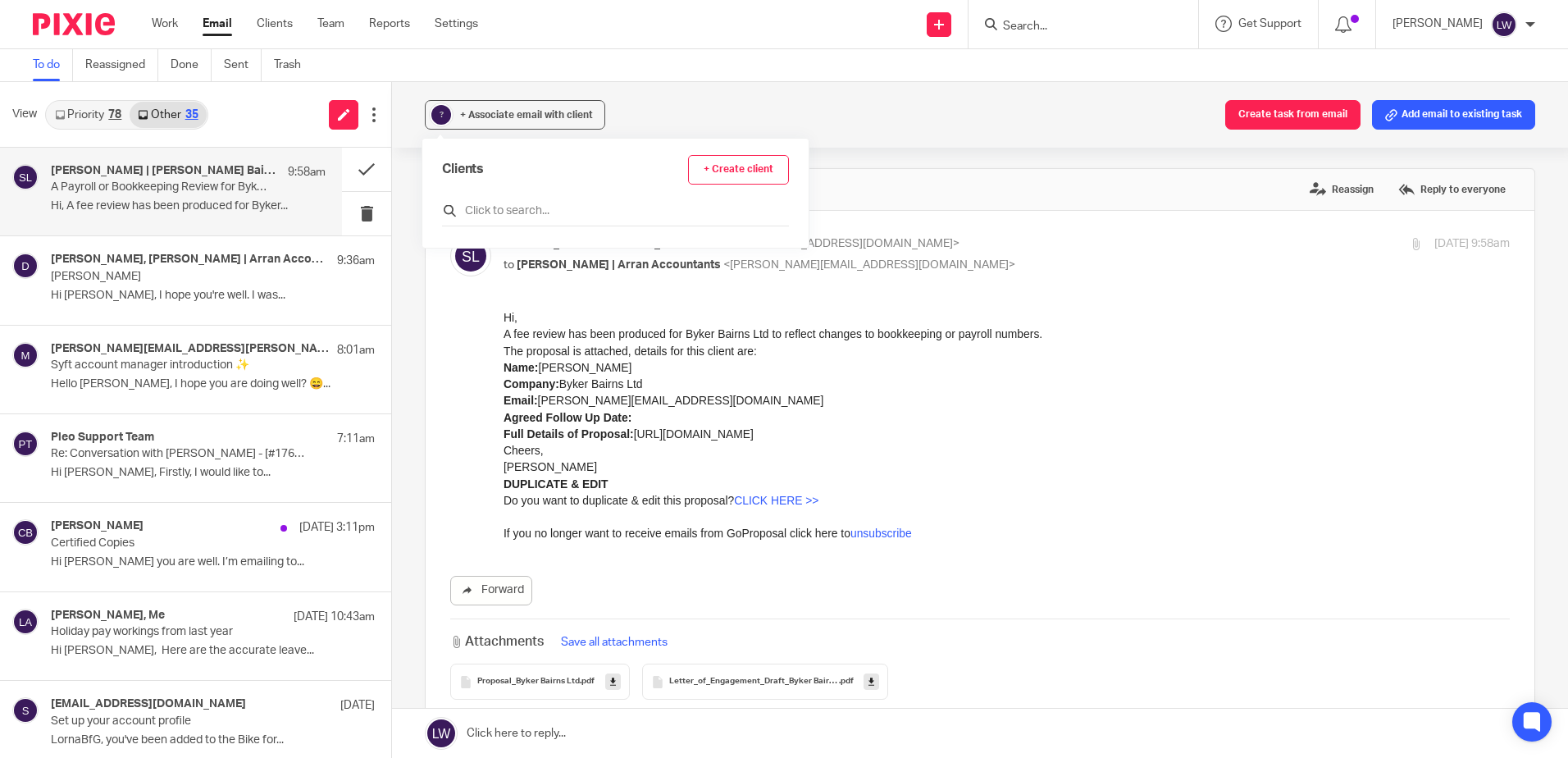
click at [505, 206] on input "text" at bounding box center [615, 211] width 347 height 17
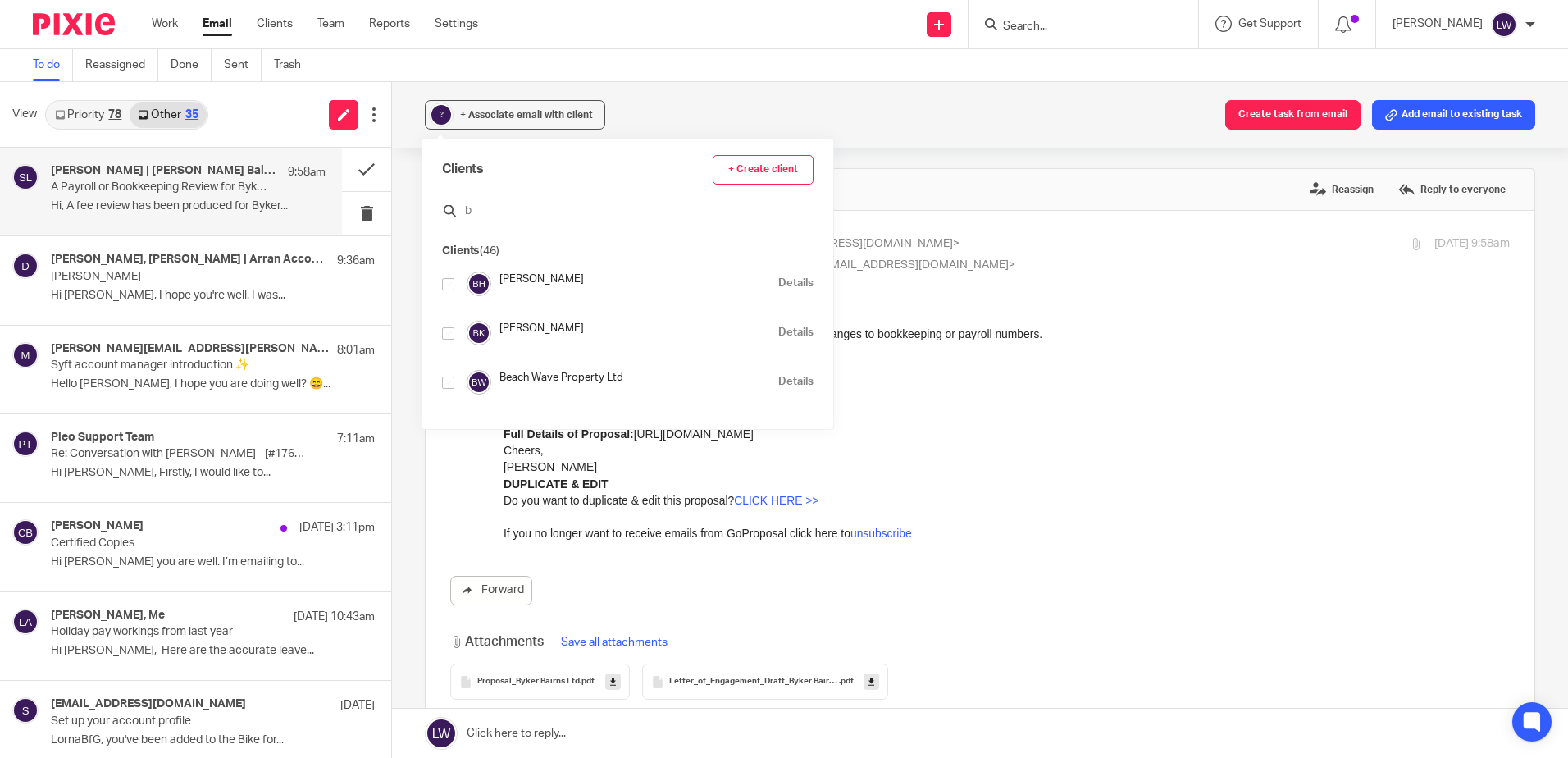
type input "by"
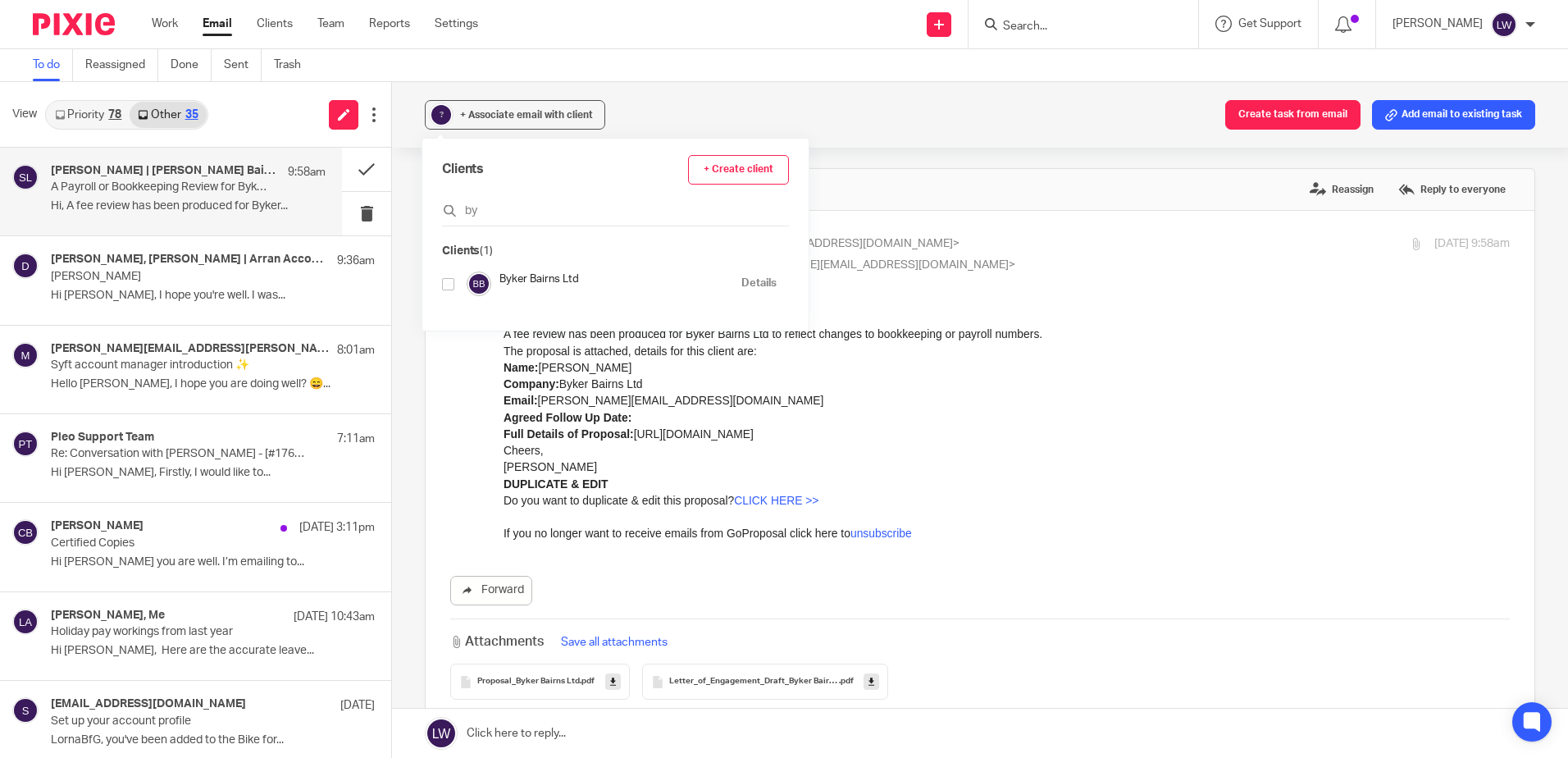
click at [611, 680] on icon at bounding box center [613, 681] width 6 height 12
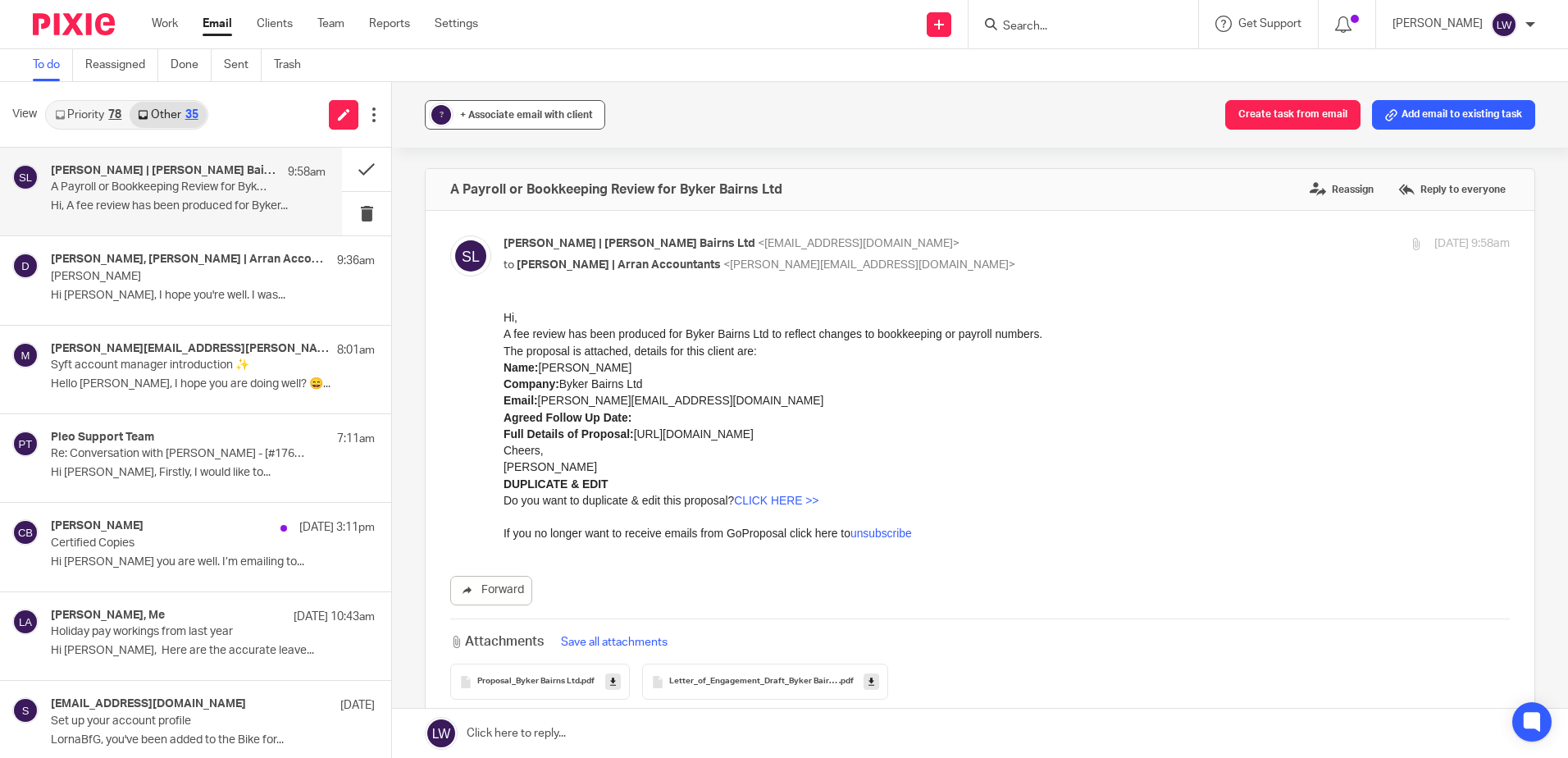
click at [487, 115] on span "+ Associate email with client" at bounding box center [526, 115] width 133 height 10
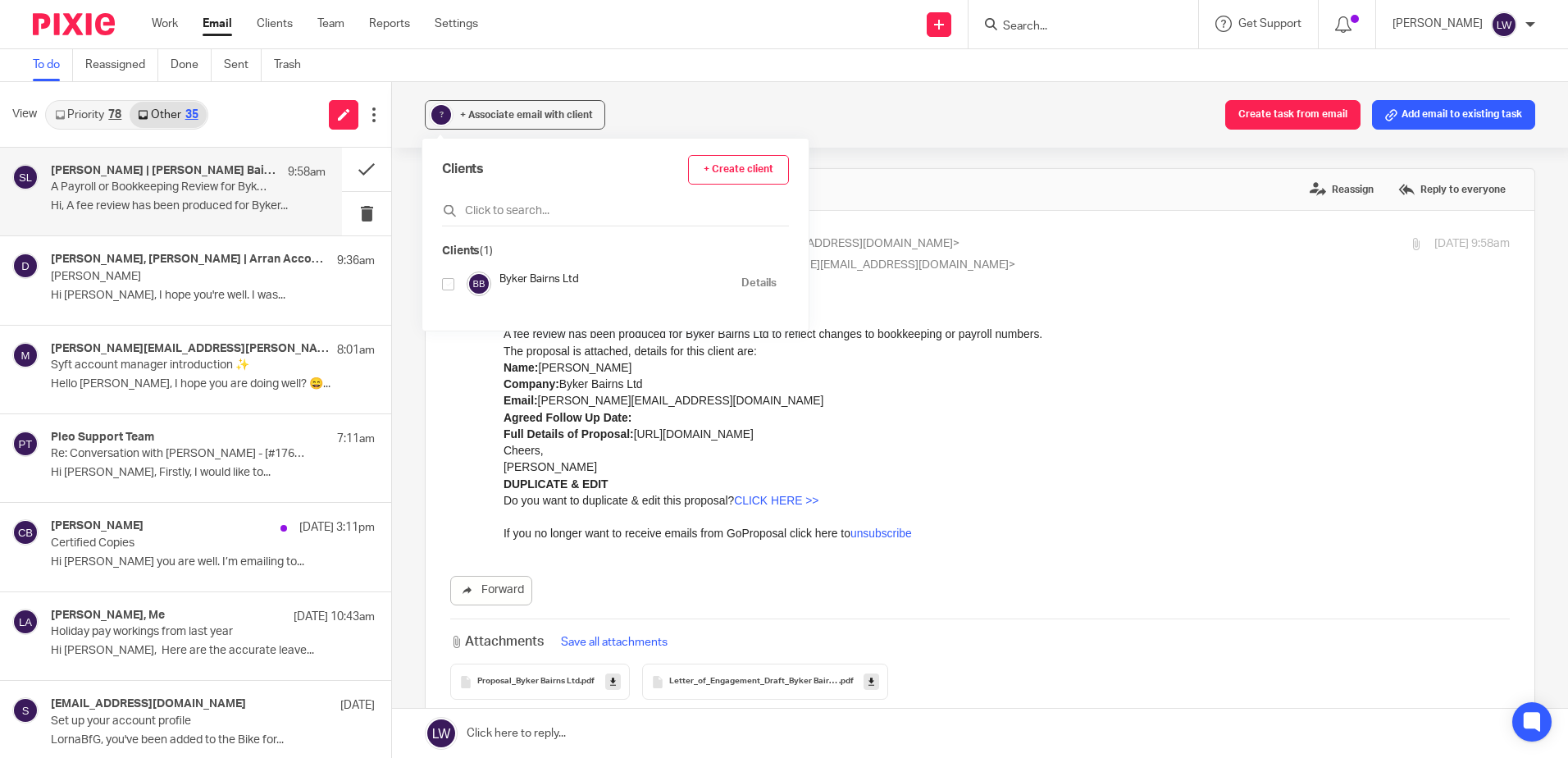
click at [457, 284] on div "Byker Bairns Ltd Details" at bounding box center [609, 284] width 335 height 25
click at [449, 284] on input "checkbox" at bounding box center [448, 284] width 12 height 12
checkbox input "true"
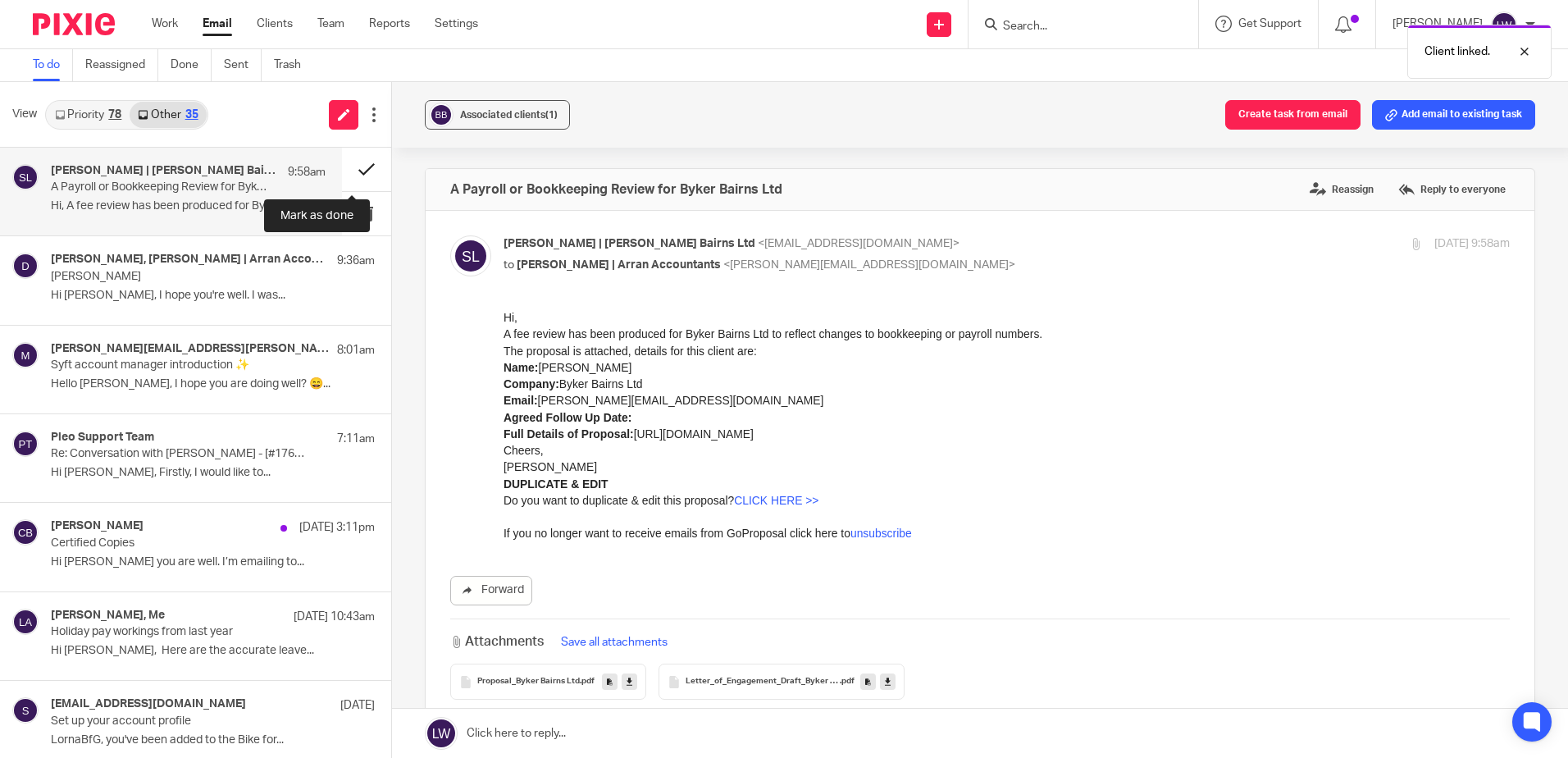
click at [350, 168] on button at bounding box center [366, 169] width 49 height 44
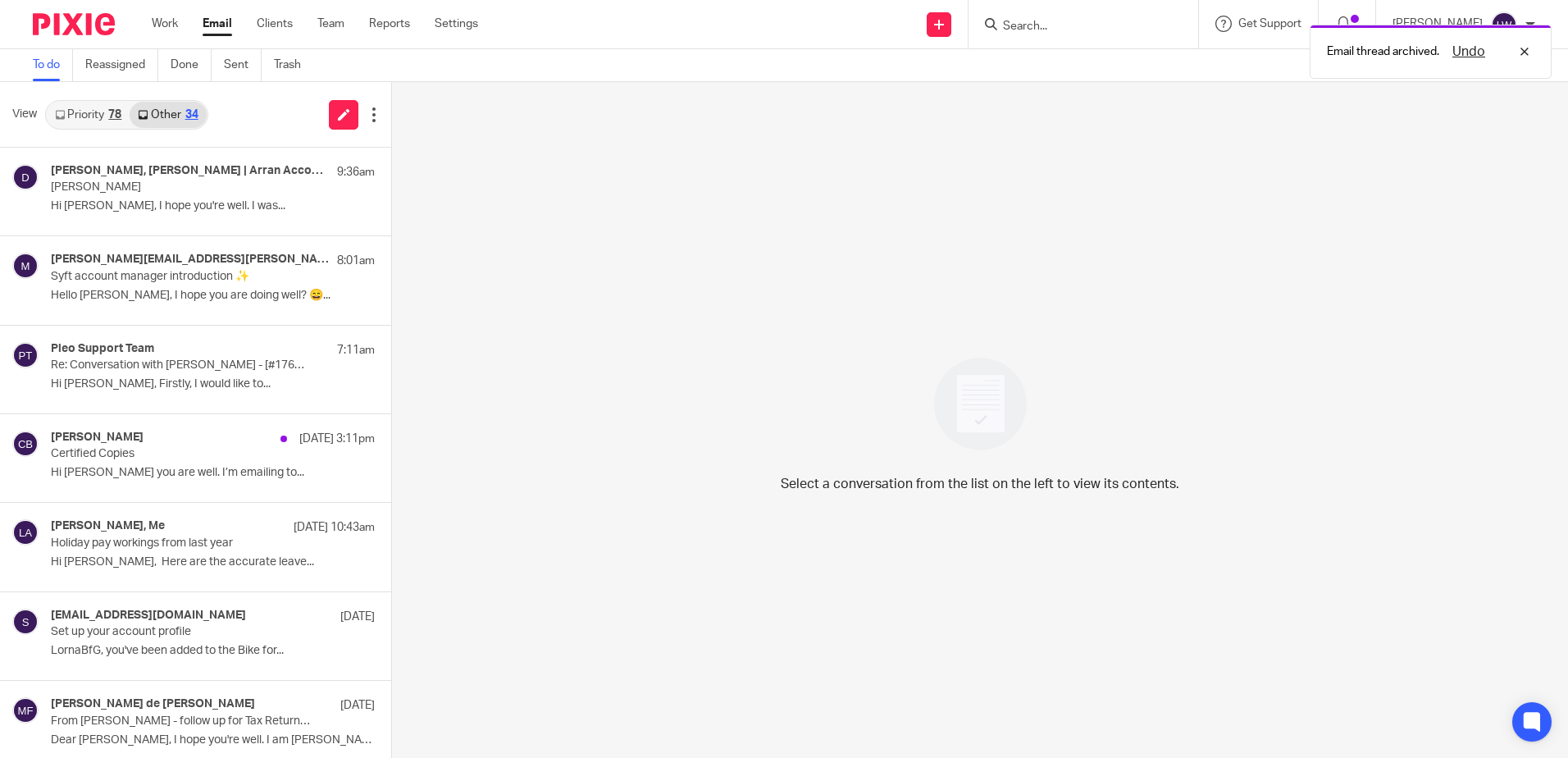
click at [90, 104] on link "Priority 78" at bounding box center [87, 115] width 82 height 26
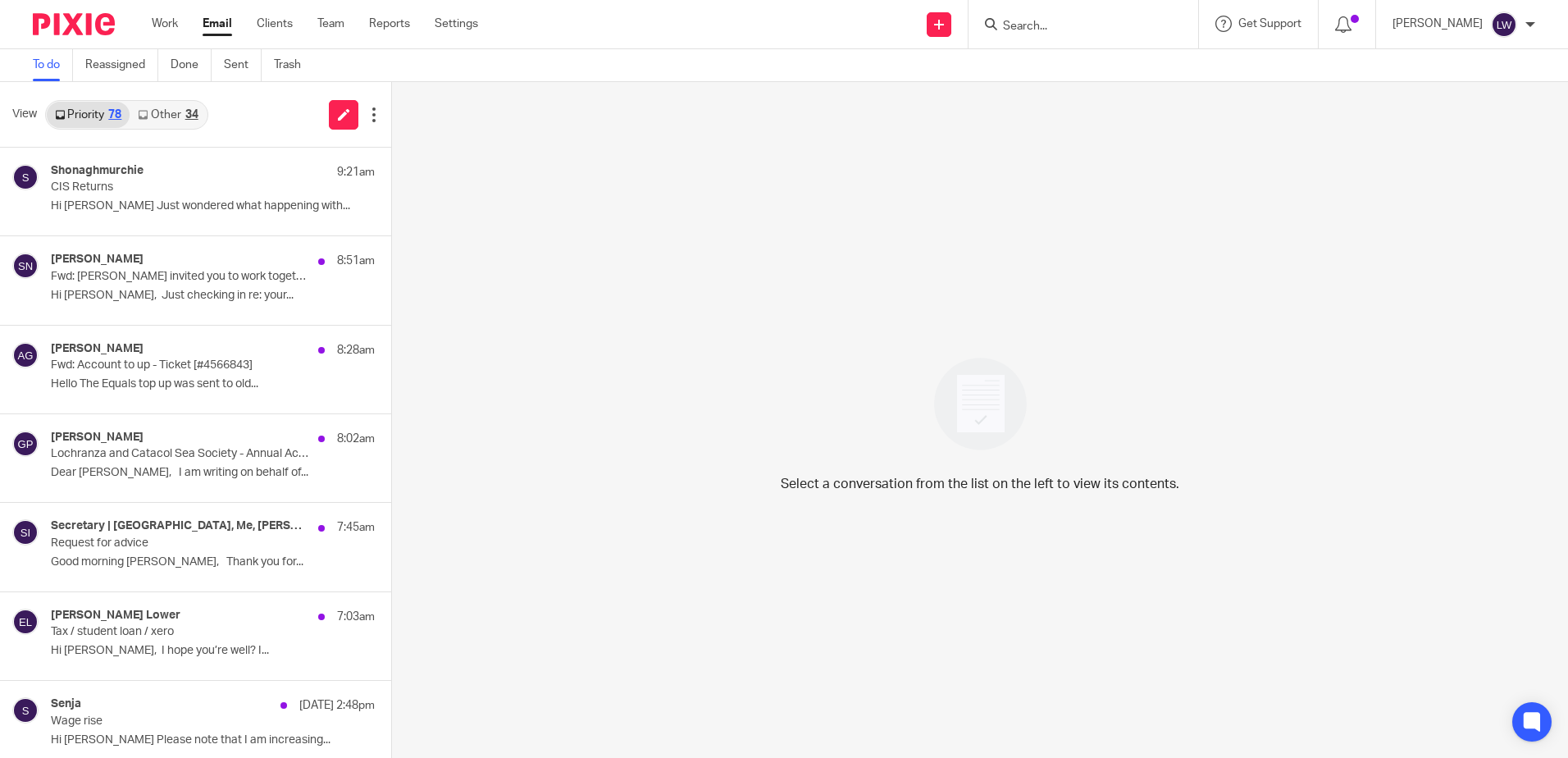
click at [1061, 32] on input "Search" at bounding box center [1075, 27] width 147 height 15
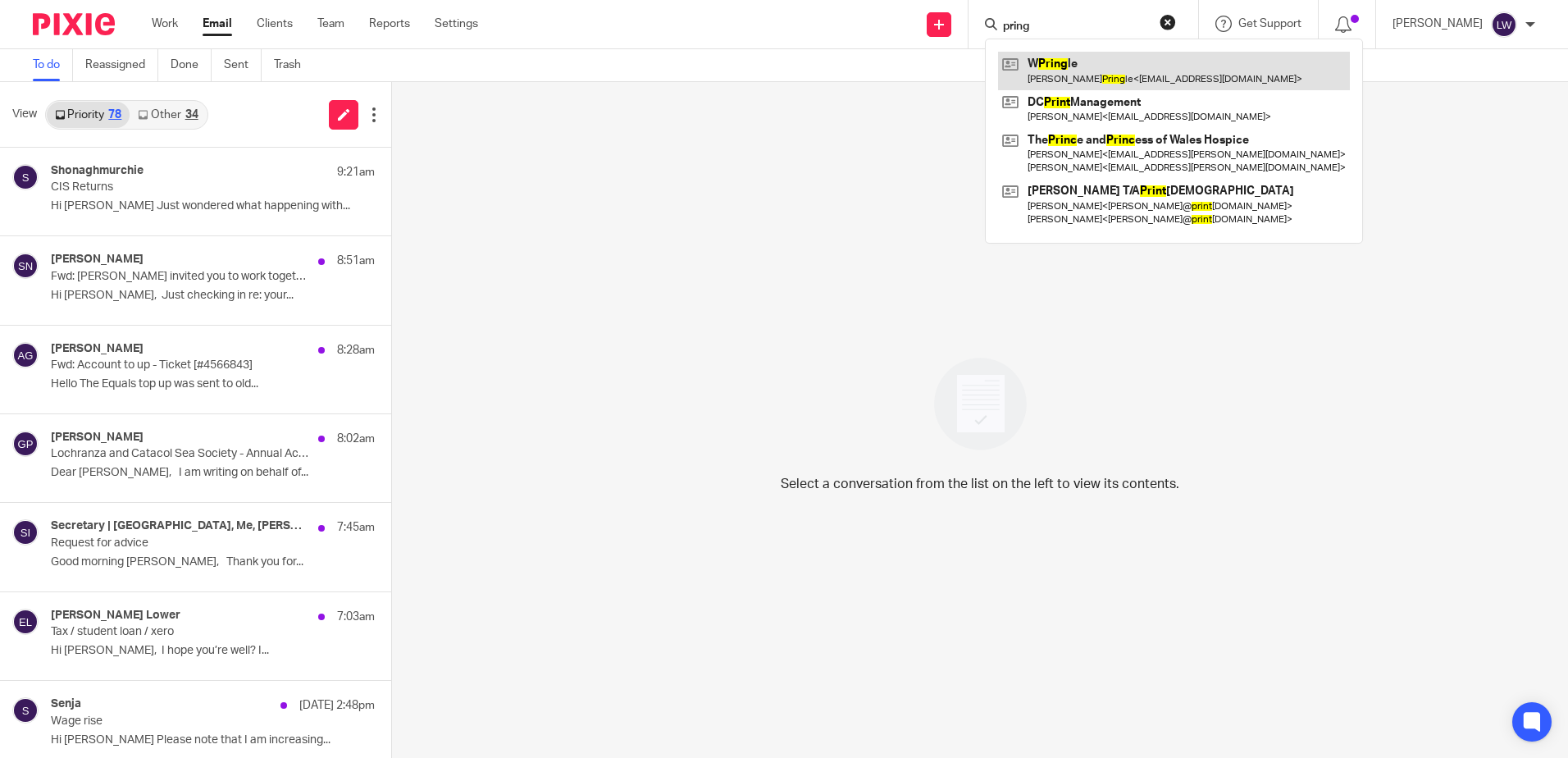
type input "pring"
click at [1091, 76] on link at bounding box center [1174, 70] width 352 height 38
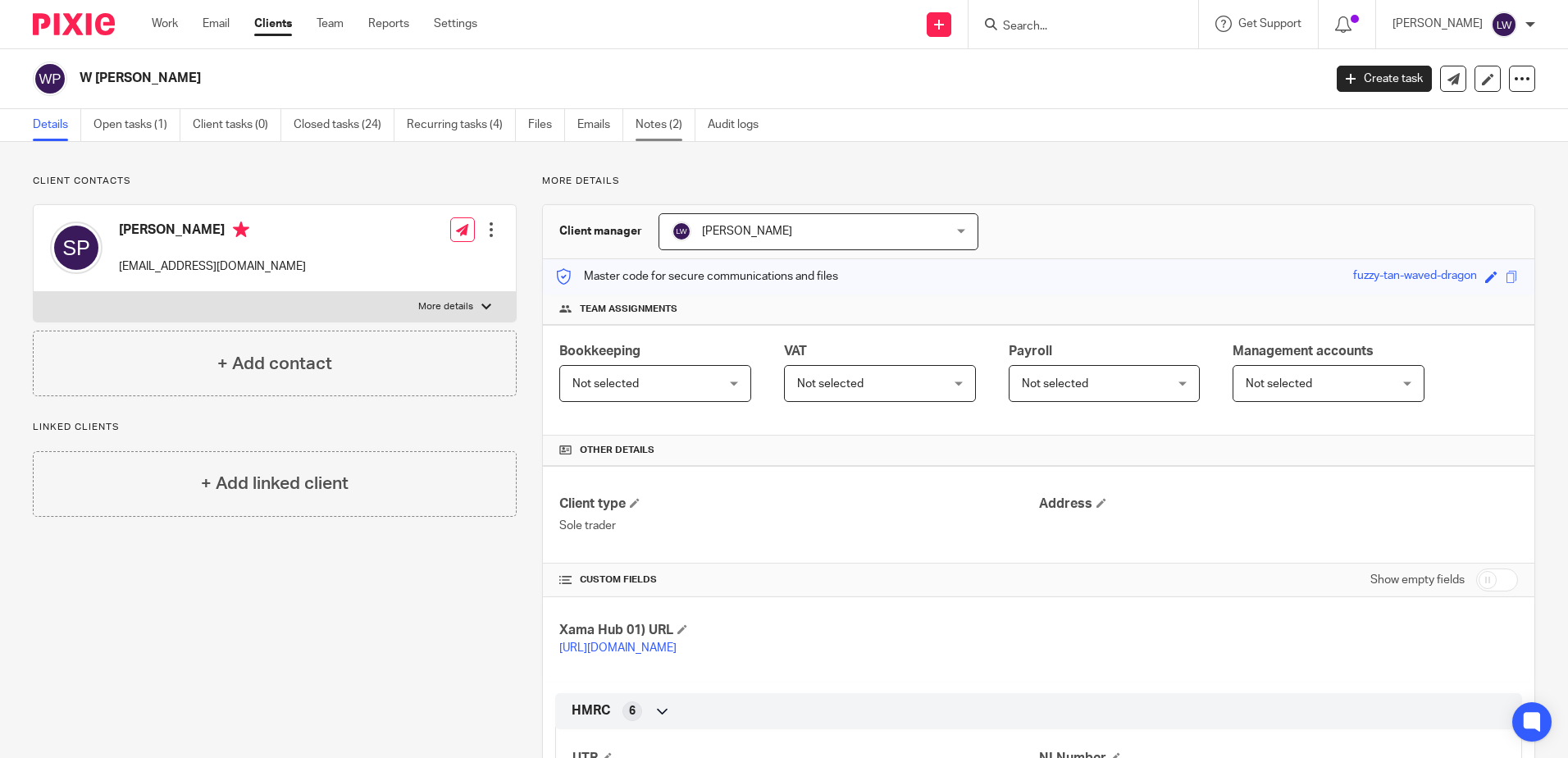
click at [656, 121] on link "Notes (2)" at bounding box center [665, 125] width 60 height 32
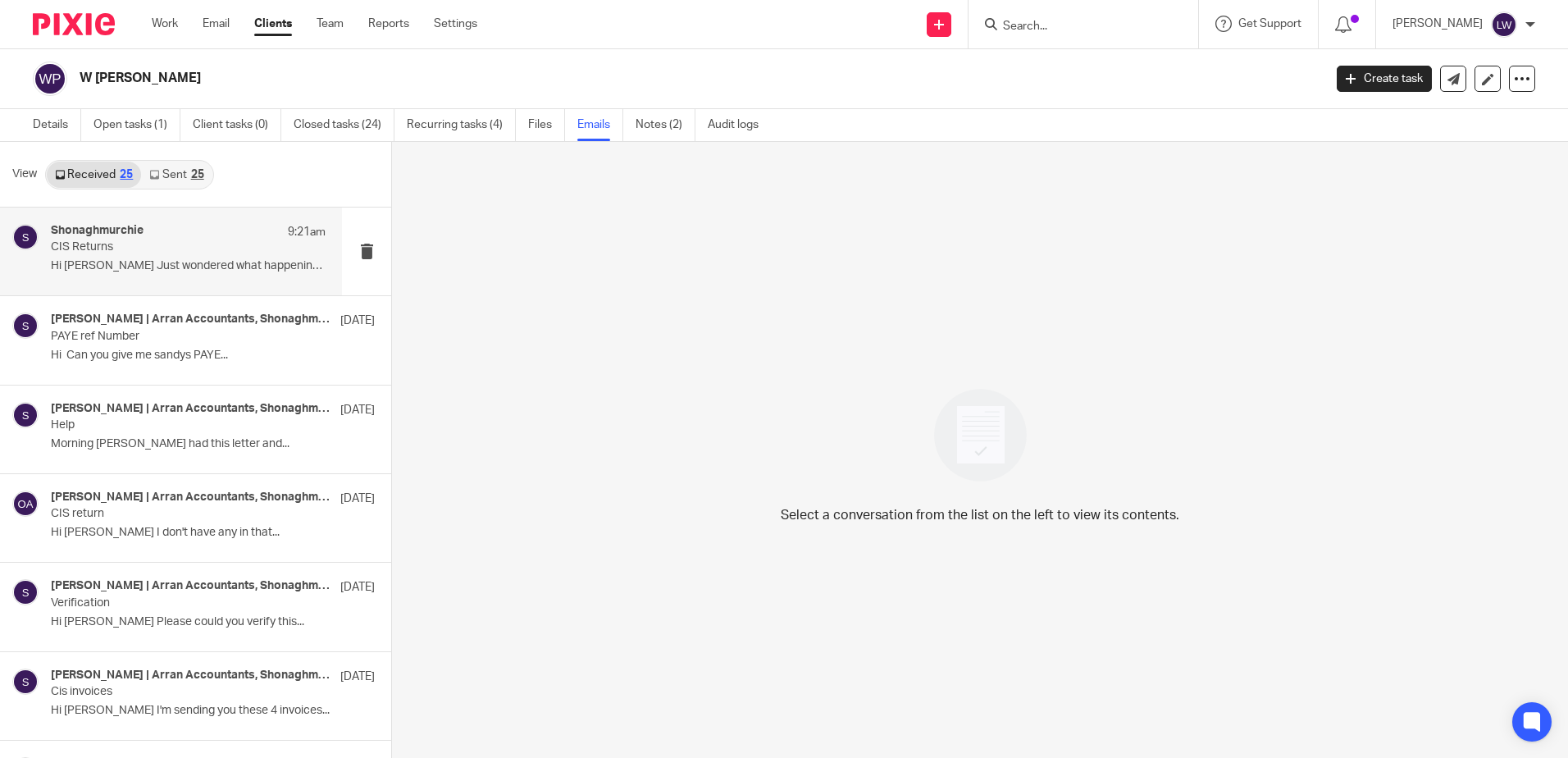
click at [133, 258] on div "Shonaghmurchie 9:21am CIS Returns Hi [PERSON_NAME] Just wondered what happening…" at bounding box center [188, 251] width 275 height 55
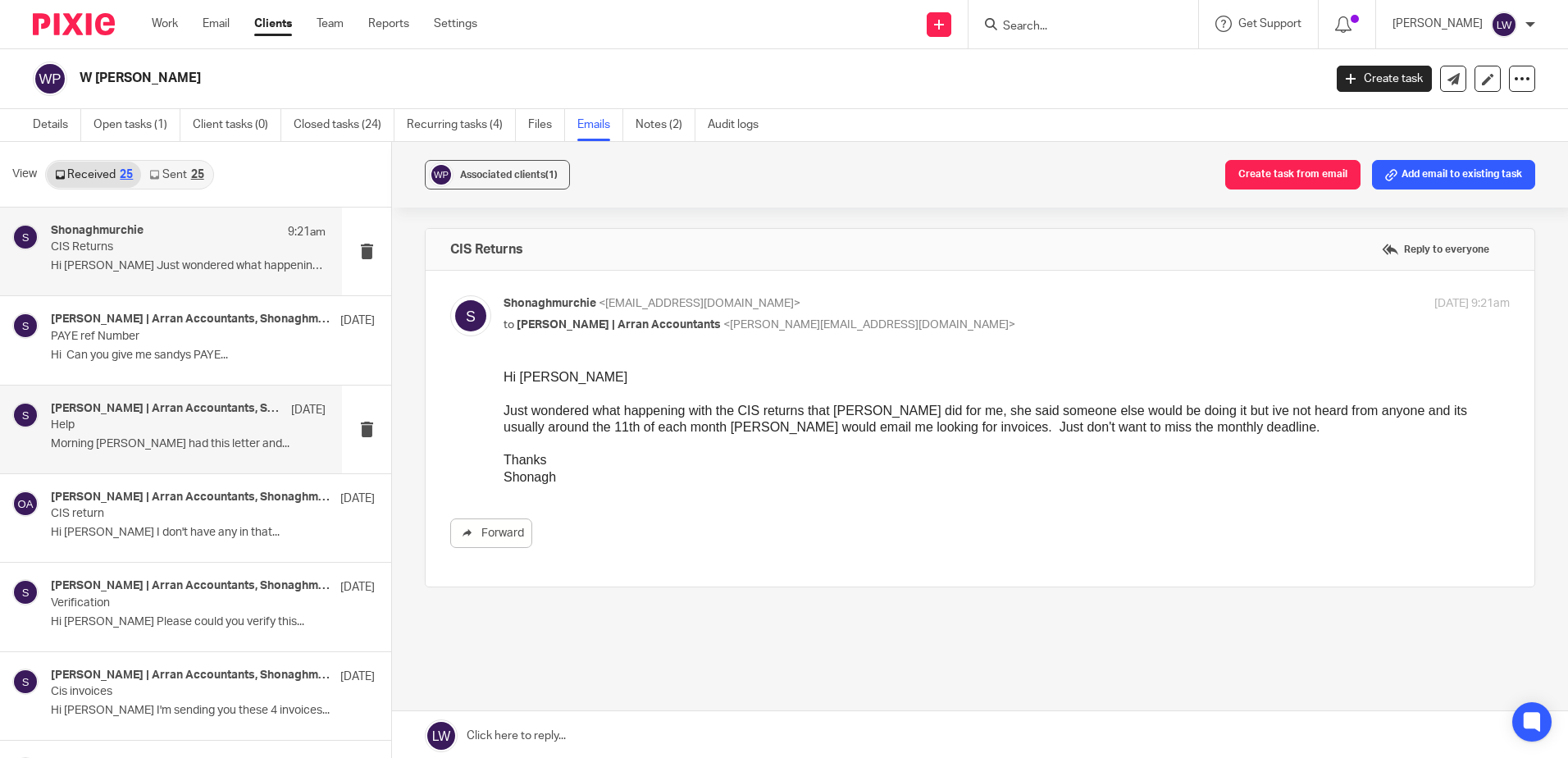
click at [146, 432] on p "Help" at bounding box center [160, 424] width 220 height 14
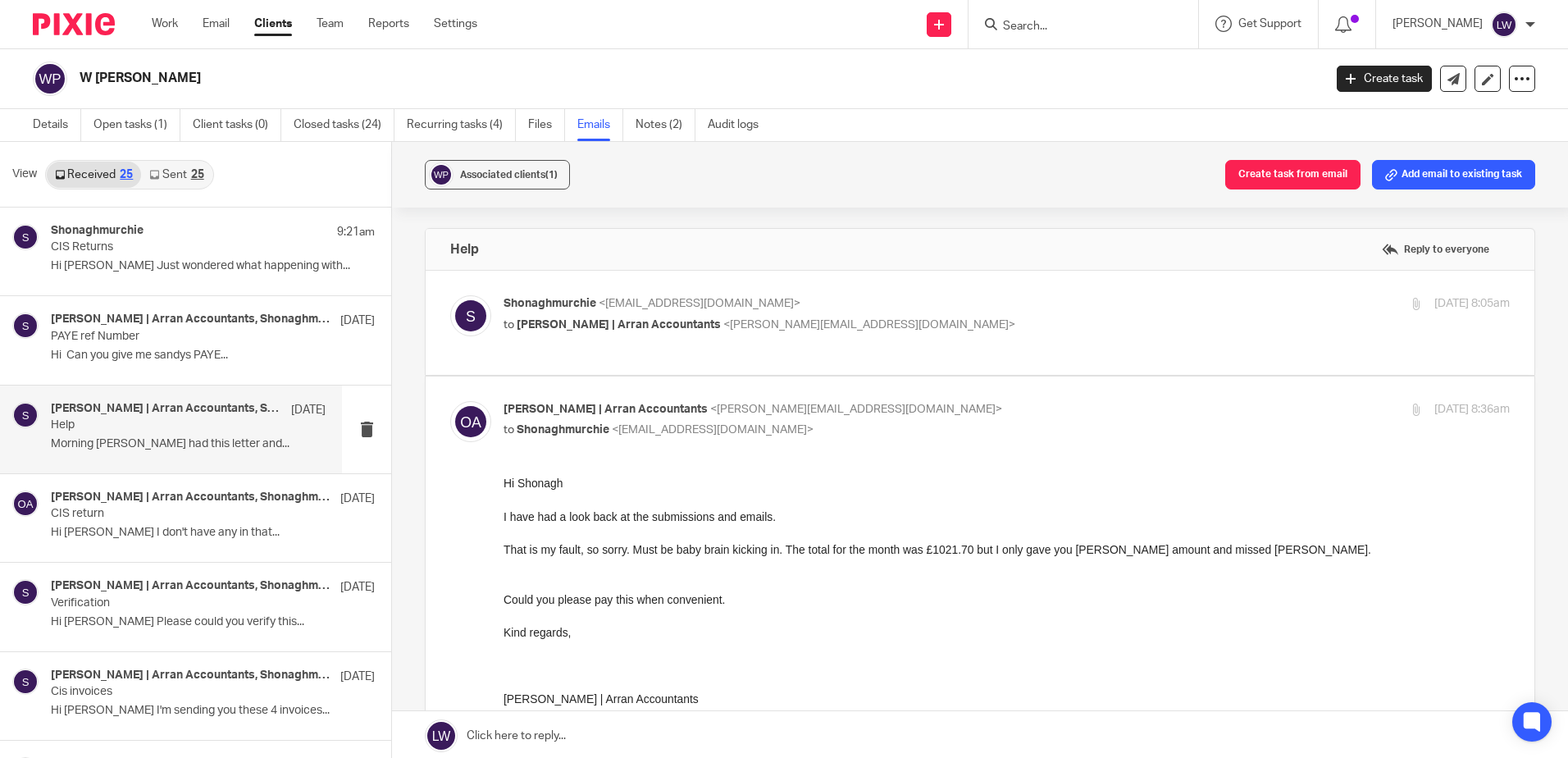
scroll to position [82, 0]
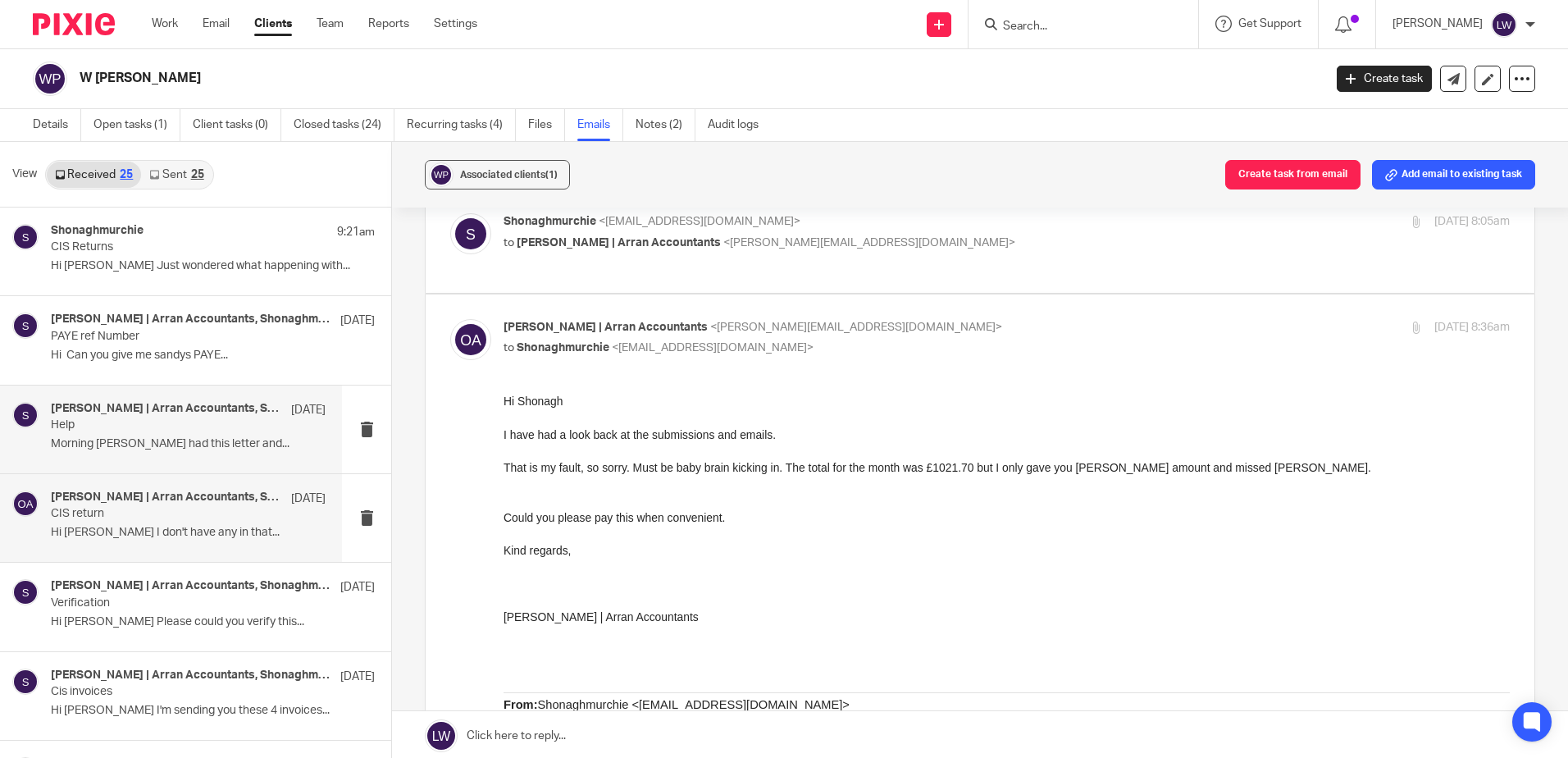
click at [196, 519] on p "CIS return" at bounding box center [160, 513] width 220 height 14
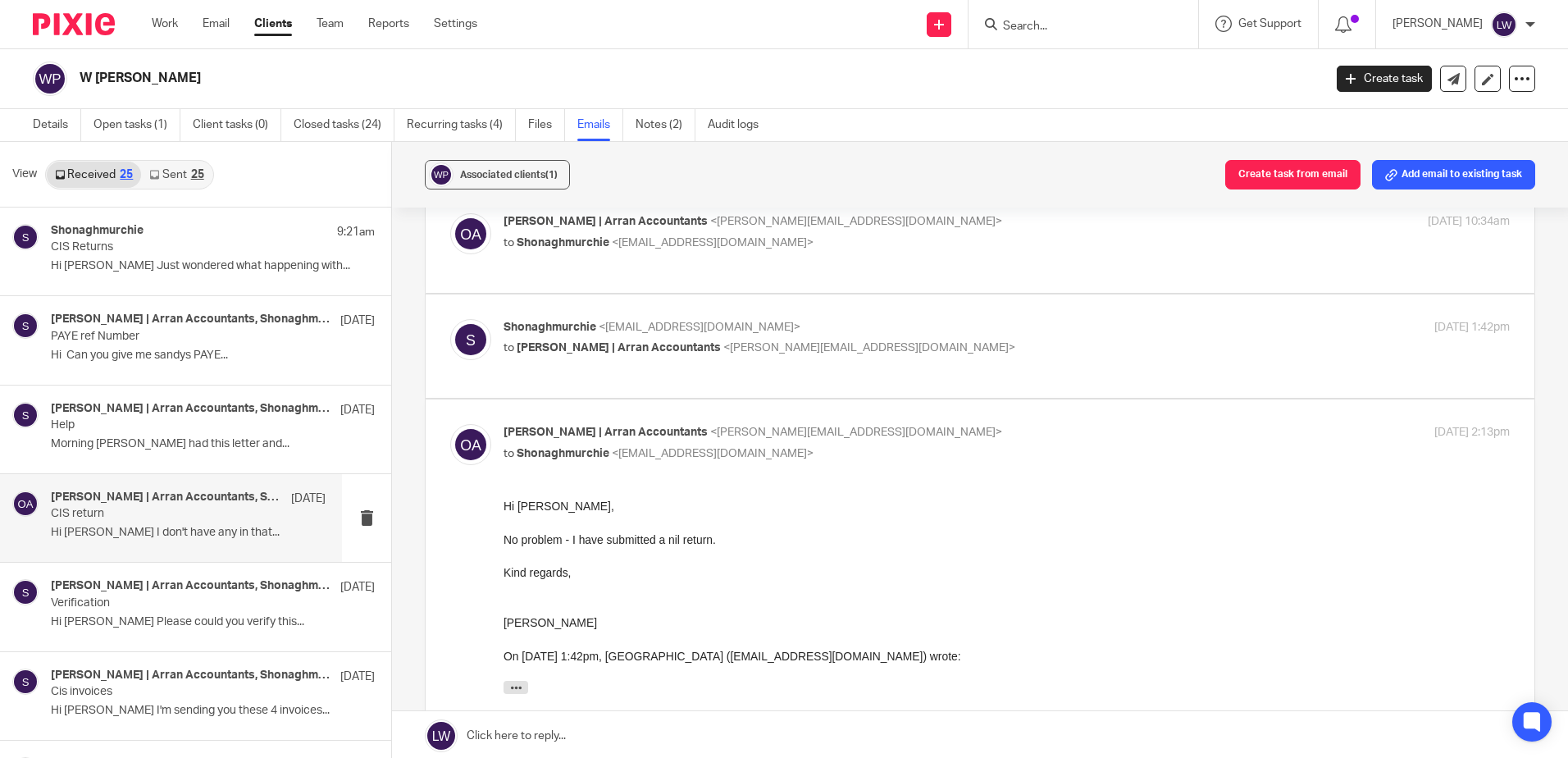
click at [594, 238] on span "Shonaghmurchie" at bounding box center [563, 243] width 93 height 11
checkbox input "true"
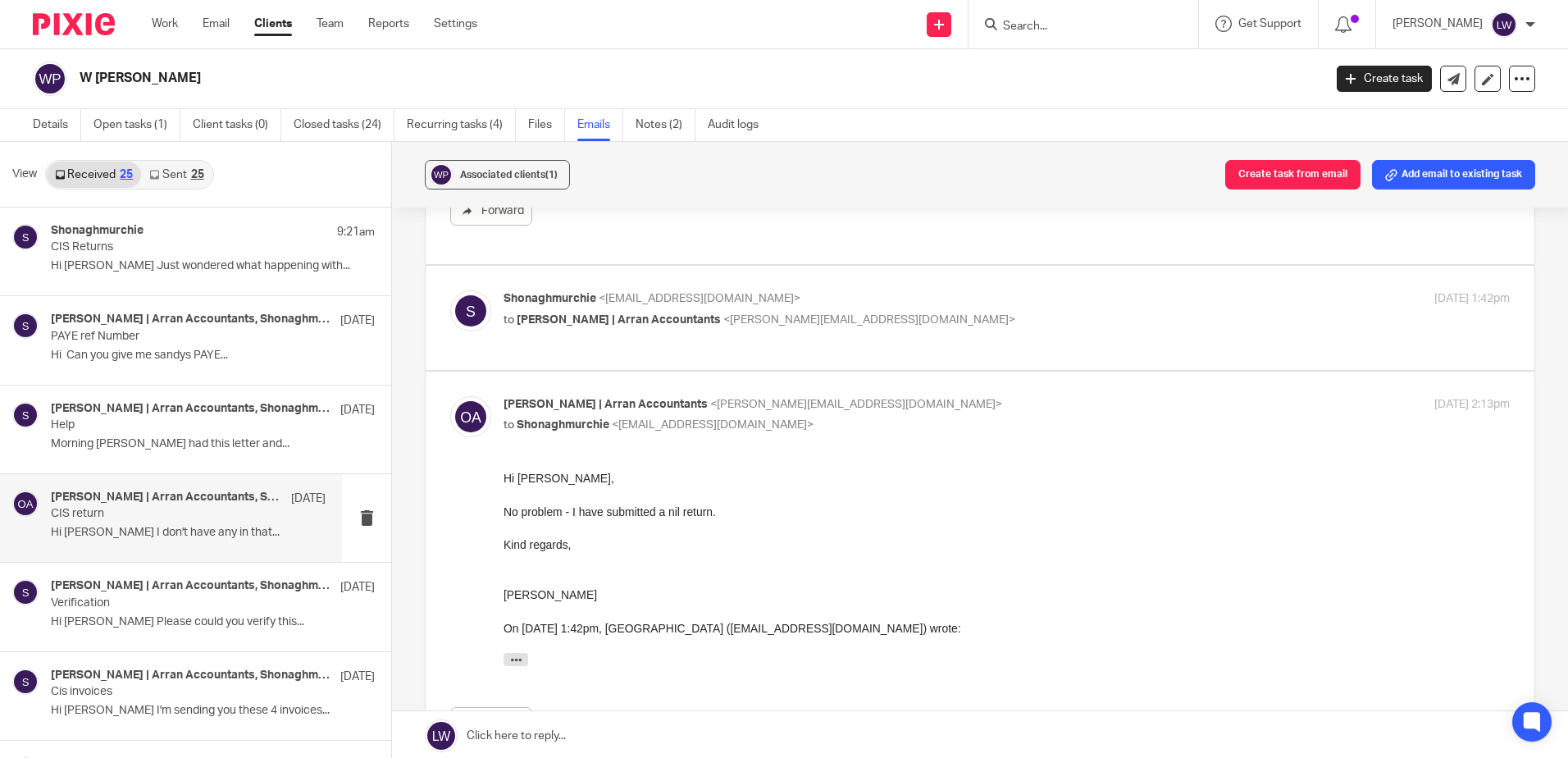
scroll to position [492, 0]
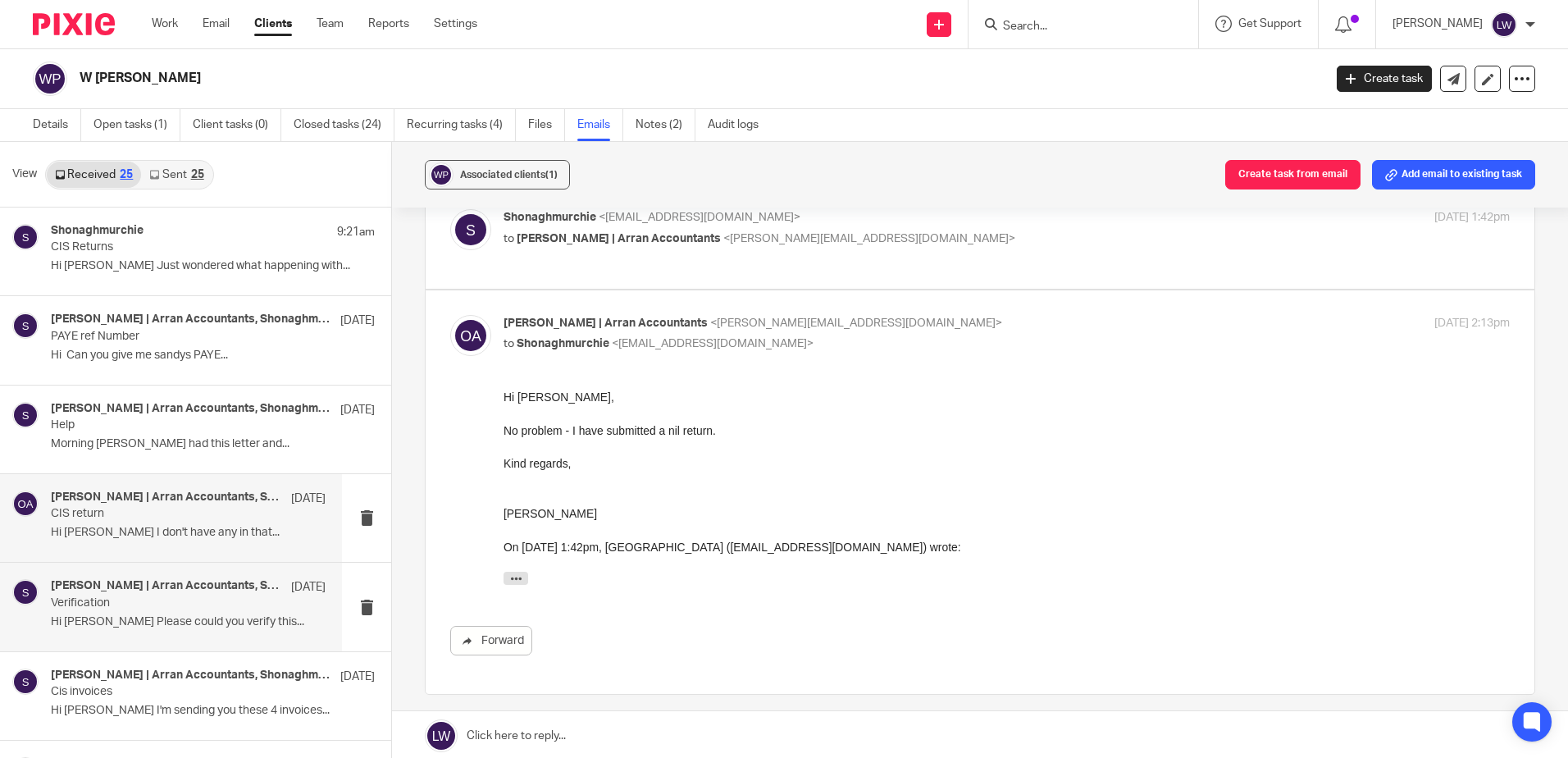
click at [152, 617] on p "Hi [PERSON_NAME] Please could you verify this..." at bounding box center [188, 622] width 275 height 14
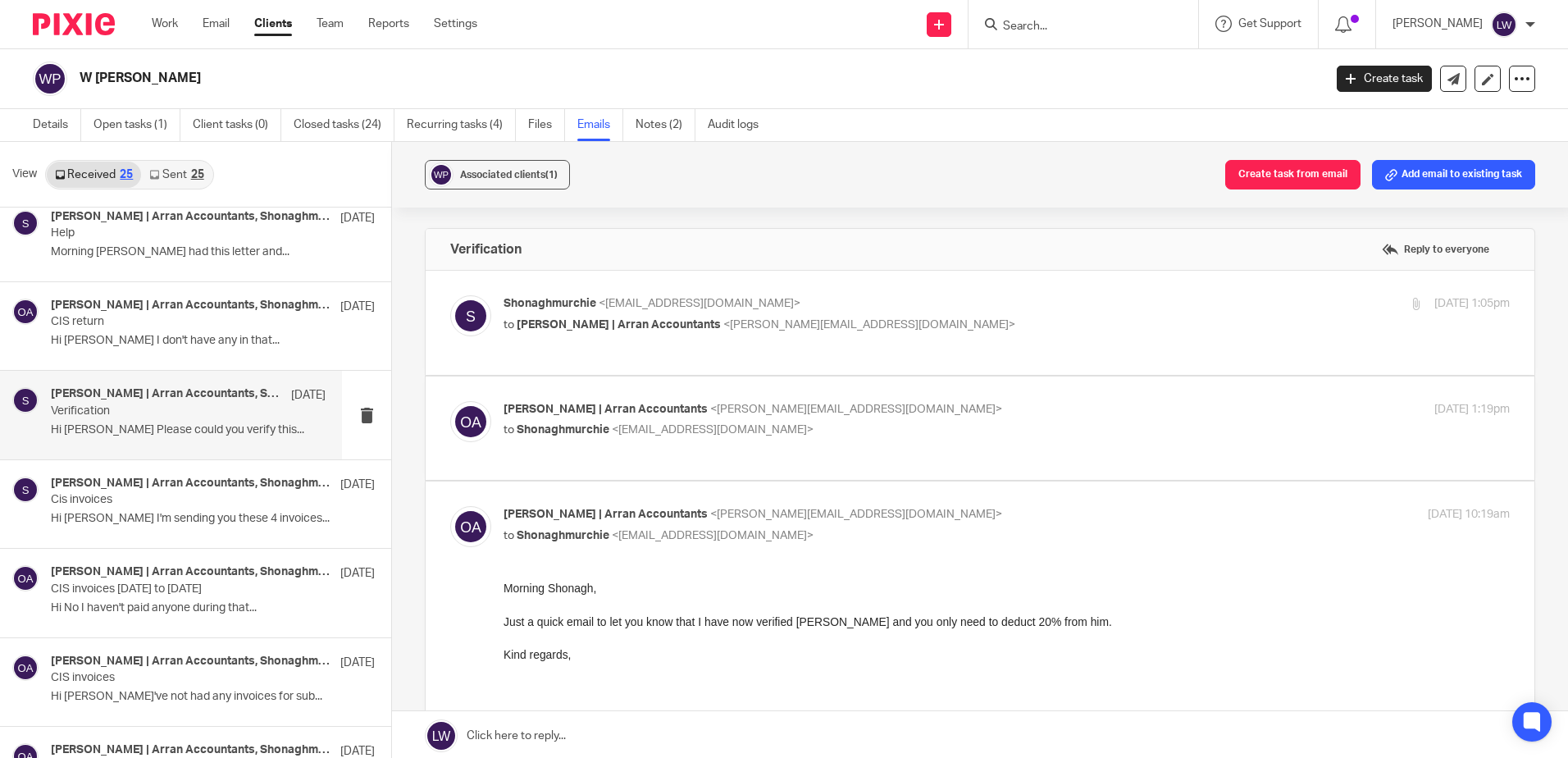
scroll to position [246, 0]
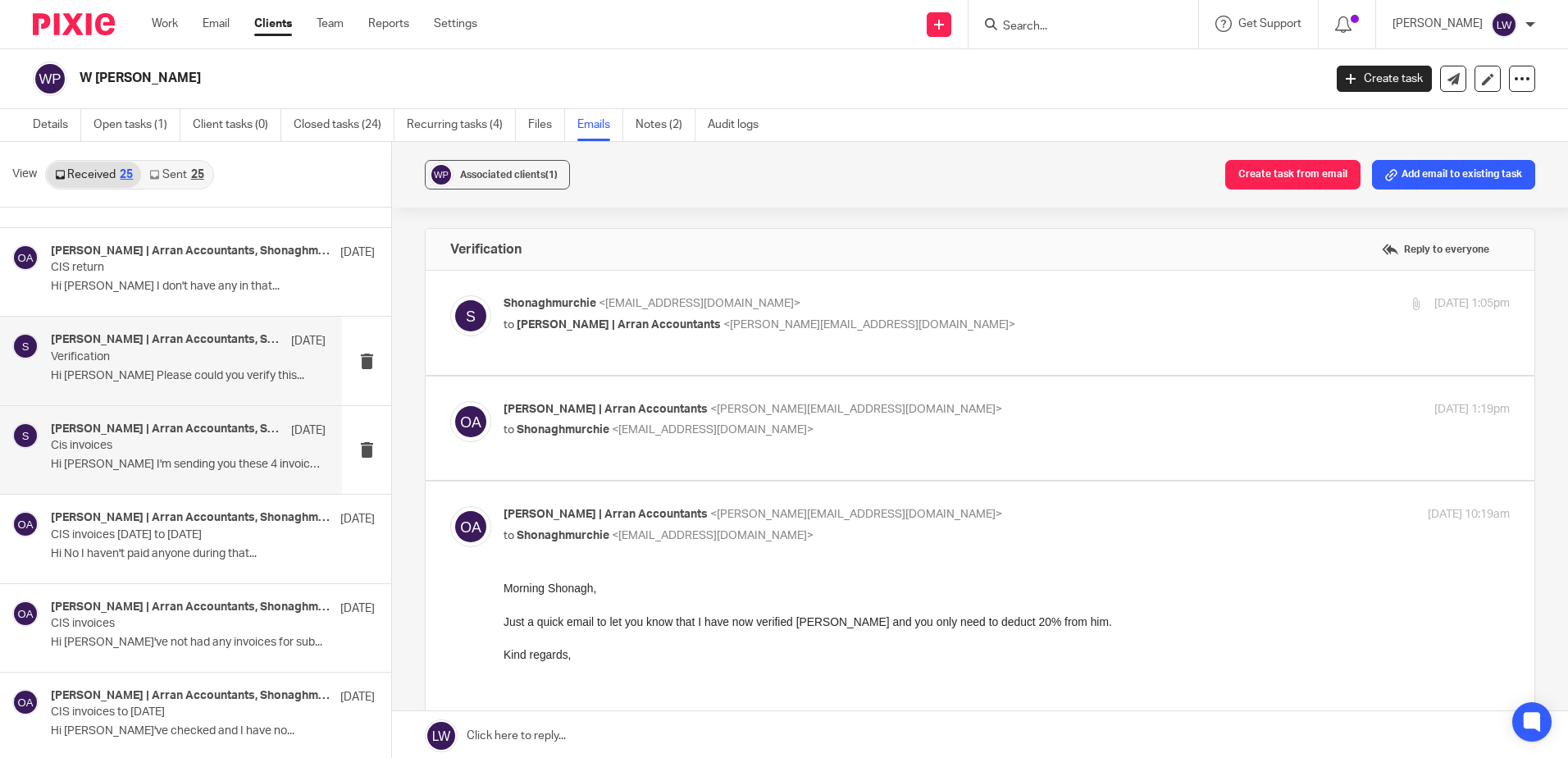
click at [123, 461] on p "Hi [PERSON_NAME] I'm sending you these 4 invoices..." at bounding box center [188, 464] width 275 height 14
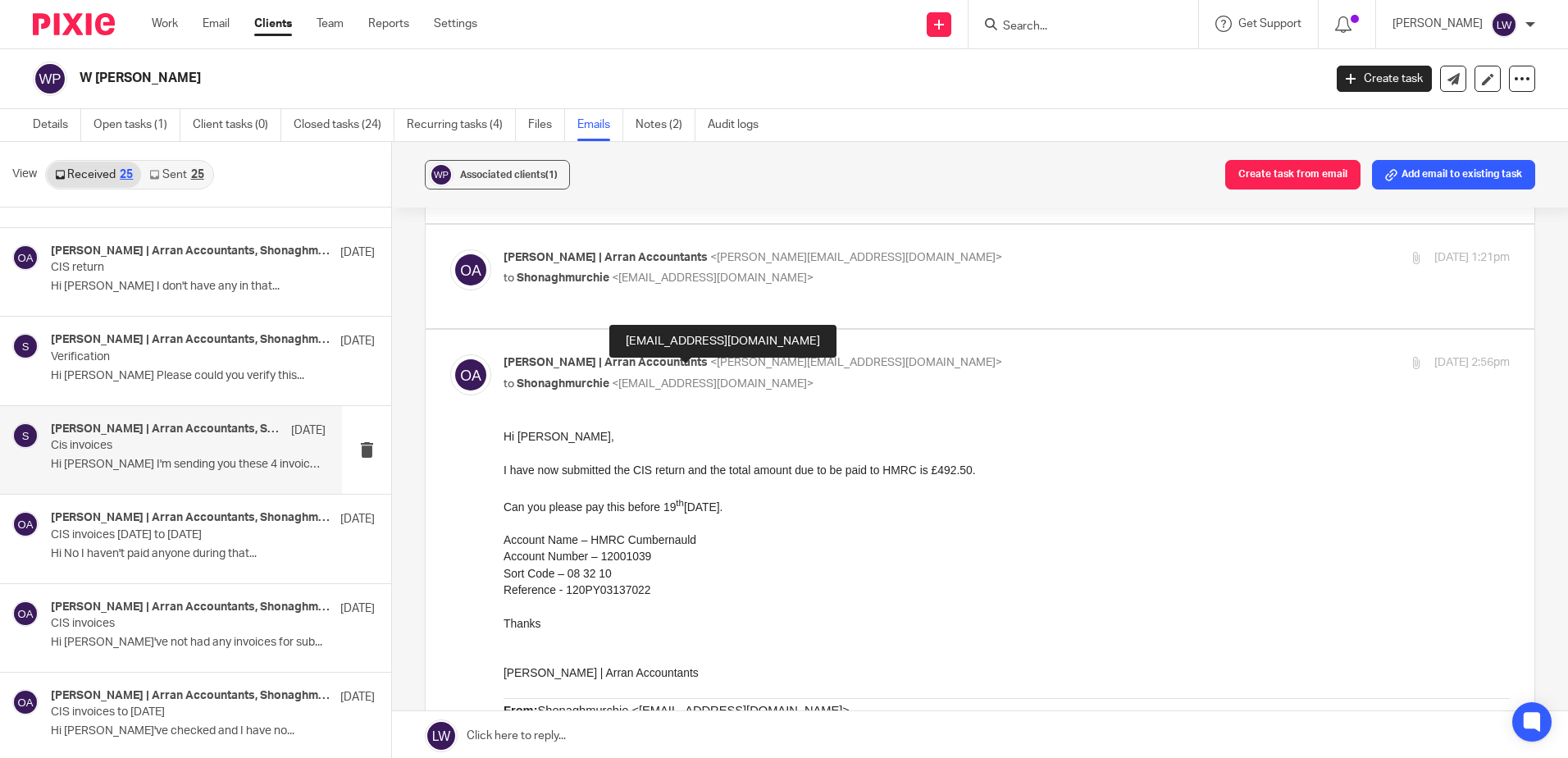
scroll to position [164, 0]
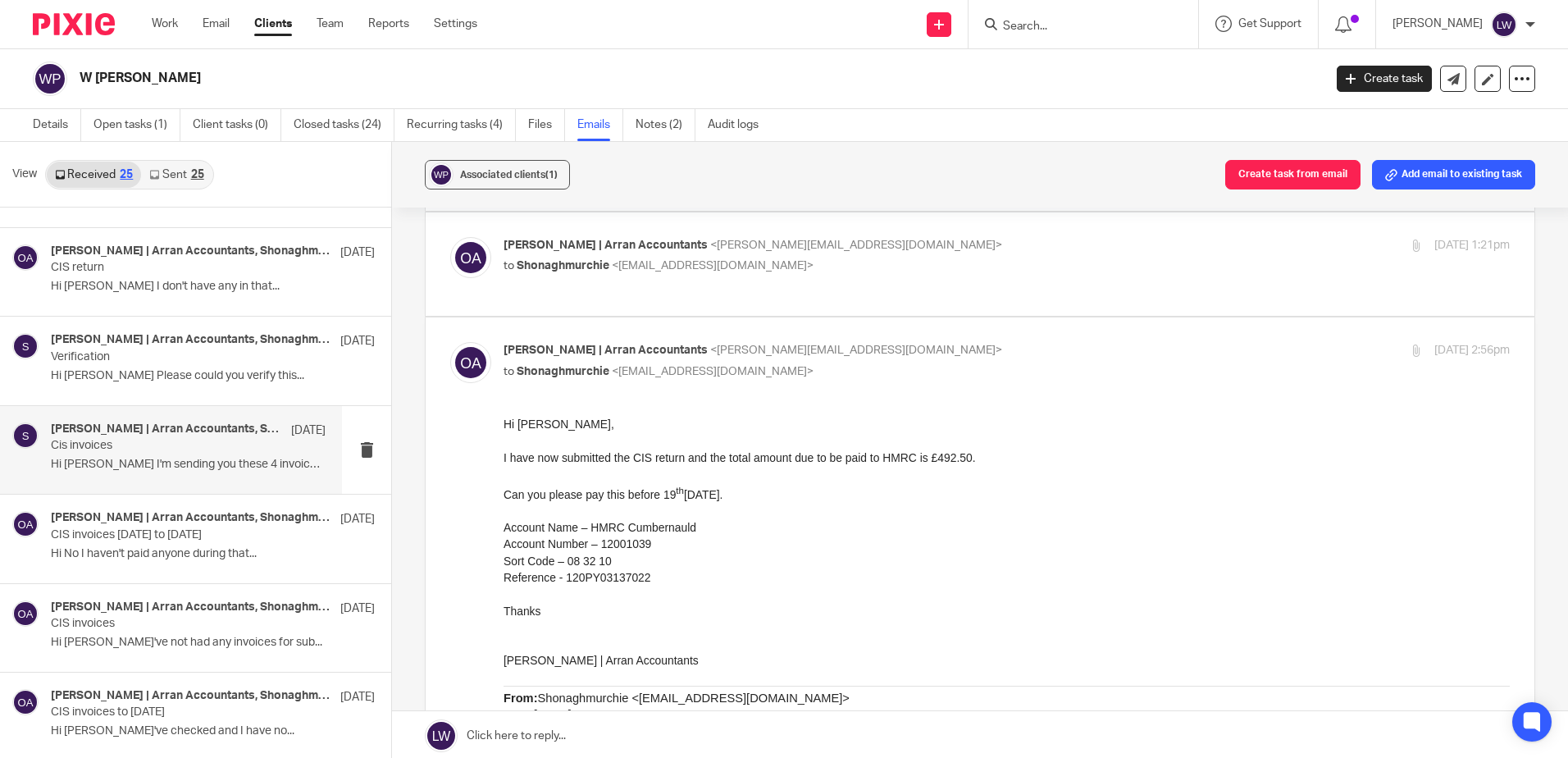
click at [612, 265] on span "<[EMAIL_ADDRESS][DOMAIN_NAME]>" at bounding box center [713, 266] width 202 height 11
checkbox input "true"
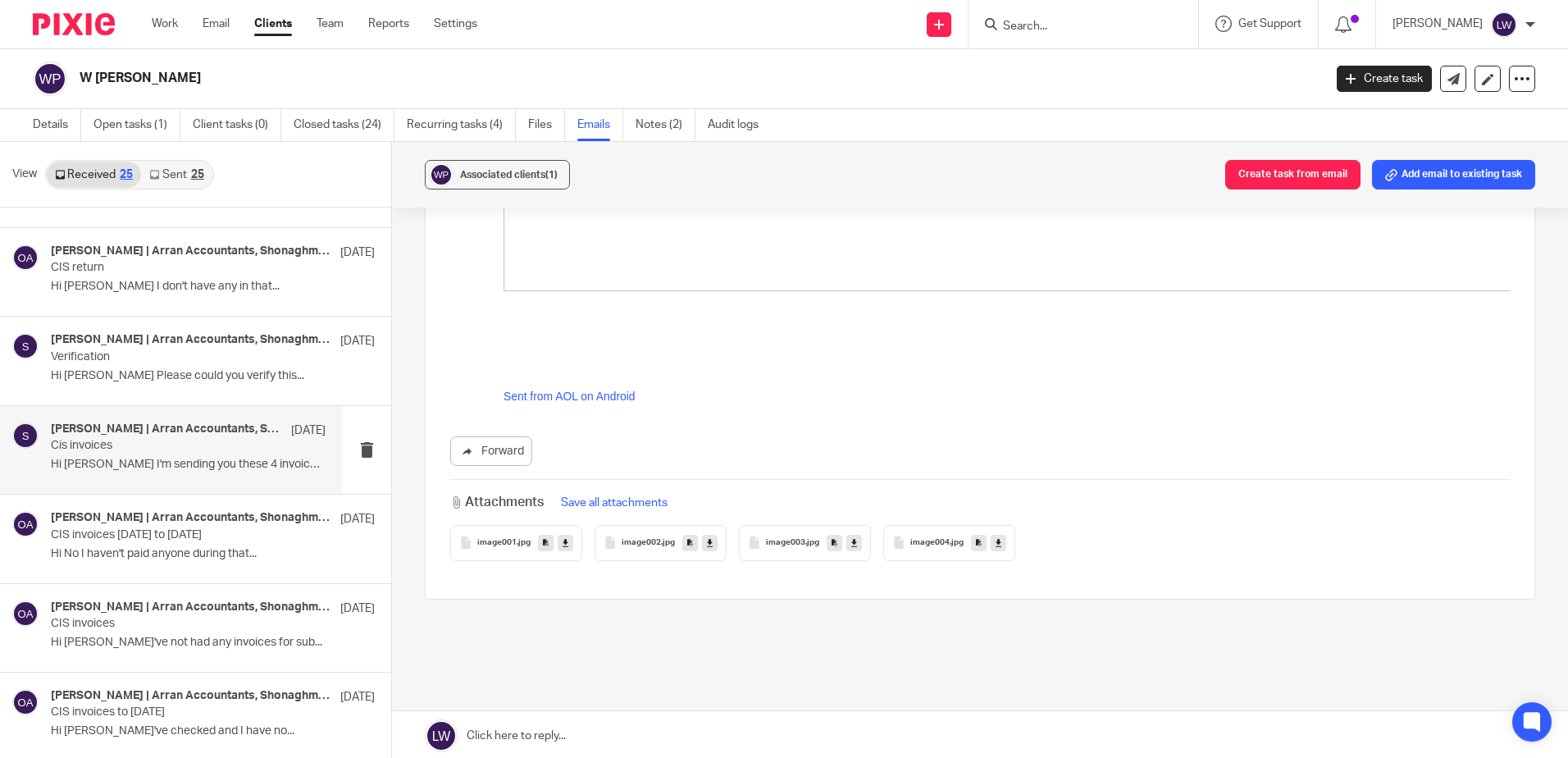
scroll to position [14519, 0]
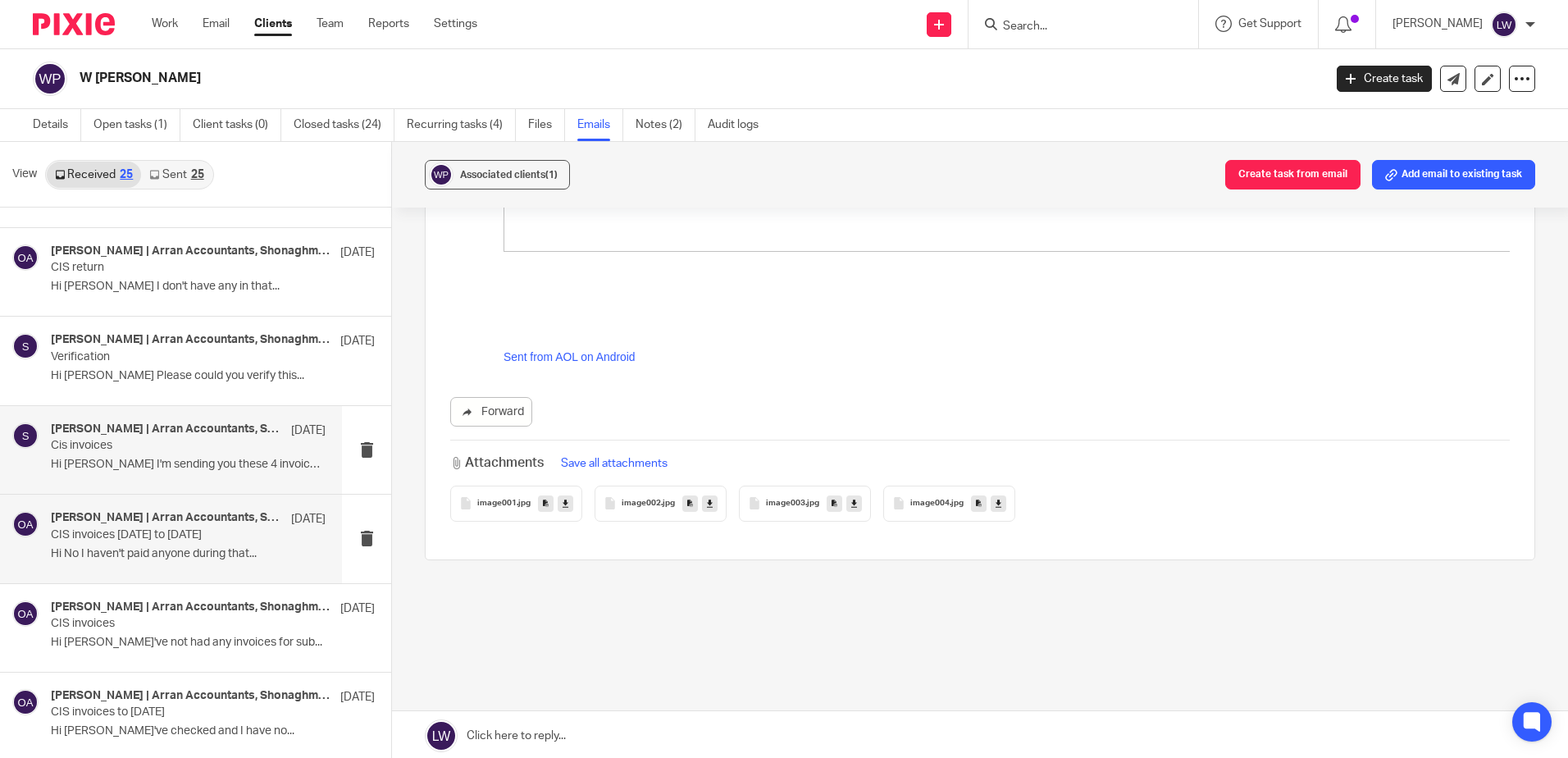
click at [127, 543] on div "[PERSON_NAME] | Arran Accountants, [PERSON_NAME] [DATE] CIS invoices [DATE] to …" at bounding box center [188, 537] width 275 height 55
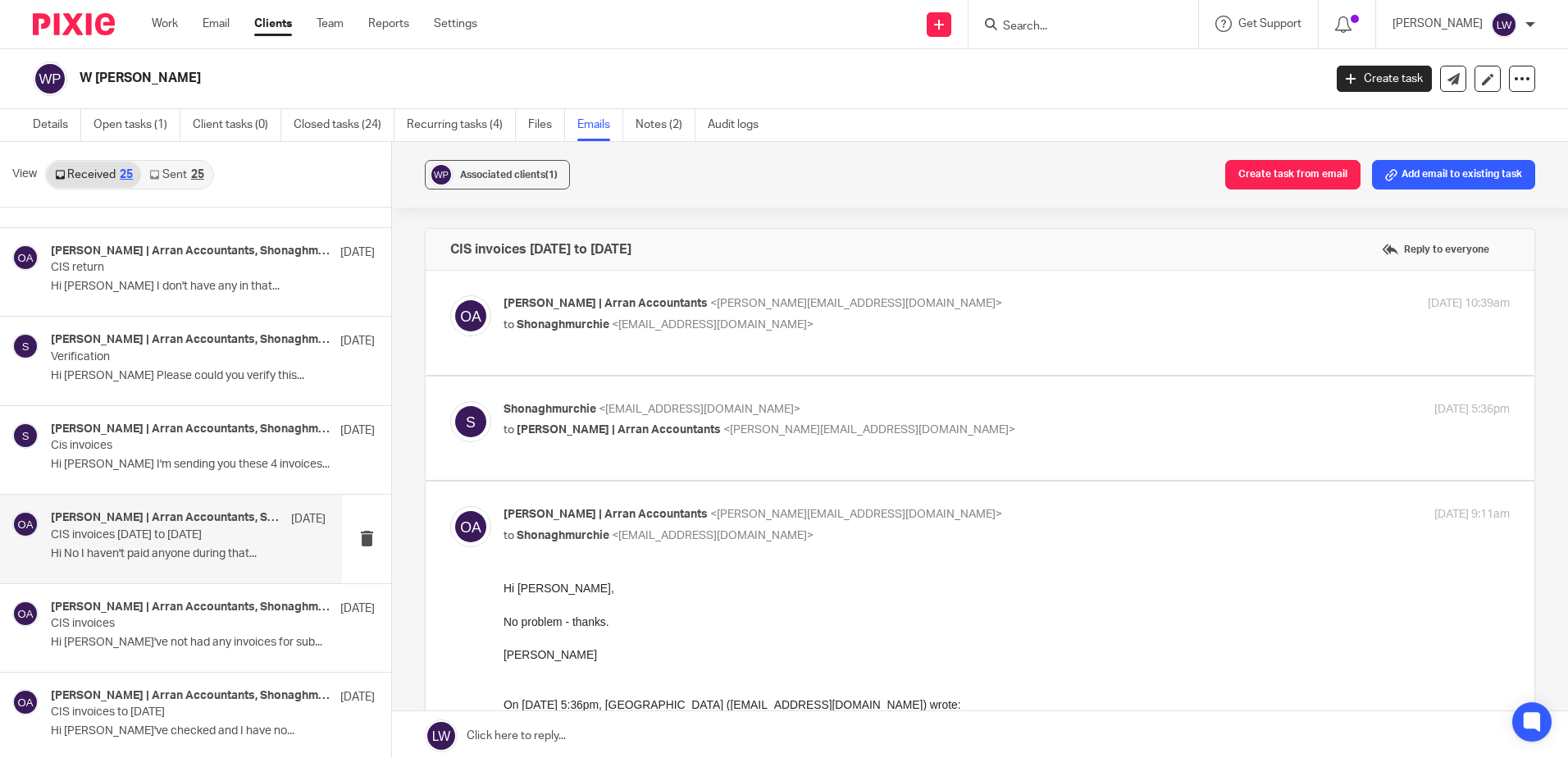
scroll to position [82, 0]
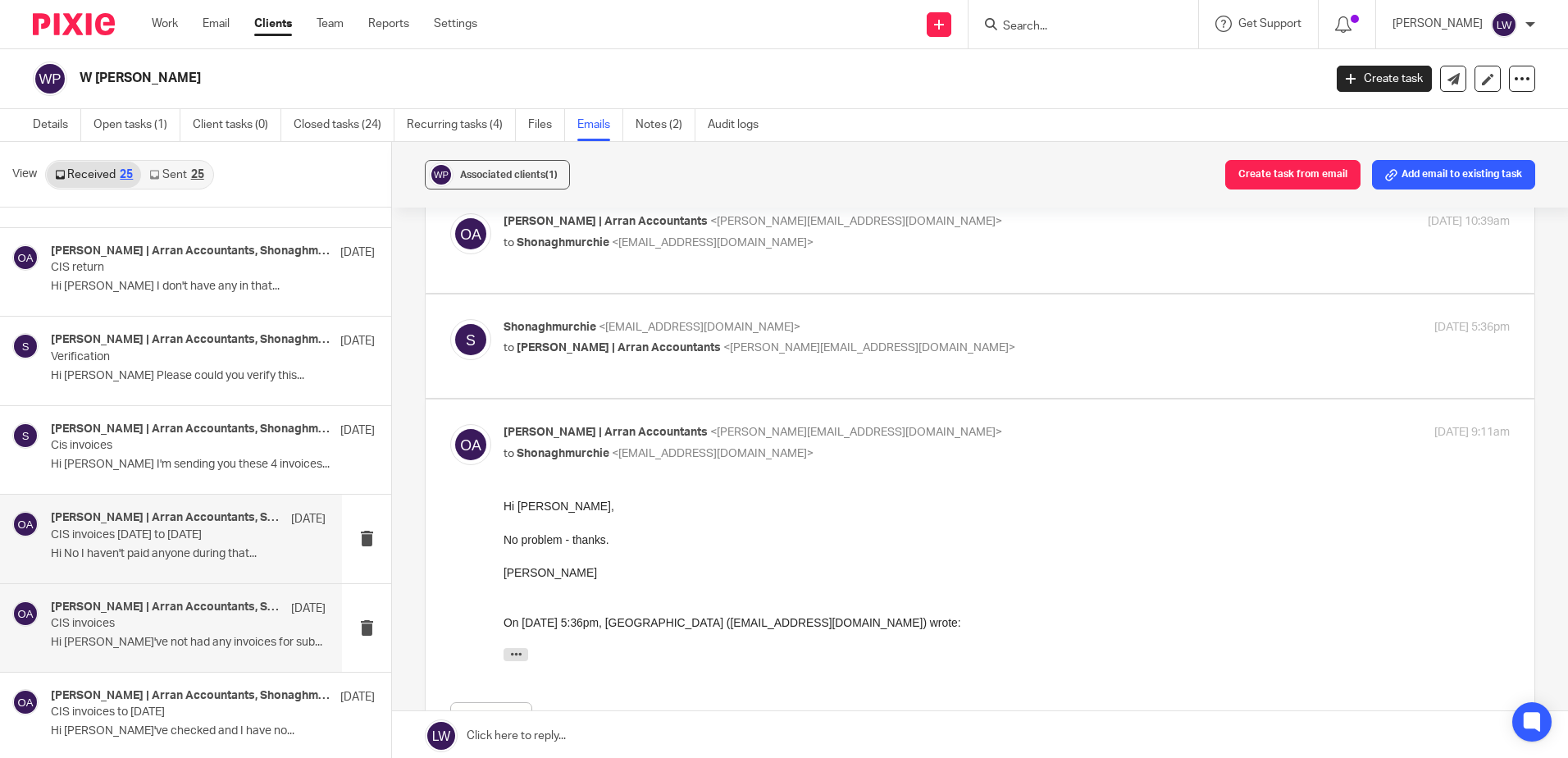
click at [89, 625] on p "CIS invoices" at bounding box center [160, 624] width 220 height 14
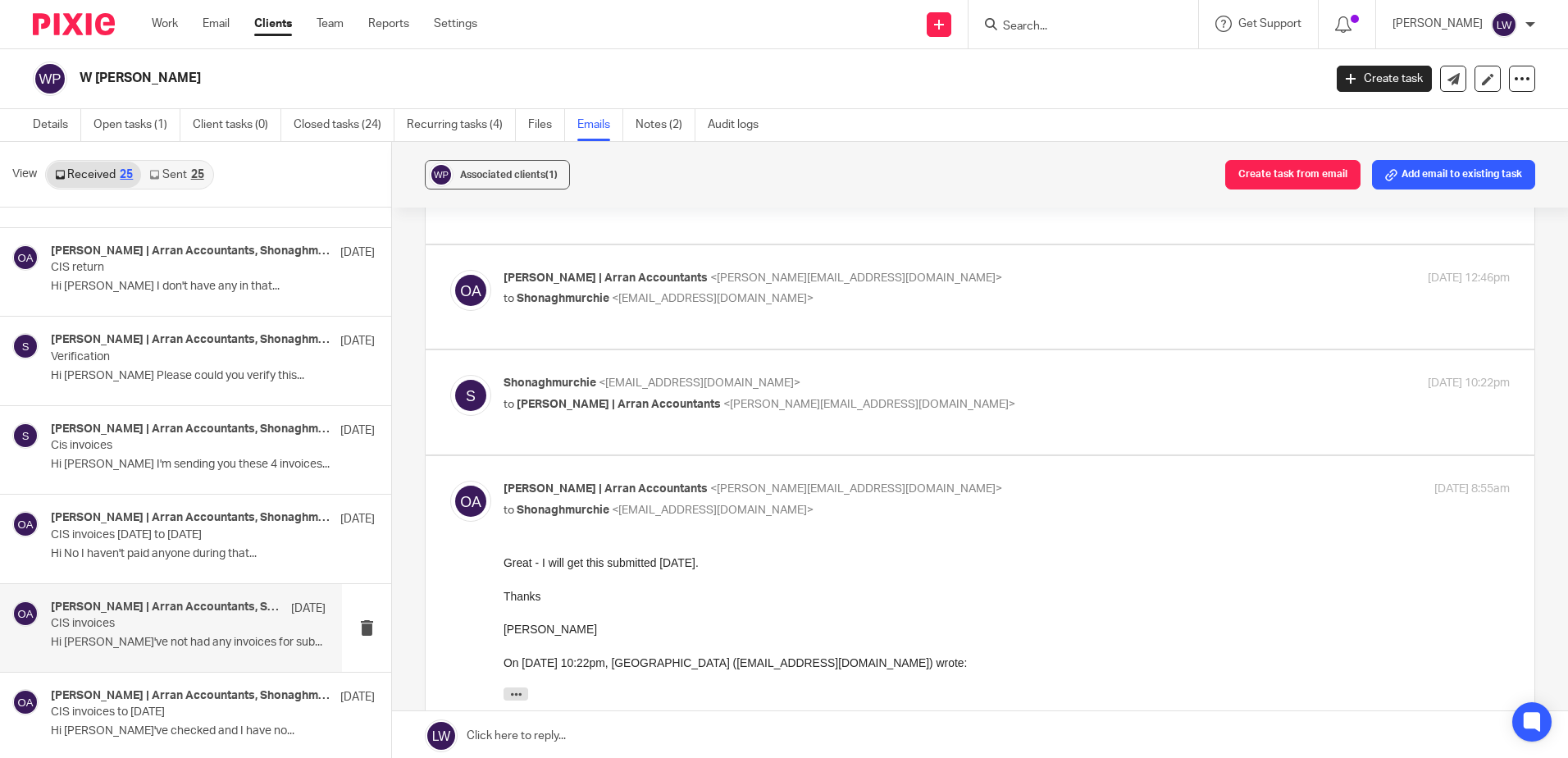
scroll to position [164, 0]
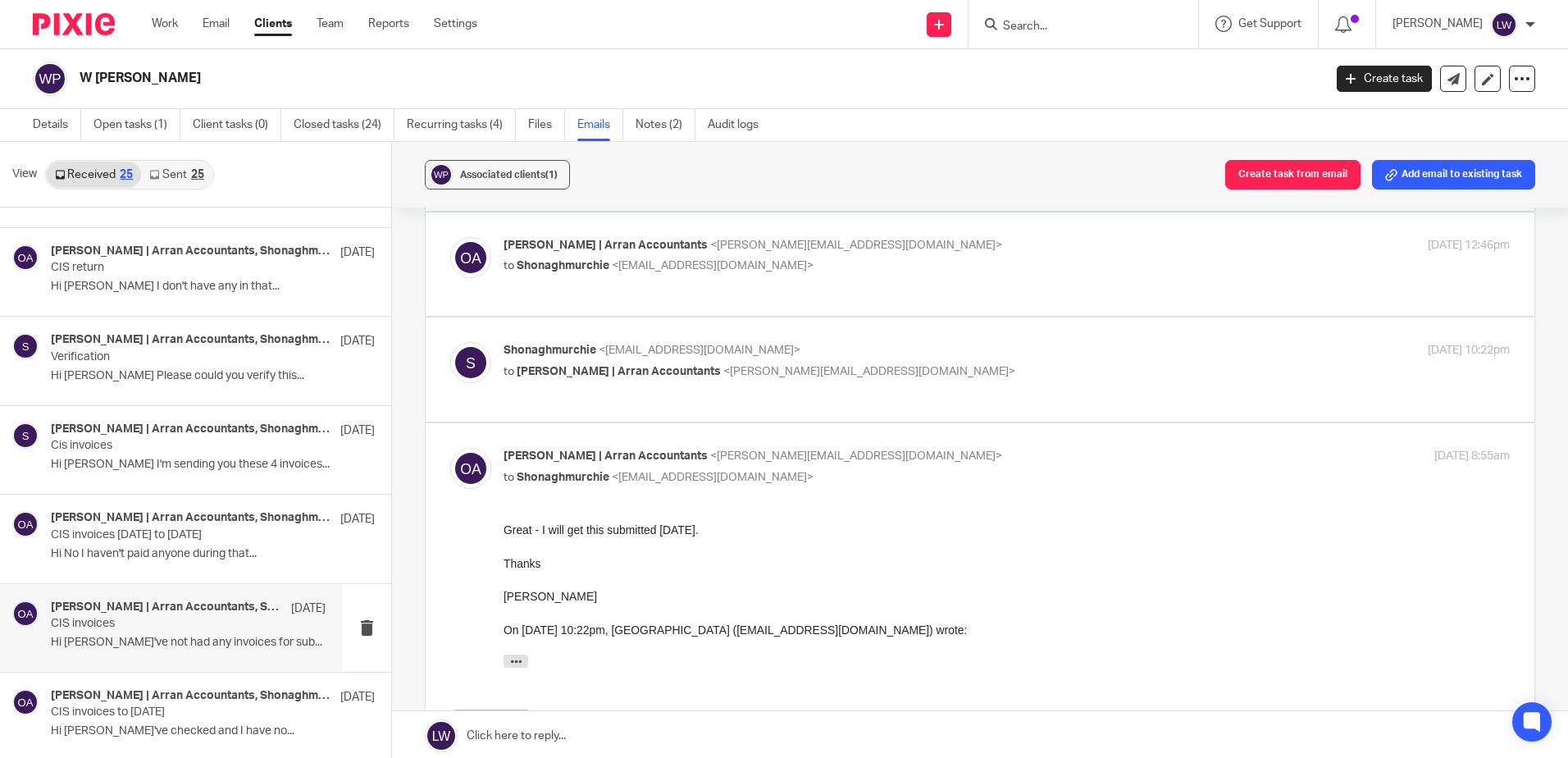
click at [626, 330] on label at bounding box center [980, 370] width 1109 height 104
click at [450, 341] on input "checkbox" at bounding box center [449, 341] width 1 height 1
checkbox input "true"
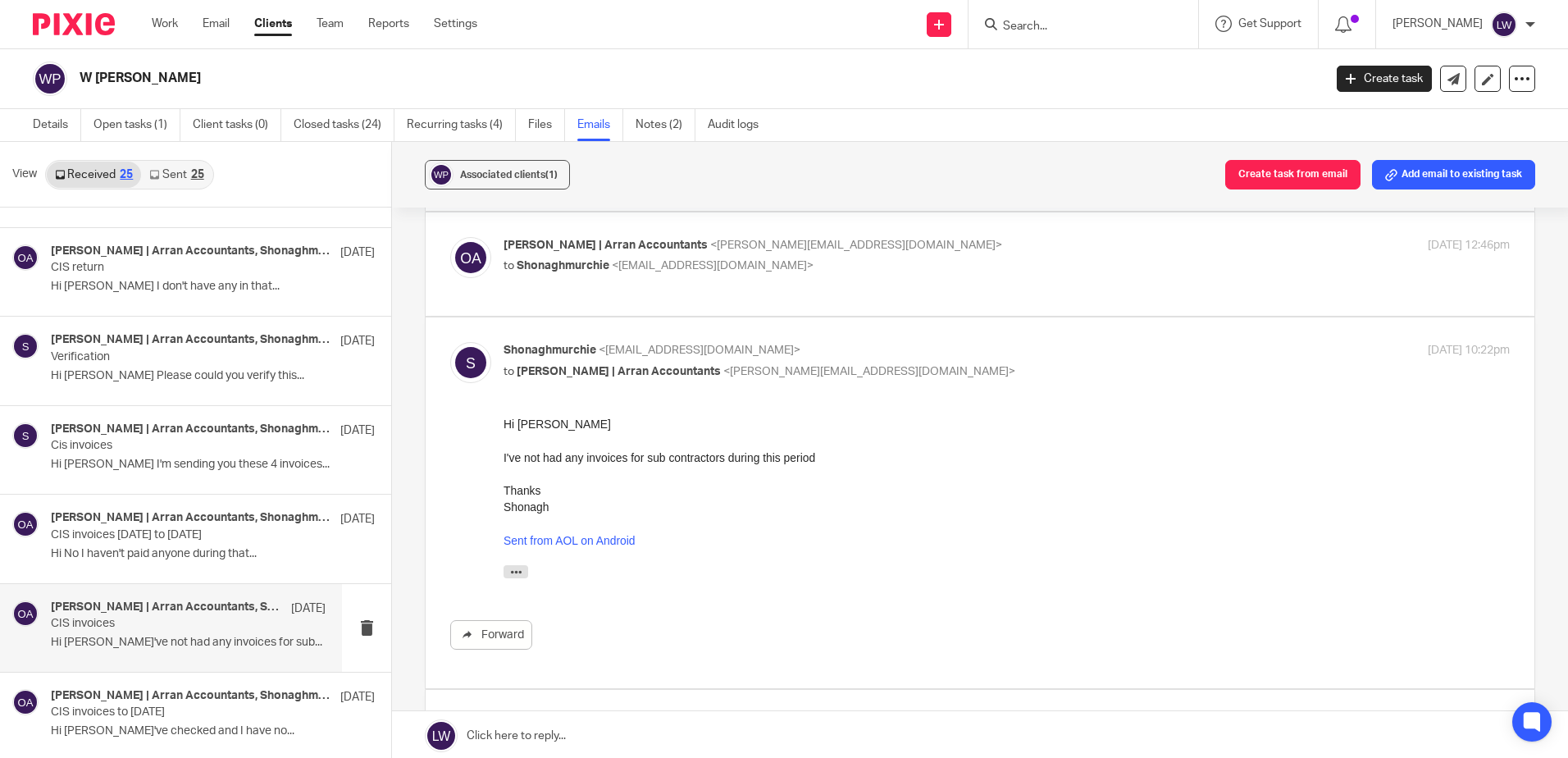
scroll to position [0, 0]
click at [624, 252] on p "[PERSON_NAME] | Arran Accountants <[PERSON_NAME][EMAIL_ADDRESS][DOMAIN_NAME]>" at bounding box center [840, 246] width 671 height 18
checkbox input "true"
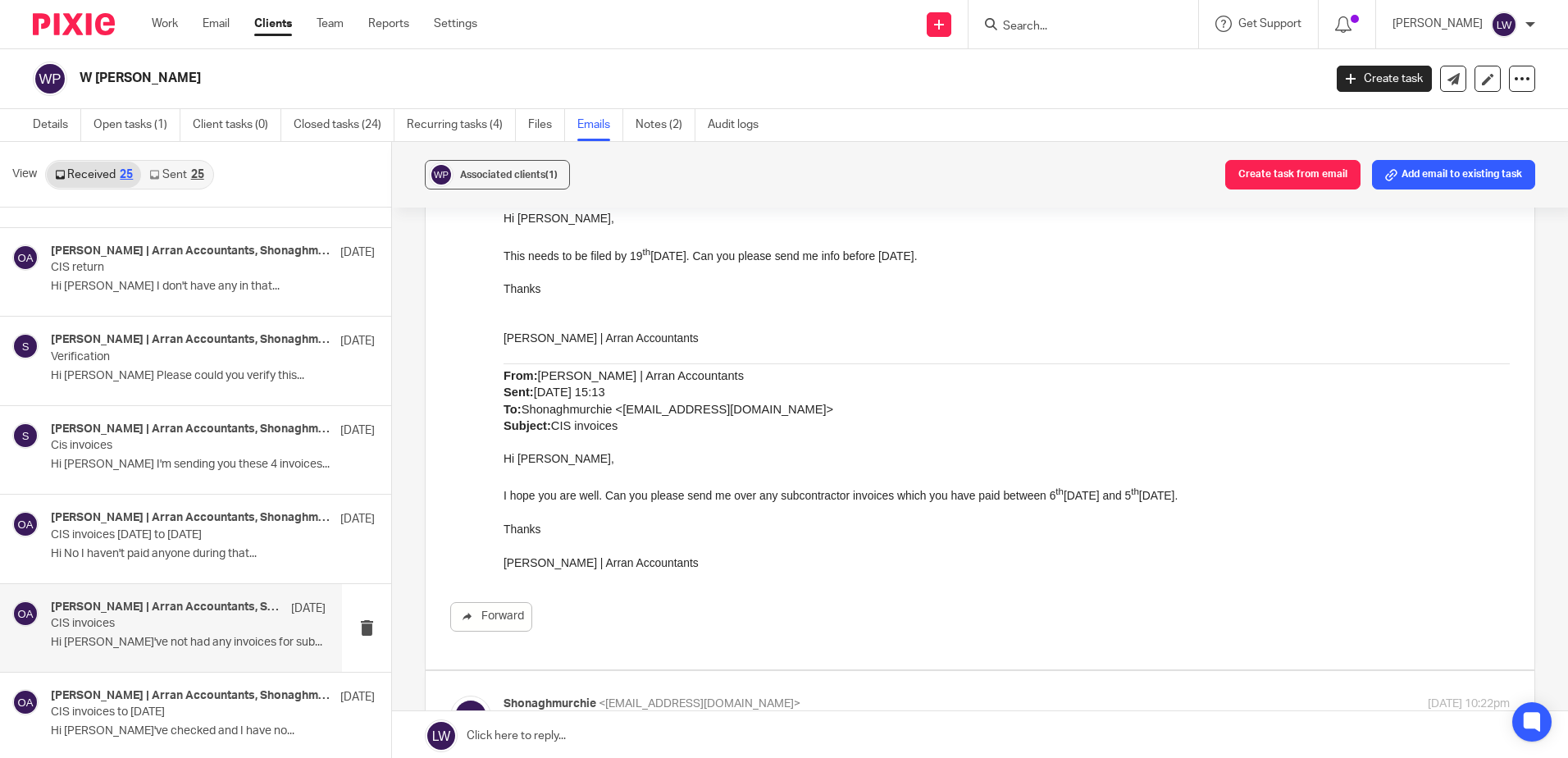
scroll to position [411, 0]
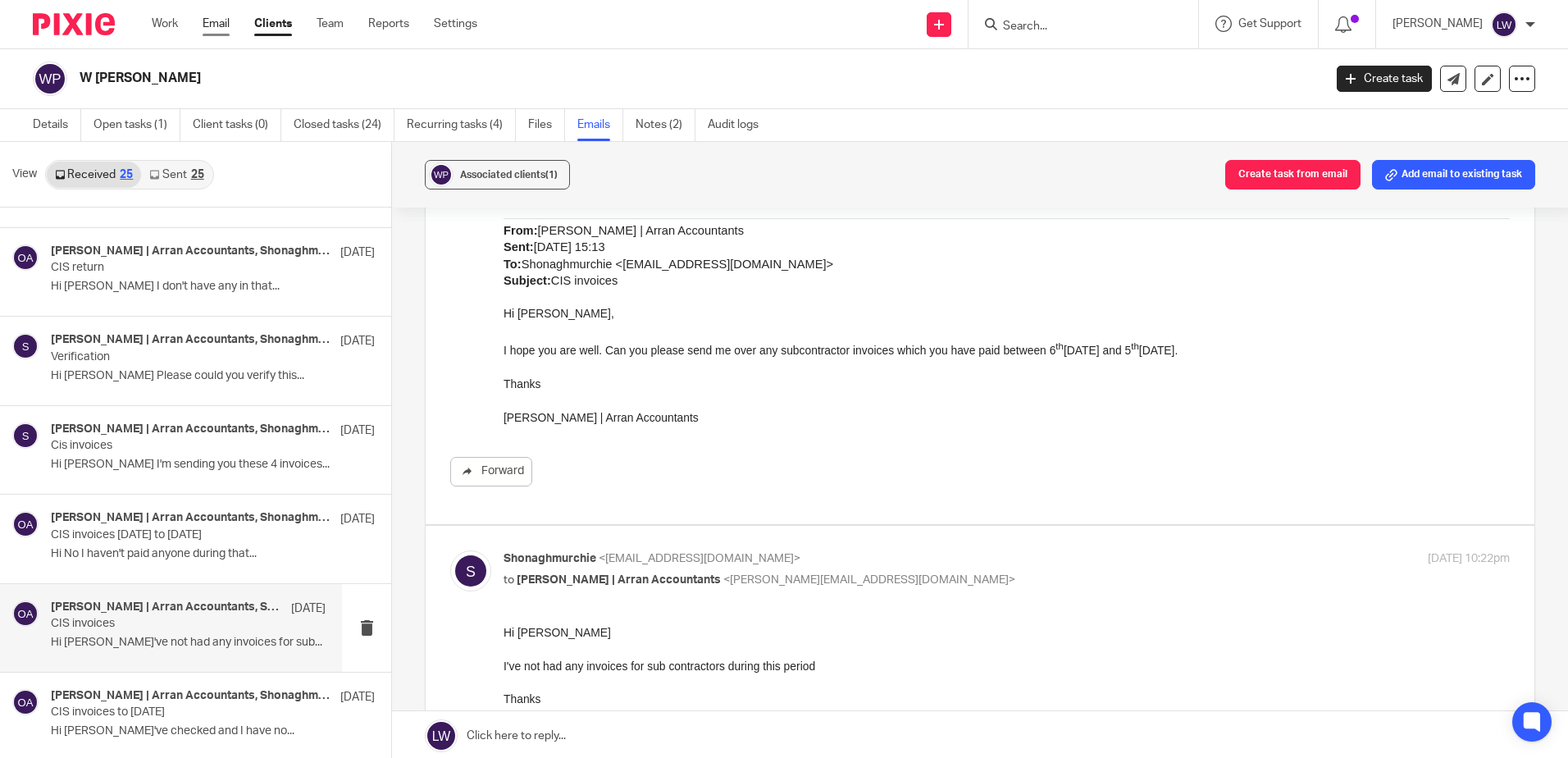
click at [226, 28] on link "Email" at bounding box center [216, 24] width 27 height 17
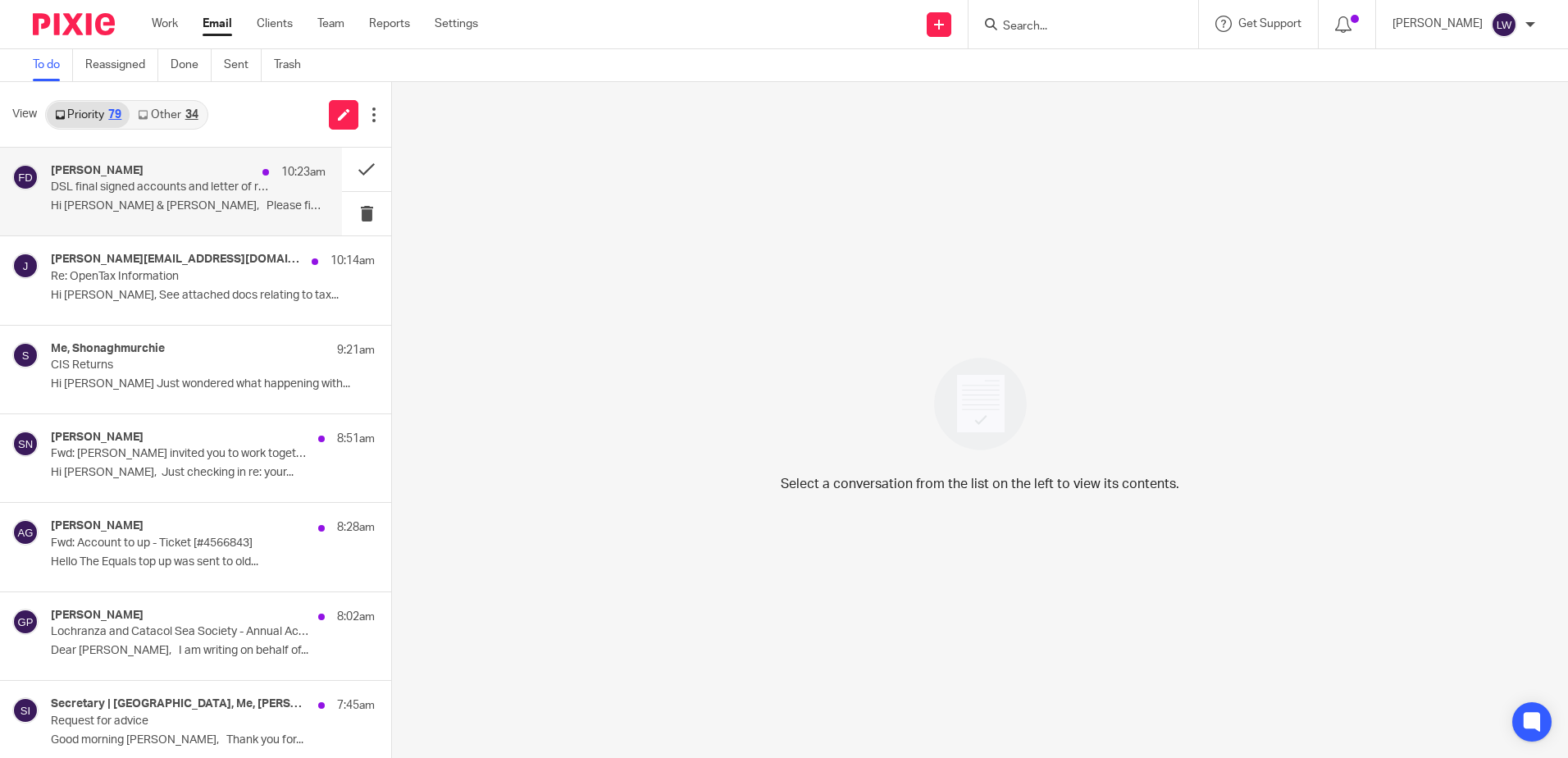
click at [144, 175] on h4 "[PERSON_NAME]" at bounding box center [97, 171] width 93 height 14
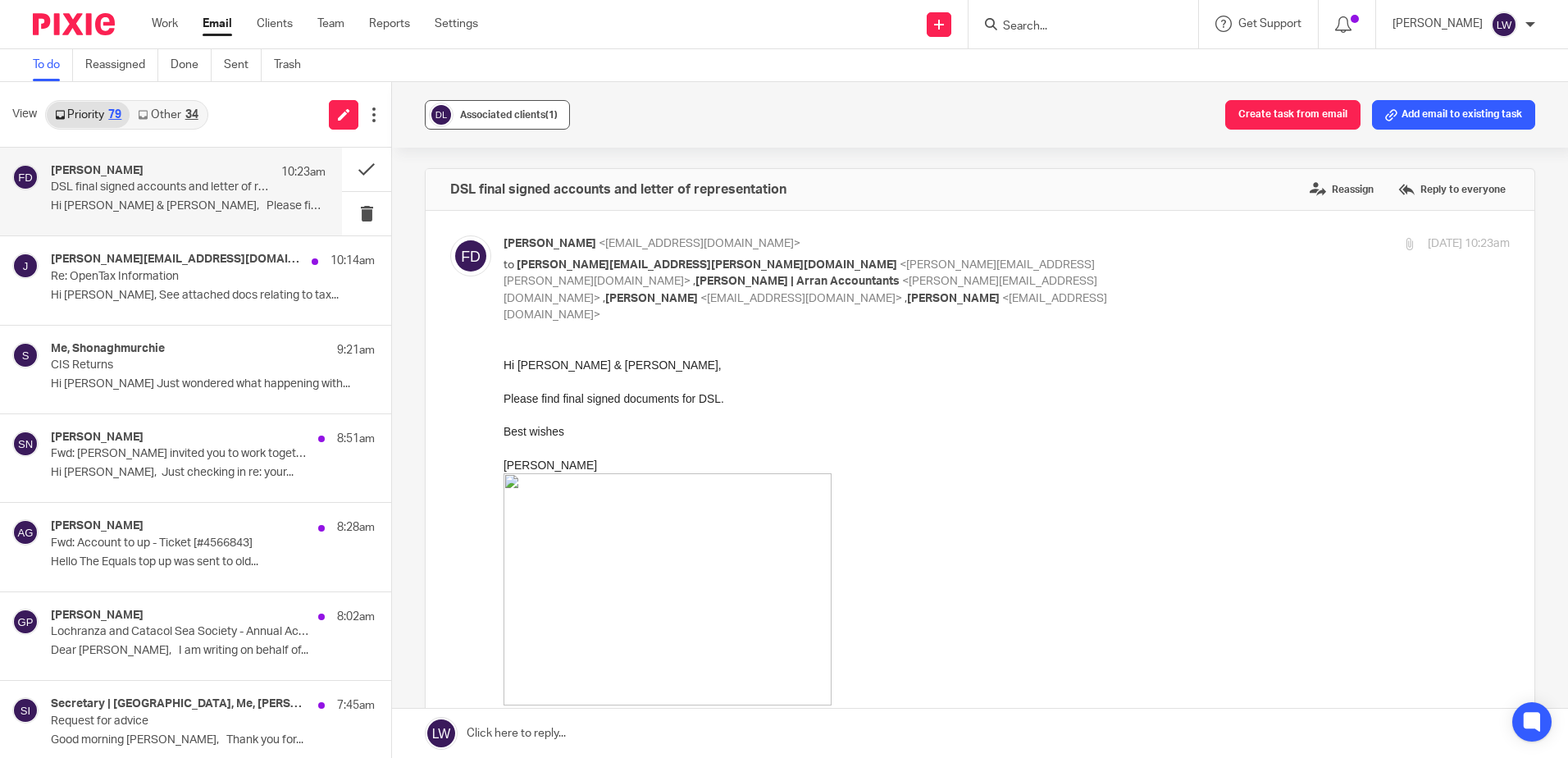
click at [540, 107] on div "Associated clients (1)" at bounding box center [509, 115] width 97 height 17
click at [639, 101] on div "Associated clients (1) Create task from email Add email to existing task" at bounding box center [980, 115] width 1176 height 66
click at [360, 168] on button at bounding box center [366, 169] width 49 height 44
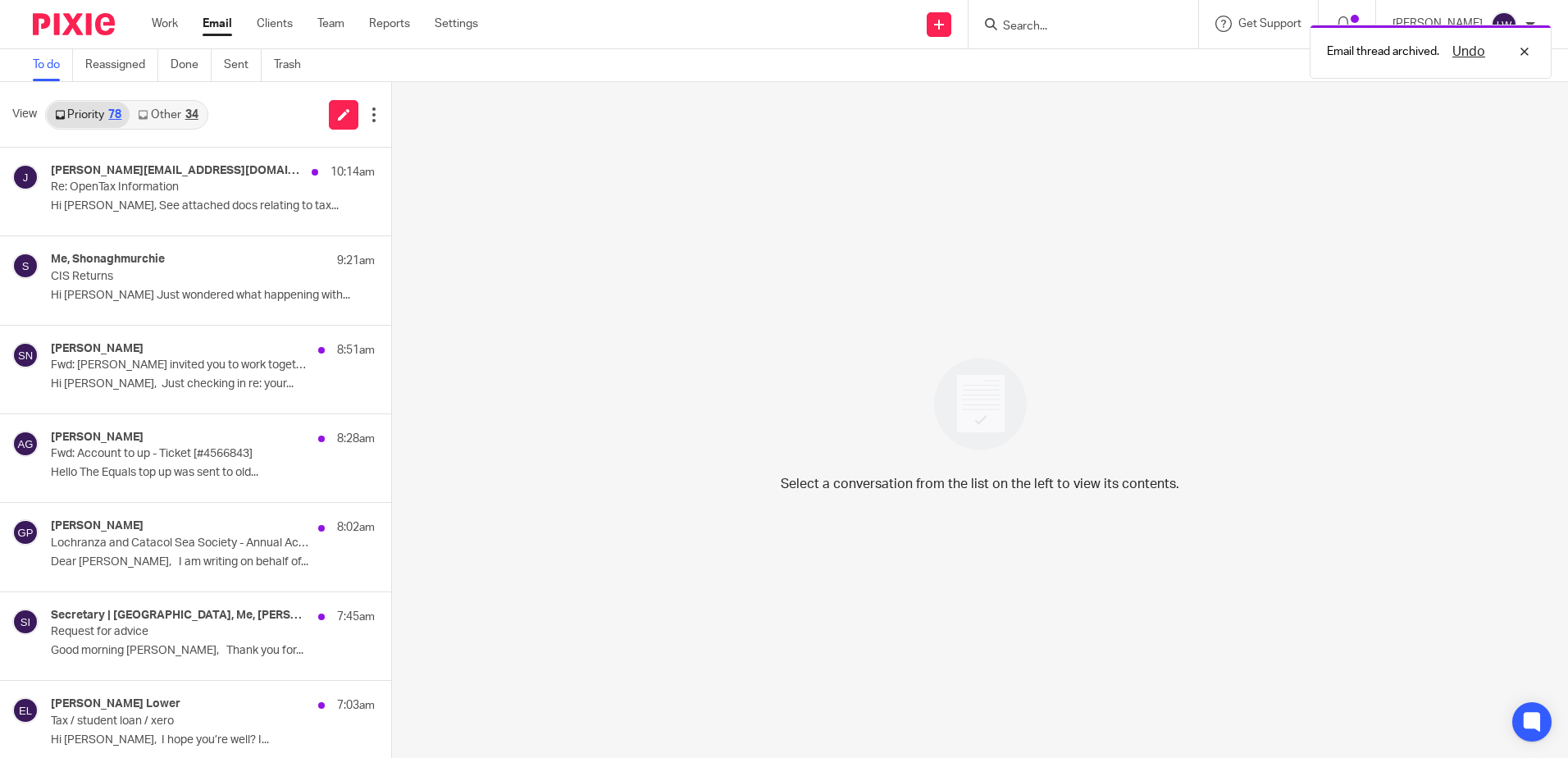
click at [165, 109] on link "Other 34" at bounding box center [168, 115] width 76 height 26
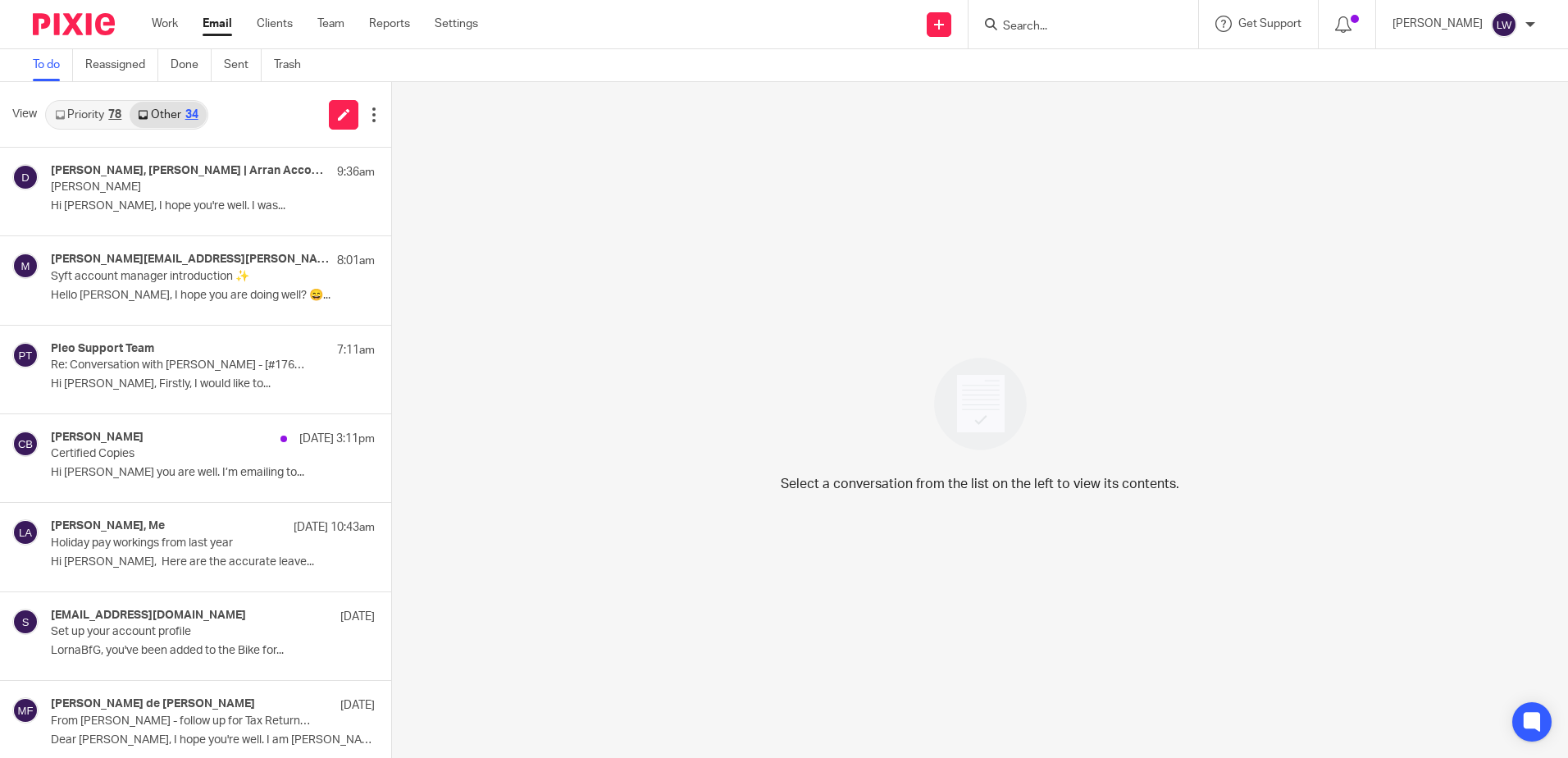
click at [92, 110] on link "Priority 78" at bounding box center [87, 115] width 82 height 26
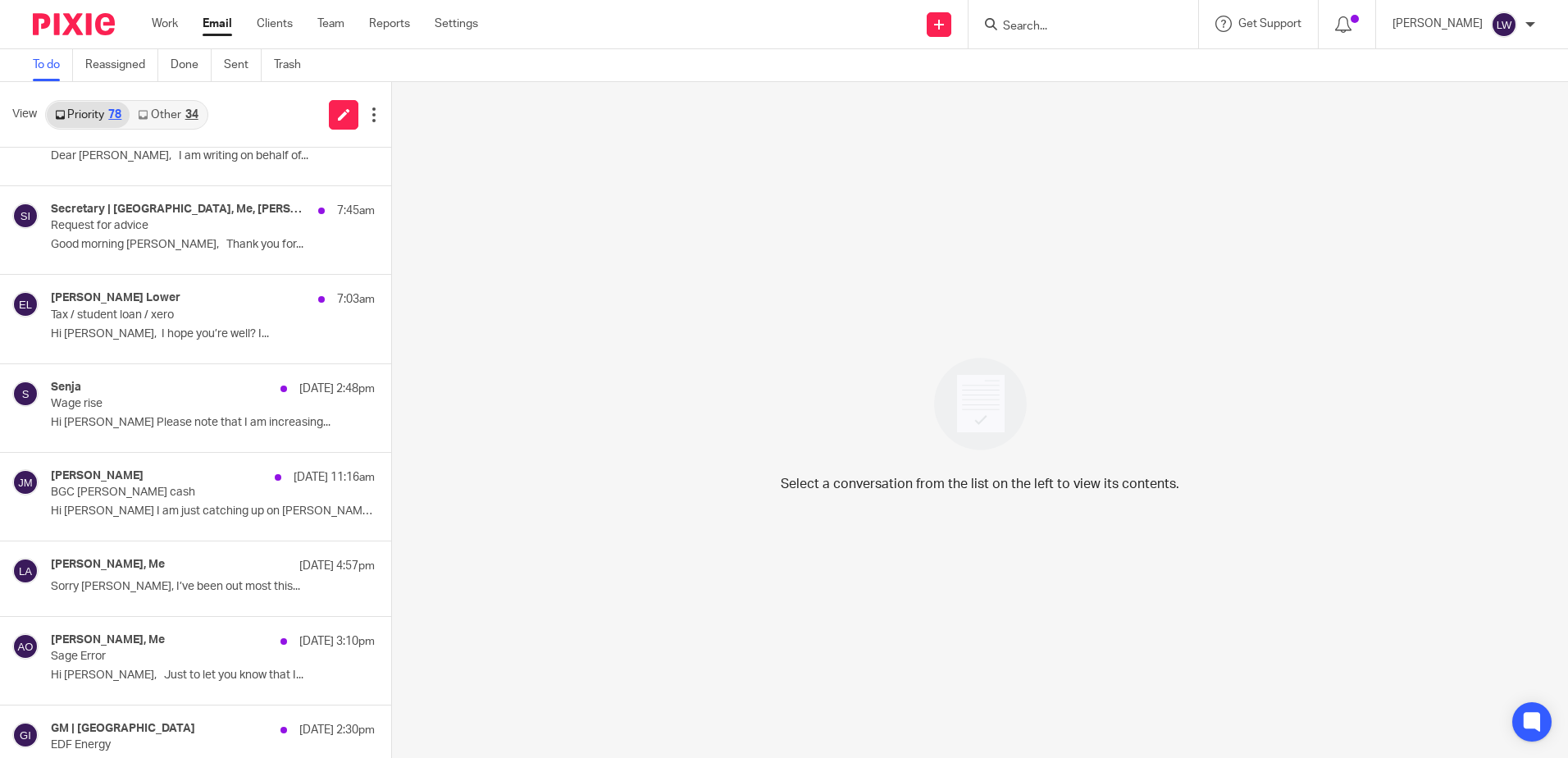
scroll to position [411, 0]
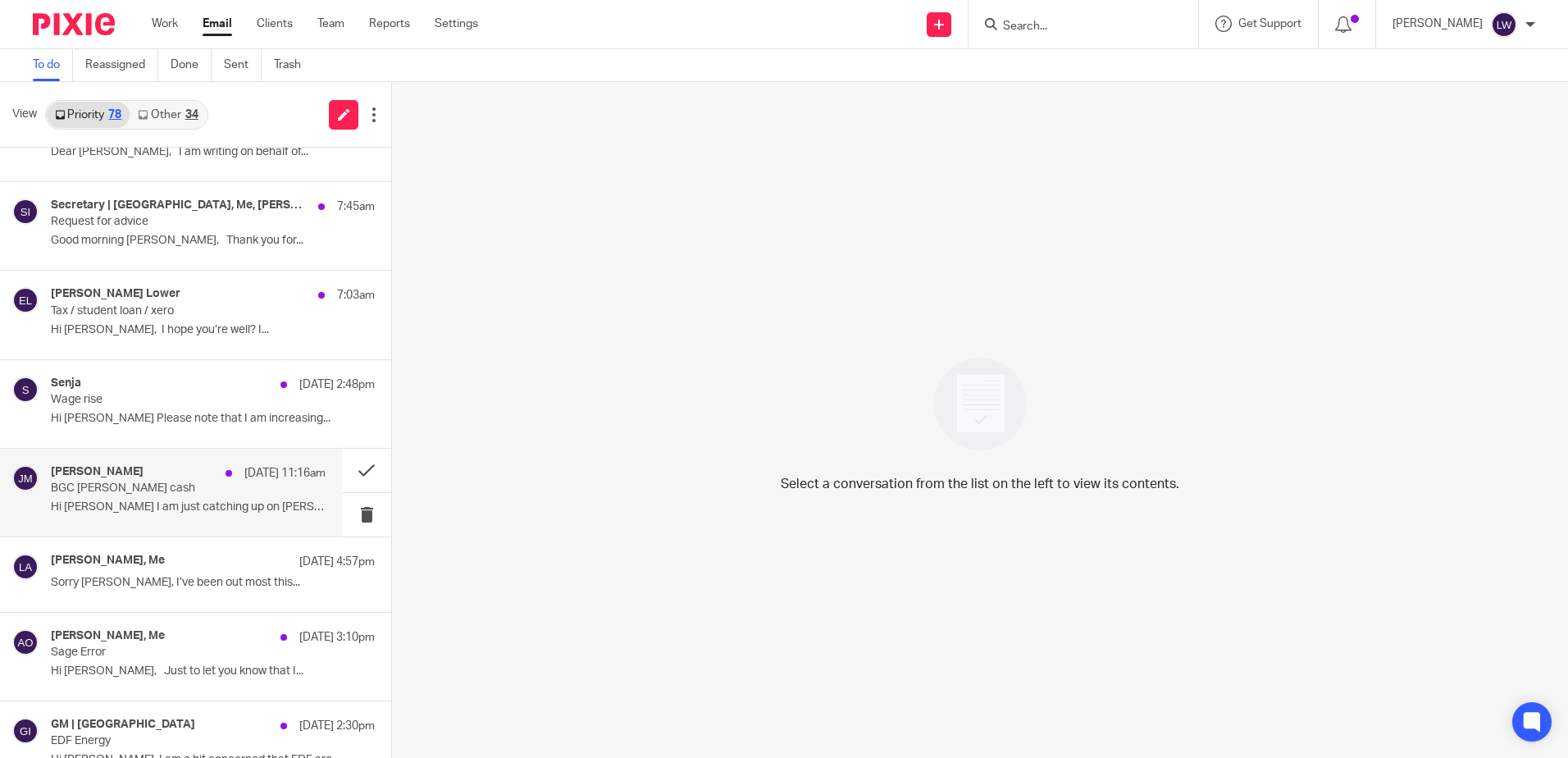
click at [178, 516] on div "[PERSON_NAME] [DATE] 11:16am BGC [PERSON_NAME] cash Hi [PERSON_NAME] I am just …" at bounding box center [188, 492] width 275 height 55
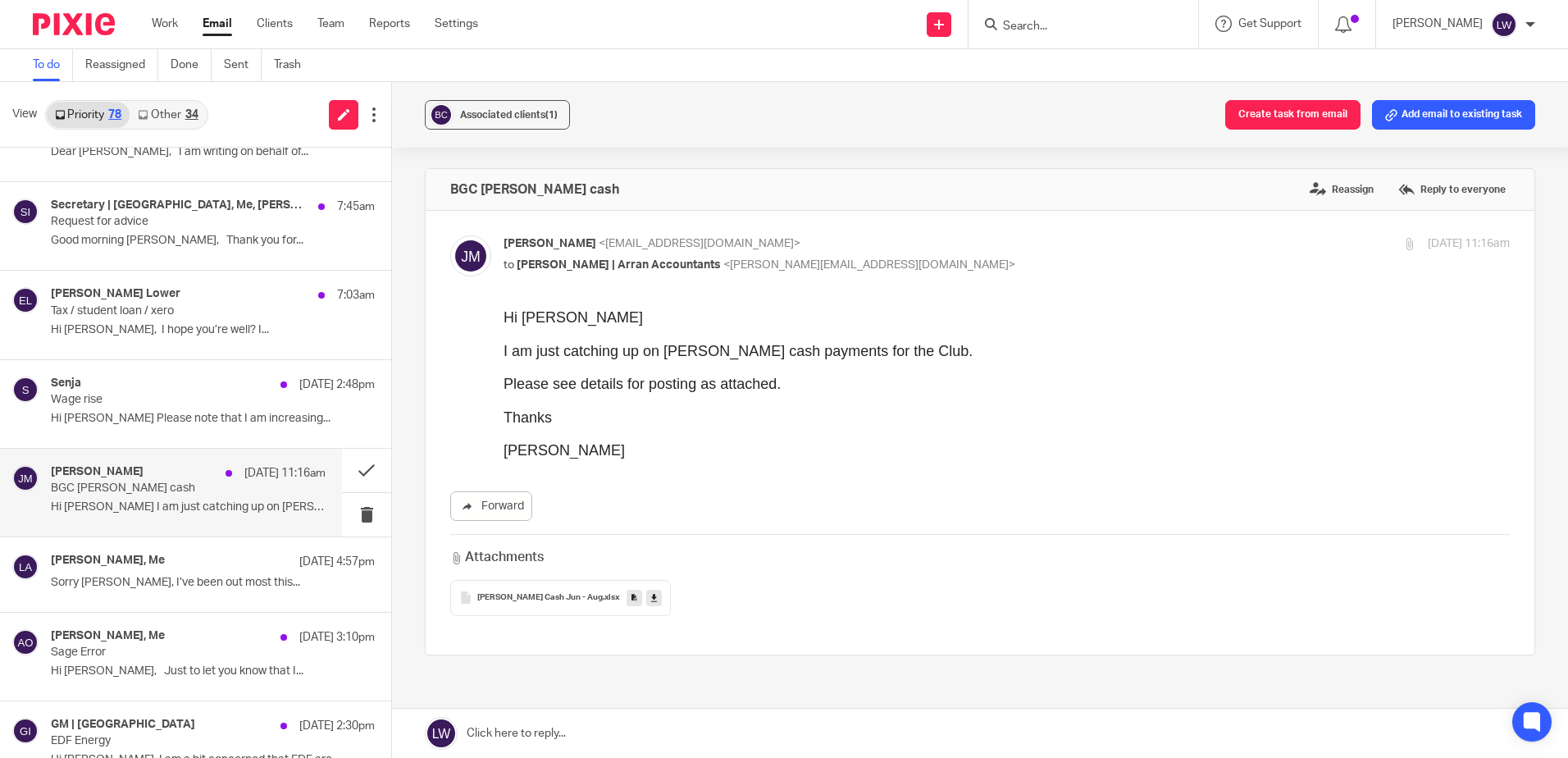
scroll to position [0, 0]
click at [523, 111] on span "Associated clients (1)" at bounding box center [509, 115] width 97 height 10
click at [906, 115] on div "Associated clients (1) Create task from email Add email to existing task" at bounding box center [980, 115] width 1176 height 66
click at [1306, 184] on label "Reassign" at bounding box center [1342, 189] width 72 height 25
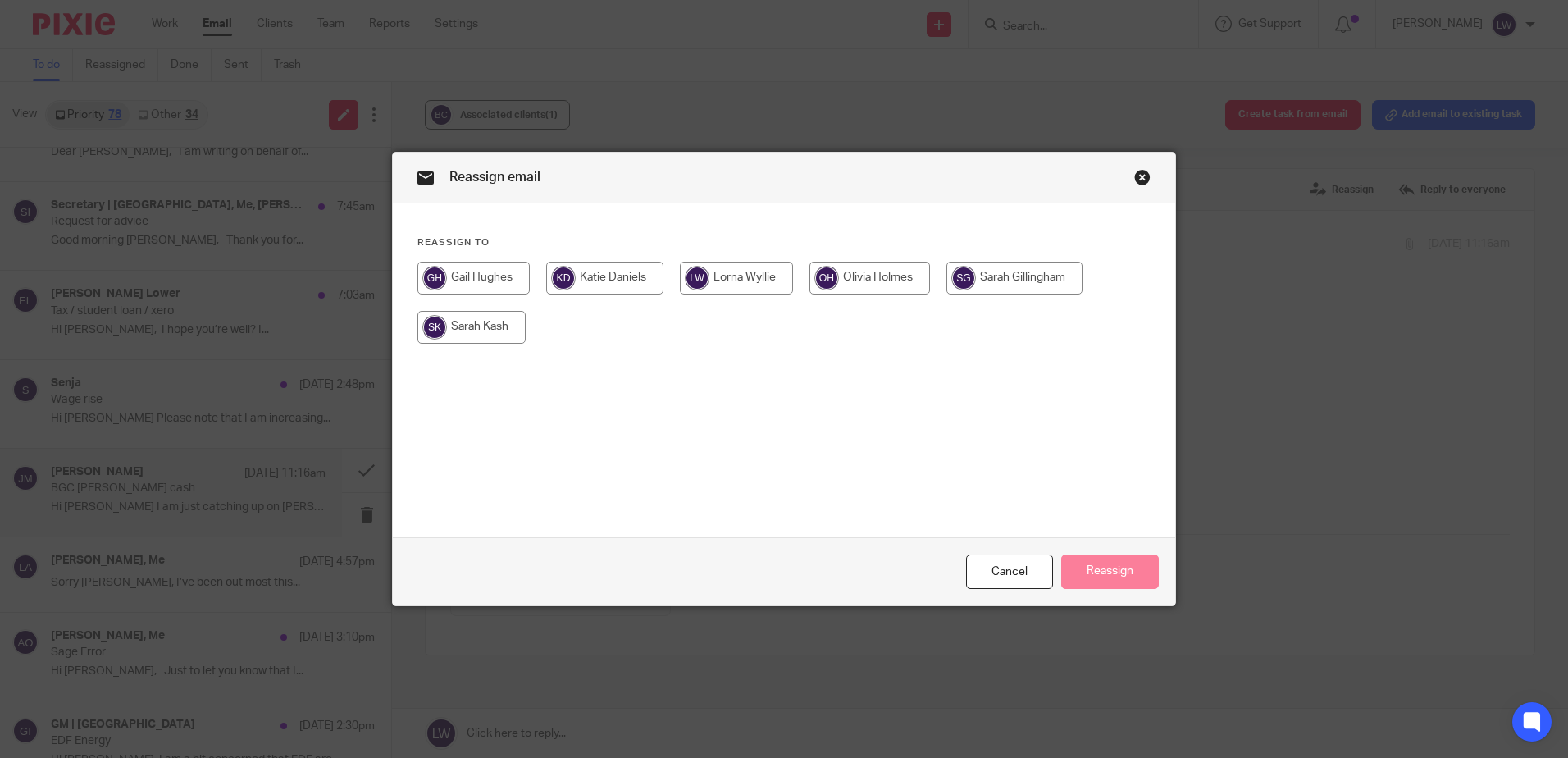
click at [1021, 282] on input "radio" at bounding box center [1015, 277] width 136 height 32
radio input "true"
click at [1086, 564] on button "Reassign" at bounding box center [1109, 572] width 97 height 35
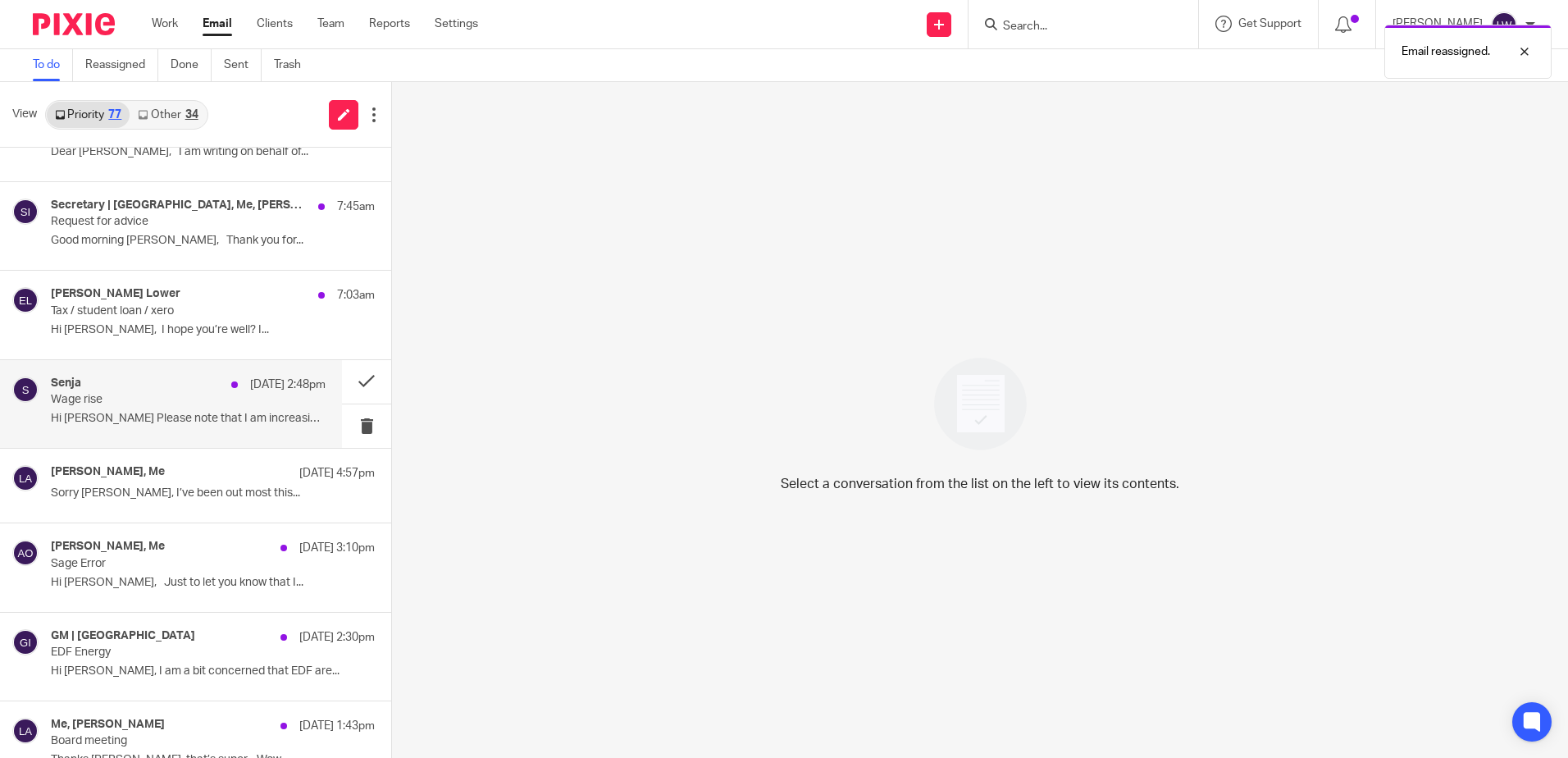
click at [155, 391] on div "Senja [DATE] 2:48pm" at bounding box center [188, 385] width 275 height 17
